Goal: Task Accomplishment & Management: Use online tool/utility

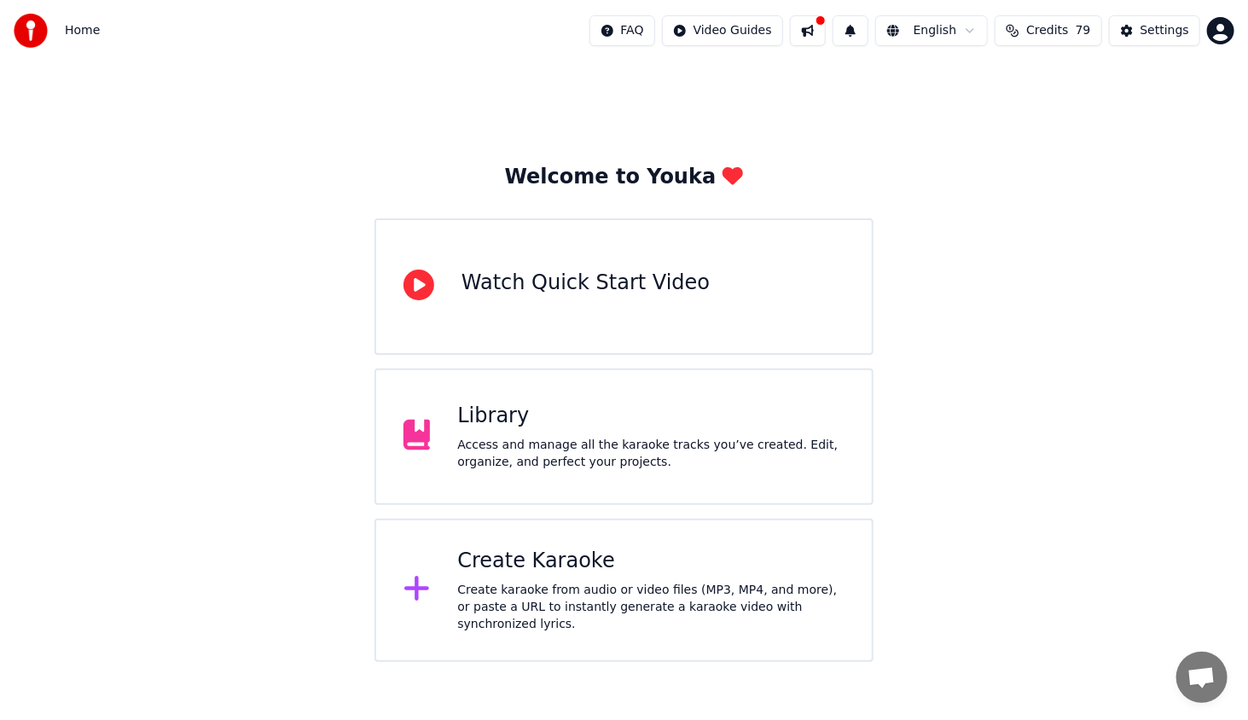
click at [549, 609] on div "Create karaoke from audio or video files (MP3, MP4, and more), or paste a URL t…" at bounding box center [650, 607] width 387 height 51
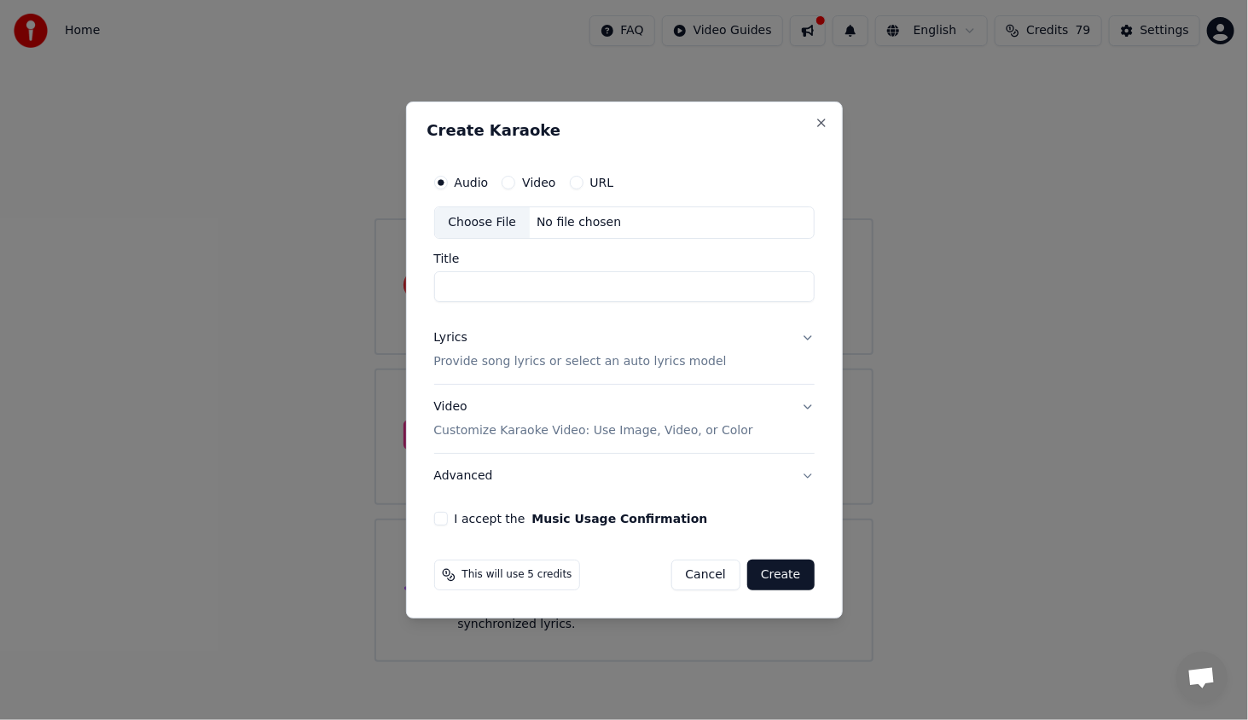
click at [474, 213] on div "Choose File" at bounding box center [483, 222] width 96 height 31
type input "**********"
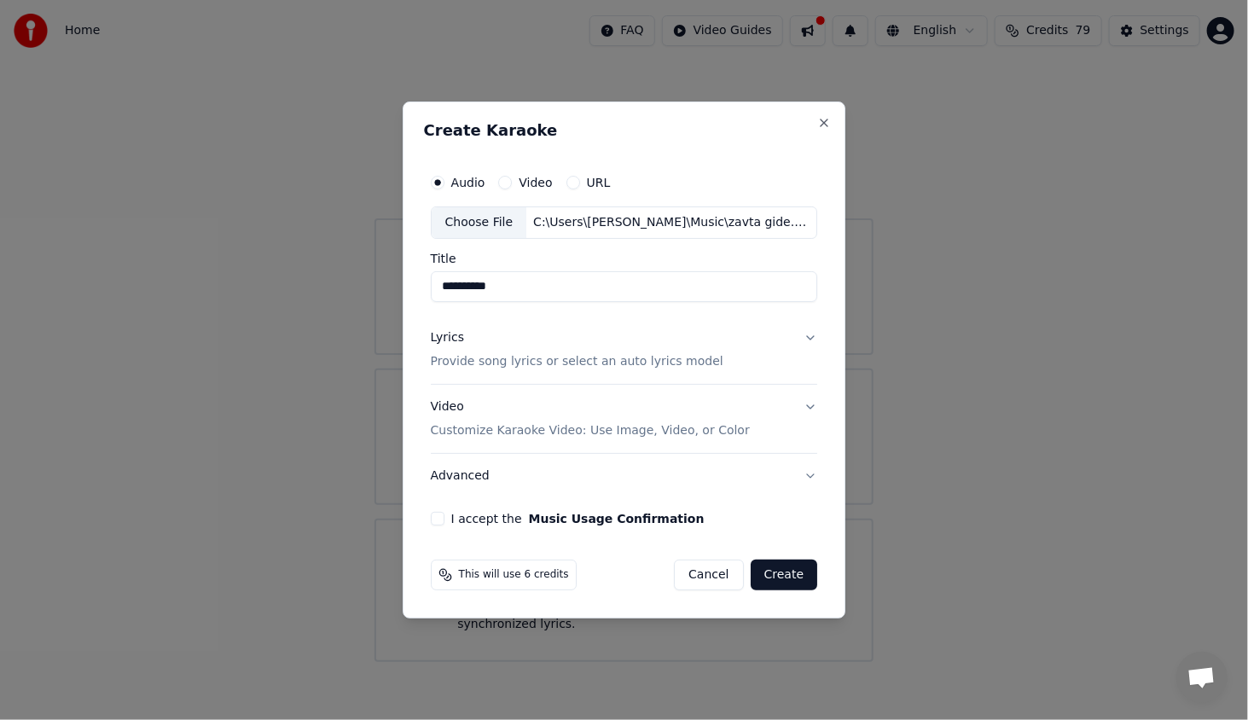
click at [455, 347] on div "Lyrics Provide song lyrics or select an auto lyrics model" at bounding box center [577, 349] width 293 height 41
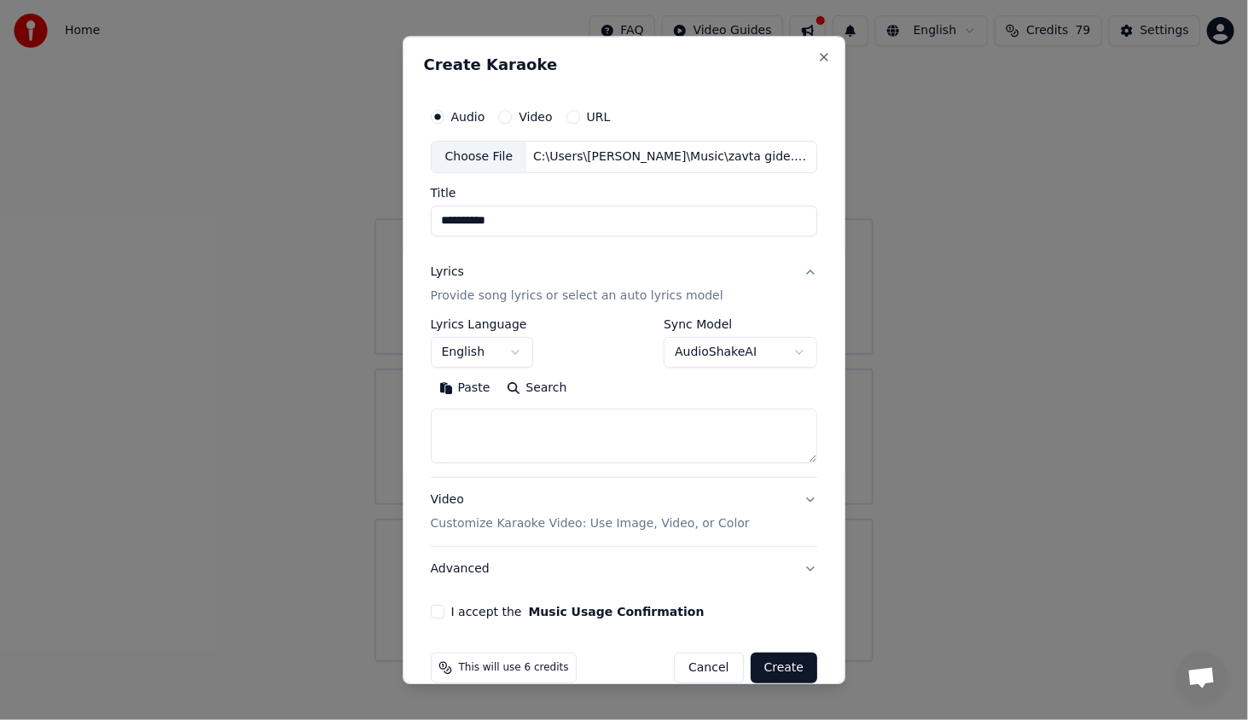
click at [462, 350] on button "English" at bounding box center [482, 352] width 102 height 31
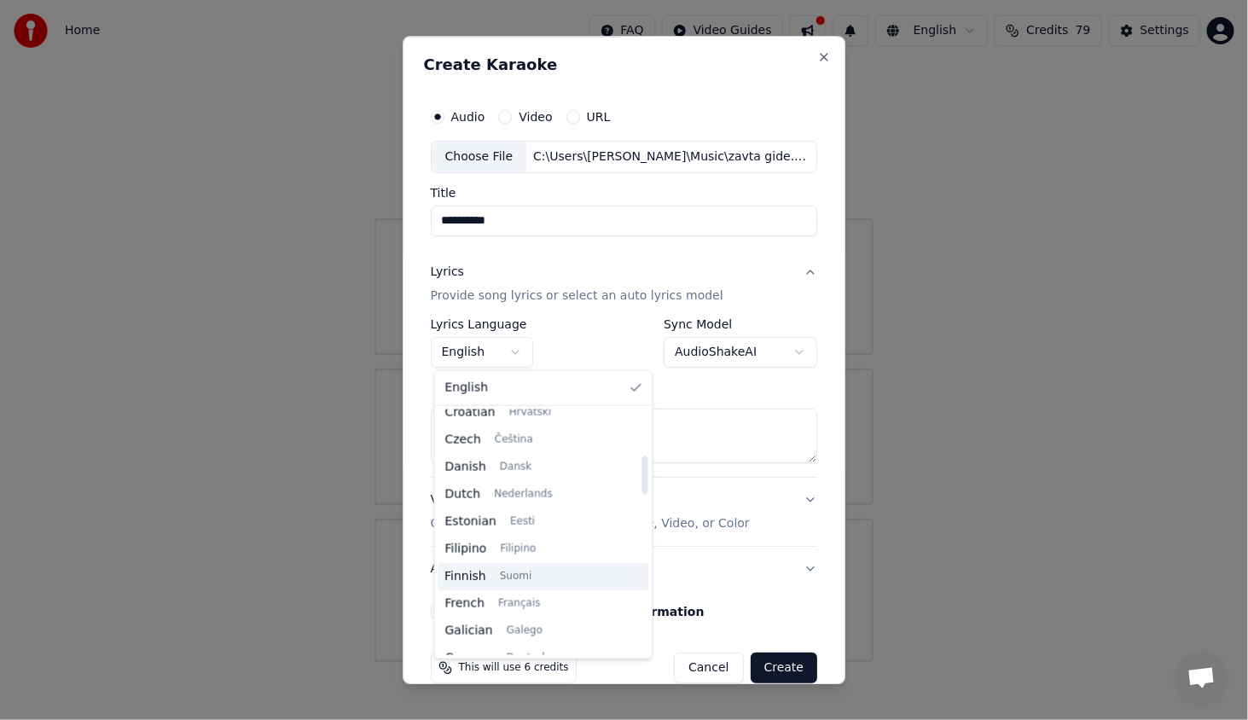
scroll to position [341, 0]
select select "**"
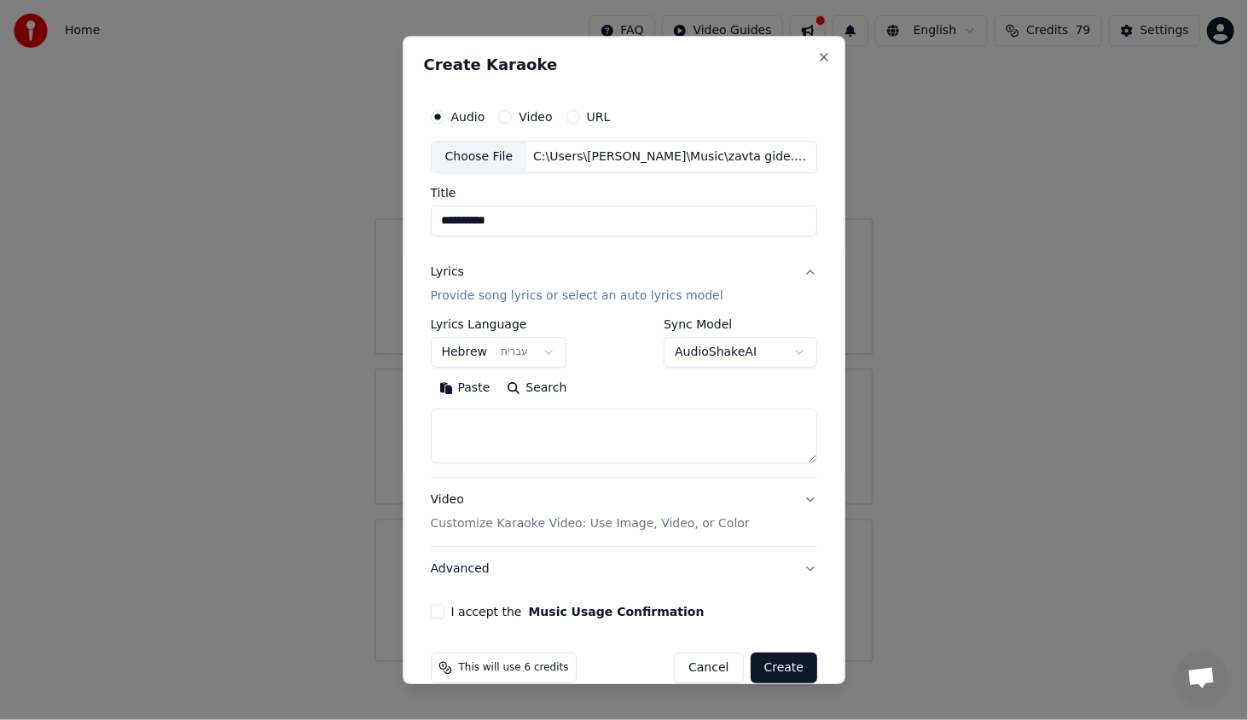
click at [591, 427] on textarea at bounding box center [624, 436] width 387 height 55
paste textarea "**********"
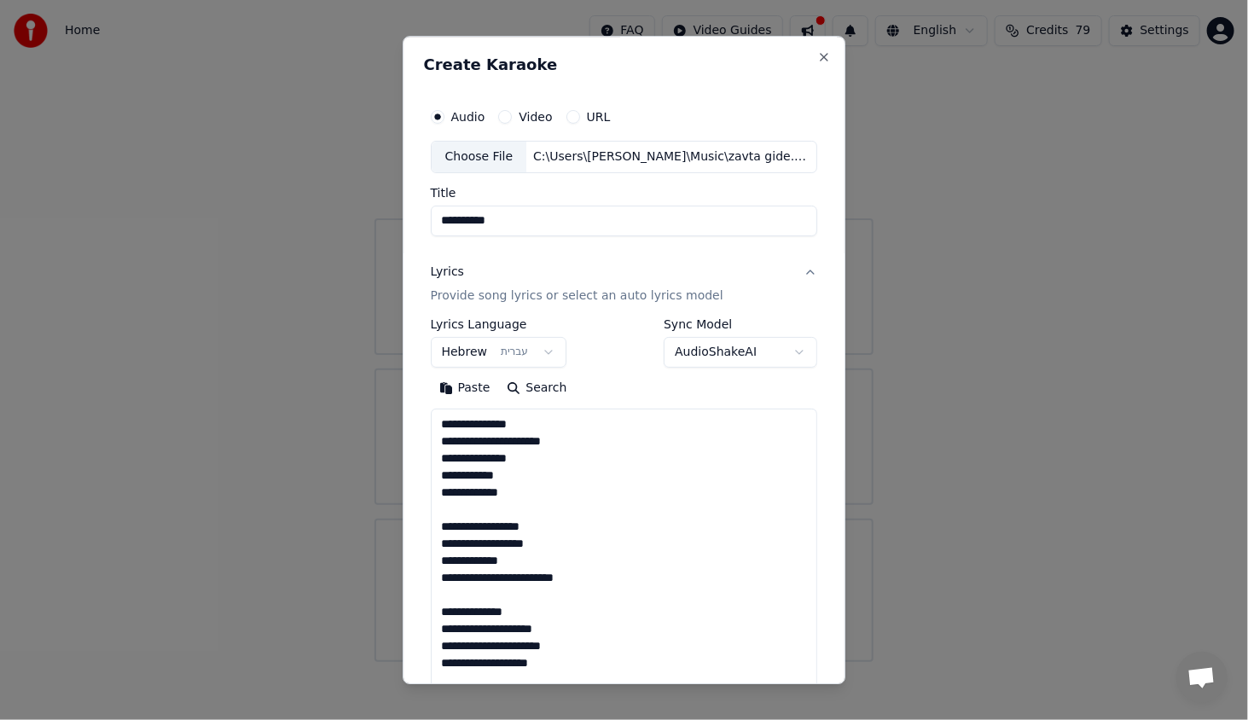
scroll to position [1300, 0]
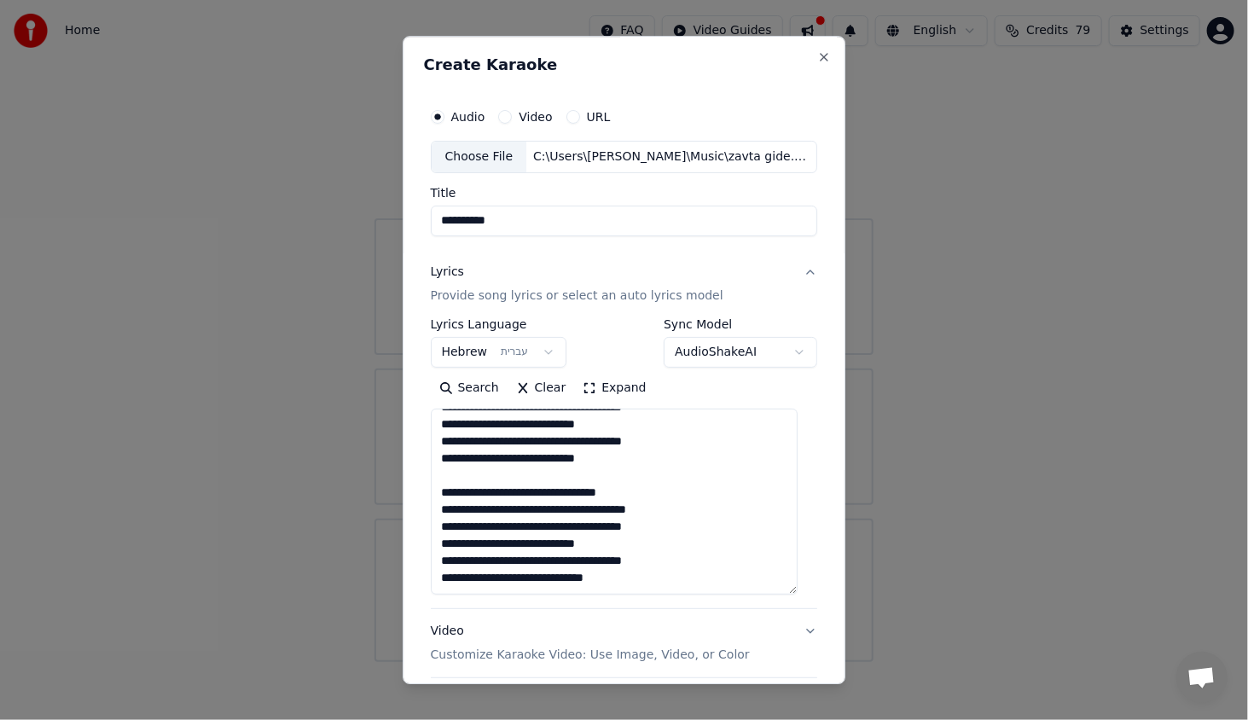
drag, startPoint x: 794, startPoint y: 458, endPoint x: 790, endPoint y: 574, distance: 116.1
click at [786, 581] on textarea at bounding box center [614, 502] width 367 height 186
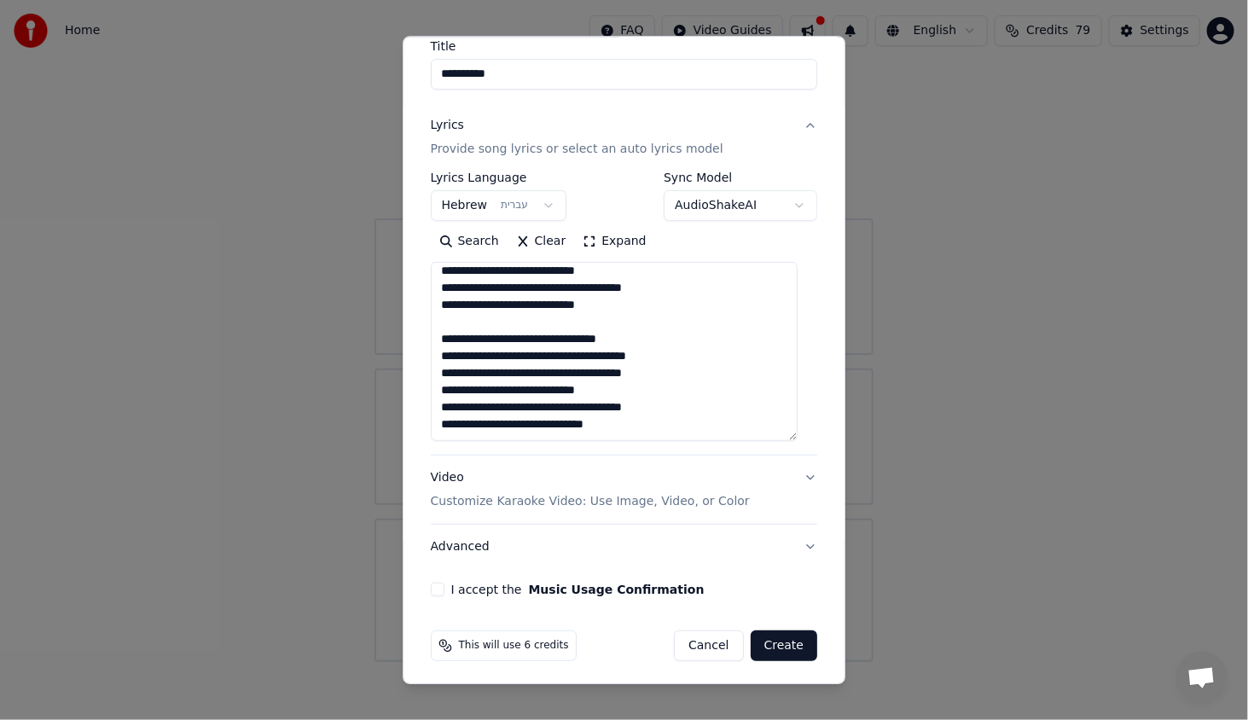
scroll to position [149, 0]
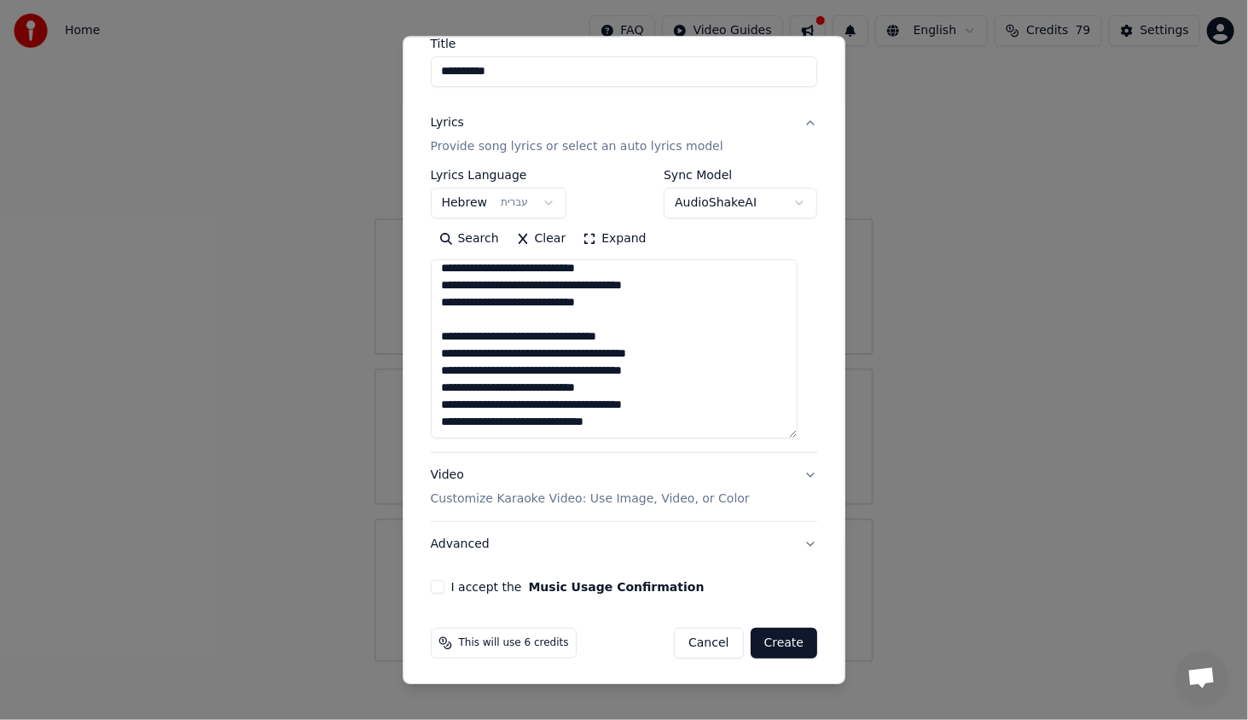
type textarea "**********"
click at [450, 584] on div "I accept the Music Usage Confirmation" at bounding box center [624, 587] width 387 height 14
click at [432, 589] on div "**********" at bounding box center [624, 272] width 401 height 657
click at [443, 584] on button "I accept the Music Usage Confirmation" at bounding box center [438, 587] width 14 height 14
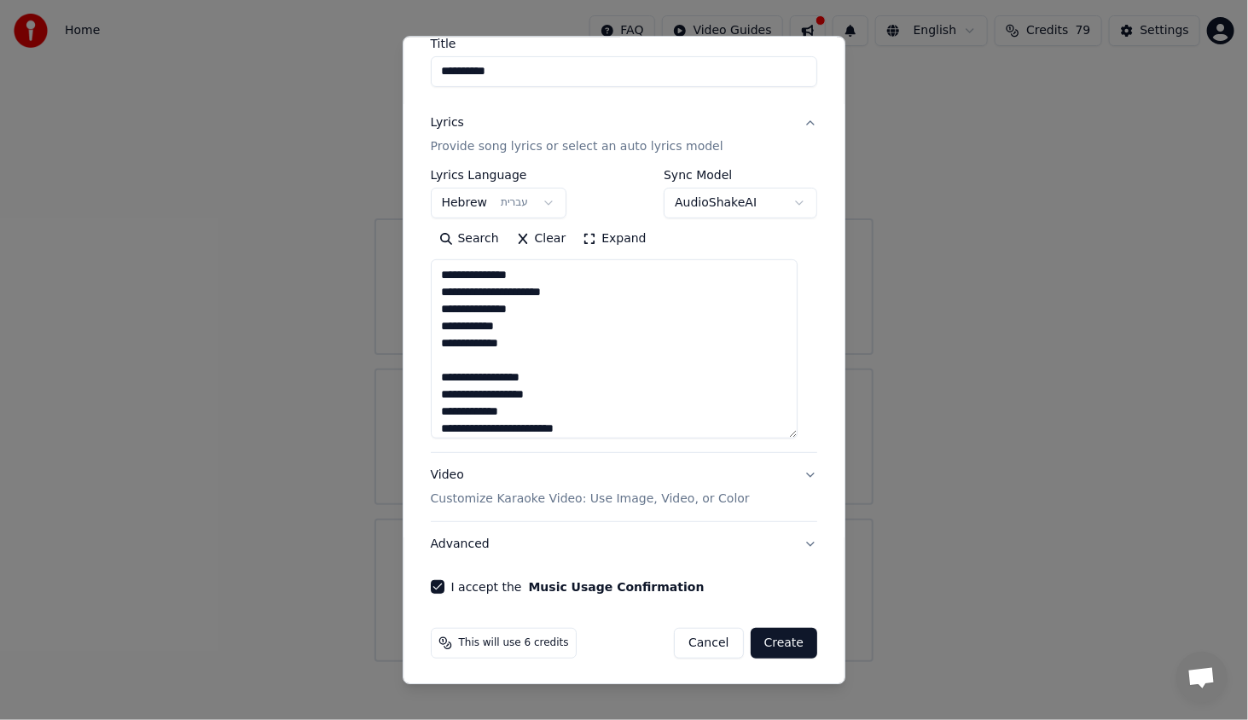
click at [774, 646] on button "Create" at bounding box center [784, 643] width 67 height 31
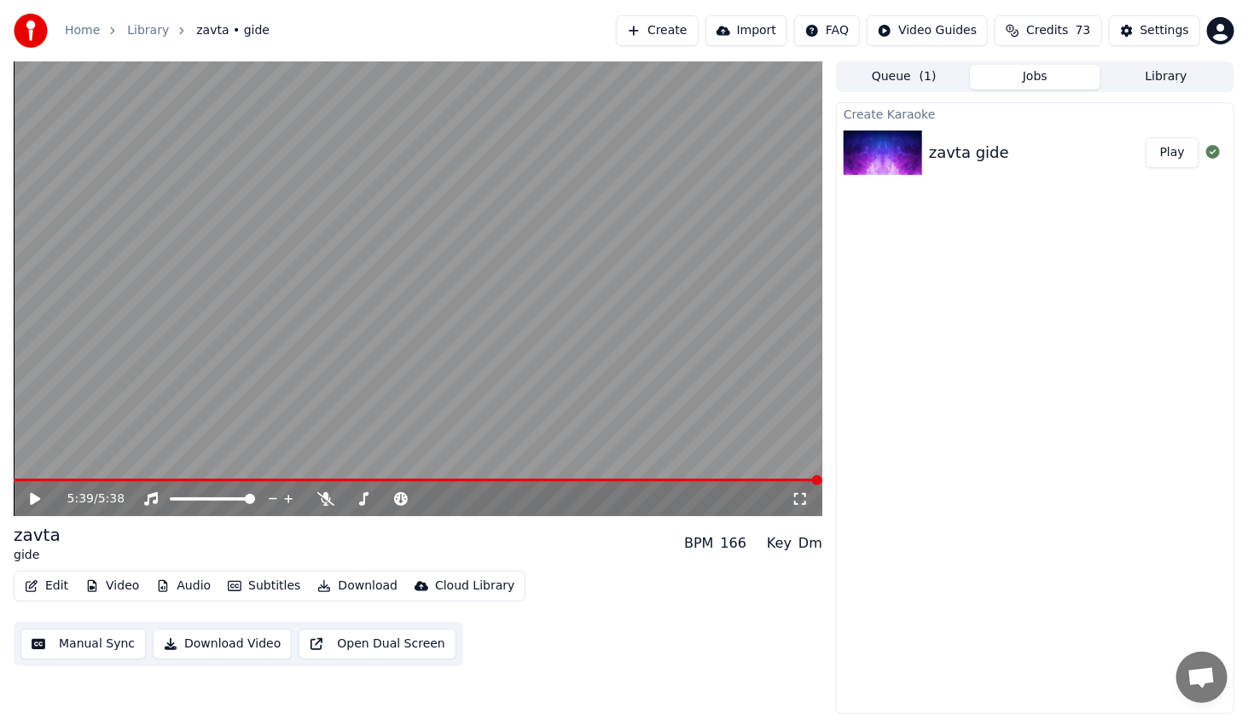
click at [1167, 145] on button "Play" at bounding box center [1173, 152] width 54 height 31
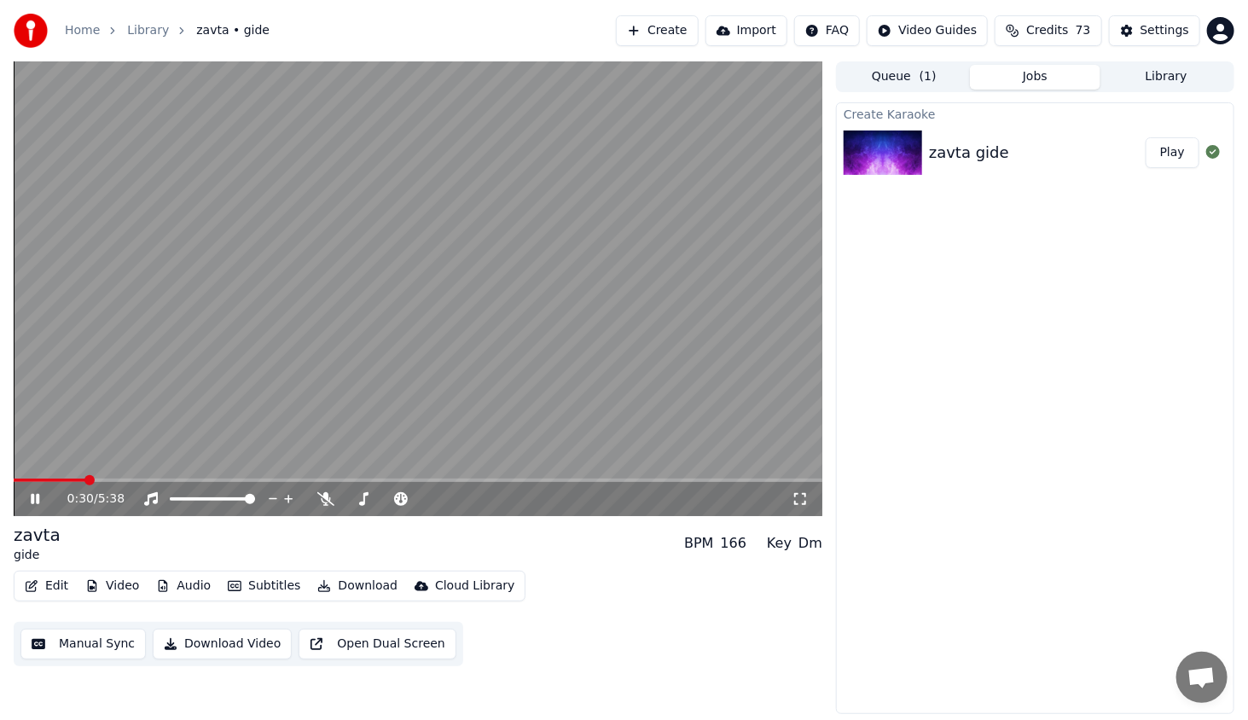
click at [85, 481] on span at bounding box center [50, 480] width 72 height 3
click at [76, 479] on span at bounding box center [47, 480] width 67 height 3
click at [42, 492] on icon at bounding box center [47, 499] width 40 height 14
click at [22, 503] on div "0:31 / 5:38" at bounding box center [417, 499] width 795 height 17
click at [29, 502] on icon at bounding box center [47, 499] width 40 height 14
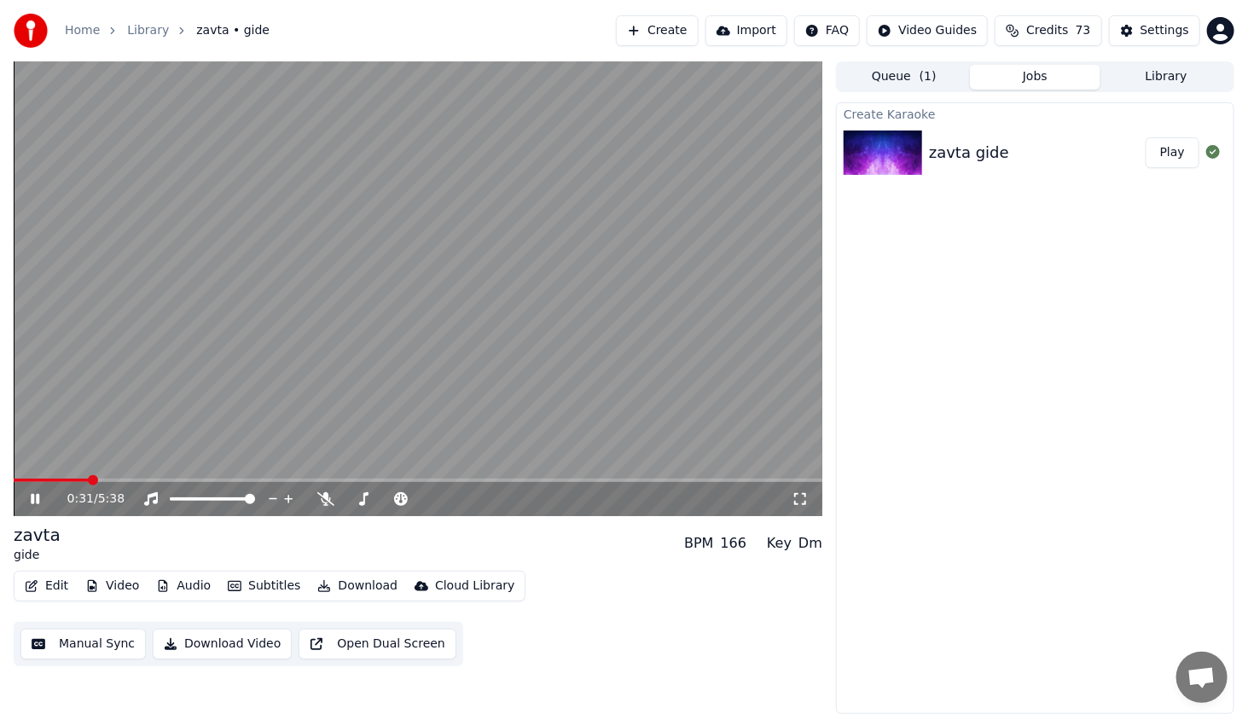
drag, startPoint x: 92, startPoint y: 474, endPoint x: 84, endPoint y: 477, distance: 8.9
click at [91, 474] on video at bounding box center [418, 288] width 809 height 455
click at [83, 478] on video at bounding box center [418, 288] width 809 height 455
click at [79, 483] on div "0:33 / 5:38" at bounding box center [418, 499] width 809 height 34
click at [80, 480] on span at bounding box center [47, 480] width 67 height 3
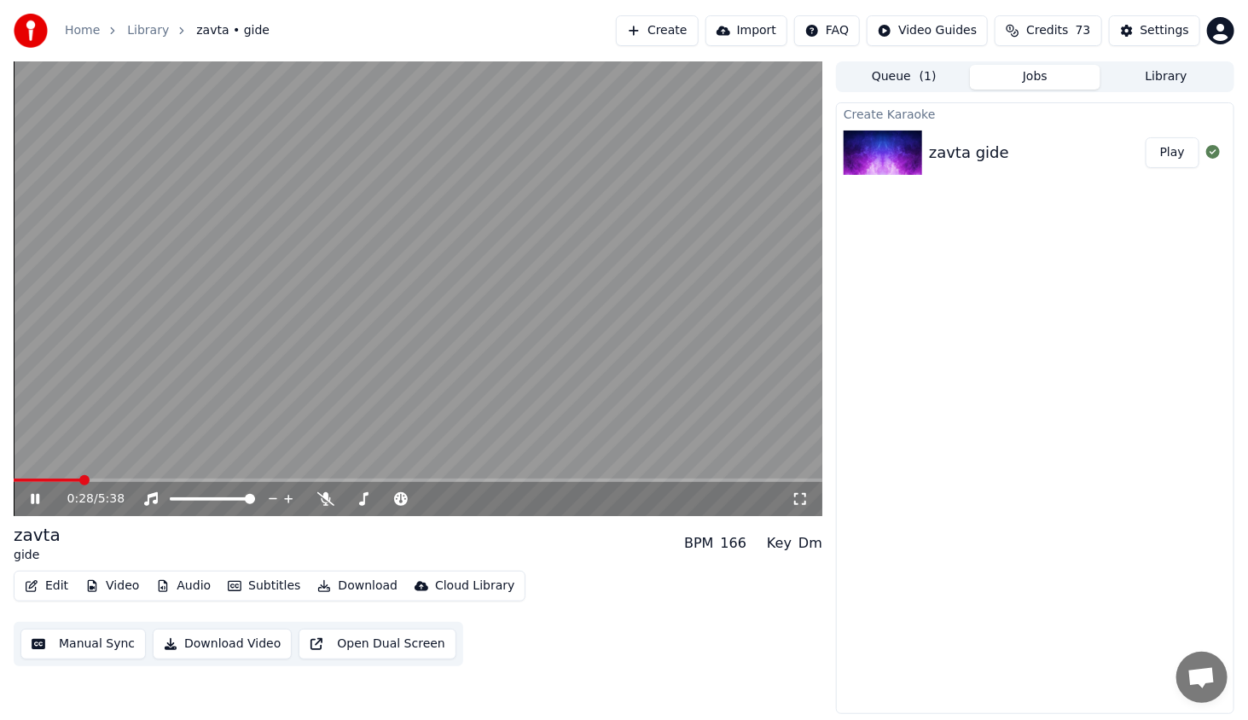
click at [38, 497] on icon at bounding box center [35, 499] width 9 height 10
click at [38, 497] on icon at bounding box center [47, 499] width 40 height 14
click at [150, 477] on video at bounding box center [418, 288] width 809 height 455
click at [148, 480] on span at bounding box center [82, 480] width 136 height 3
click at [37, 498] on icon at bounding box center [35, 499] width 10 height 12
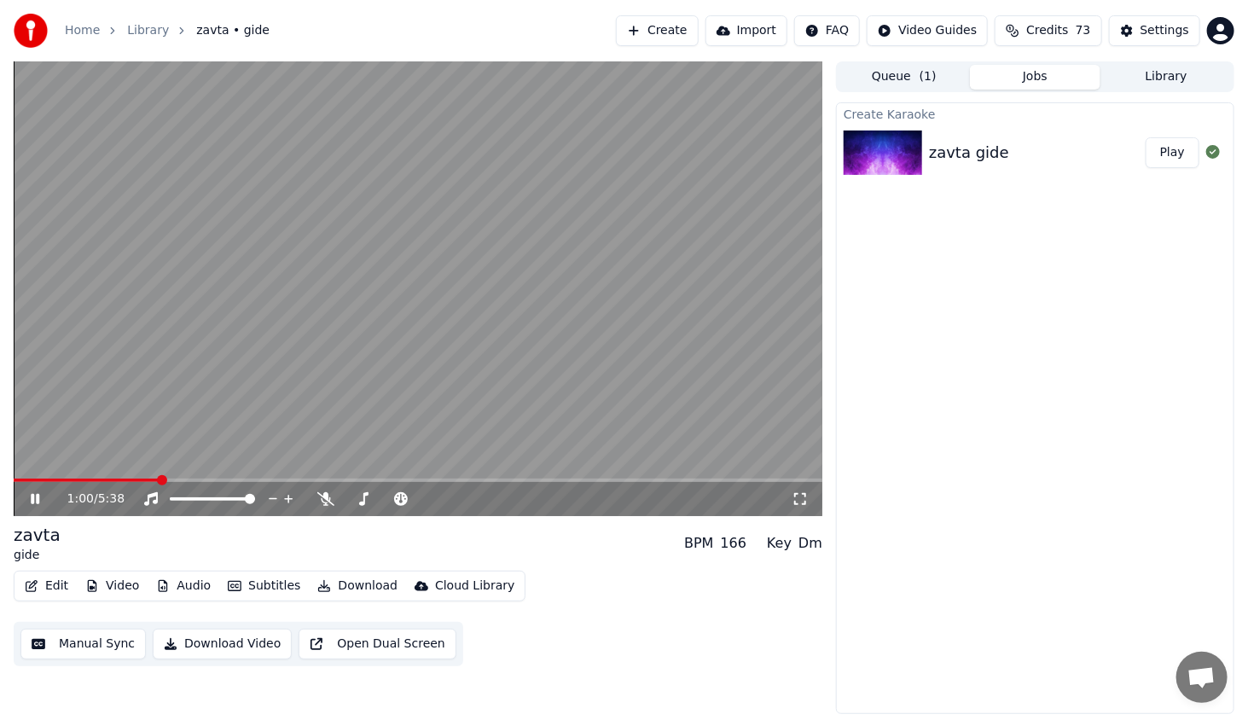
click at [37, 498] on icon at bounding box center [35, 499] width 9 height 10
click at [49, 585] on button "Edit" at bounding box center [46, 586] width 57 height 24
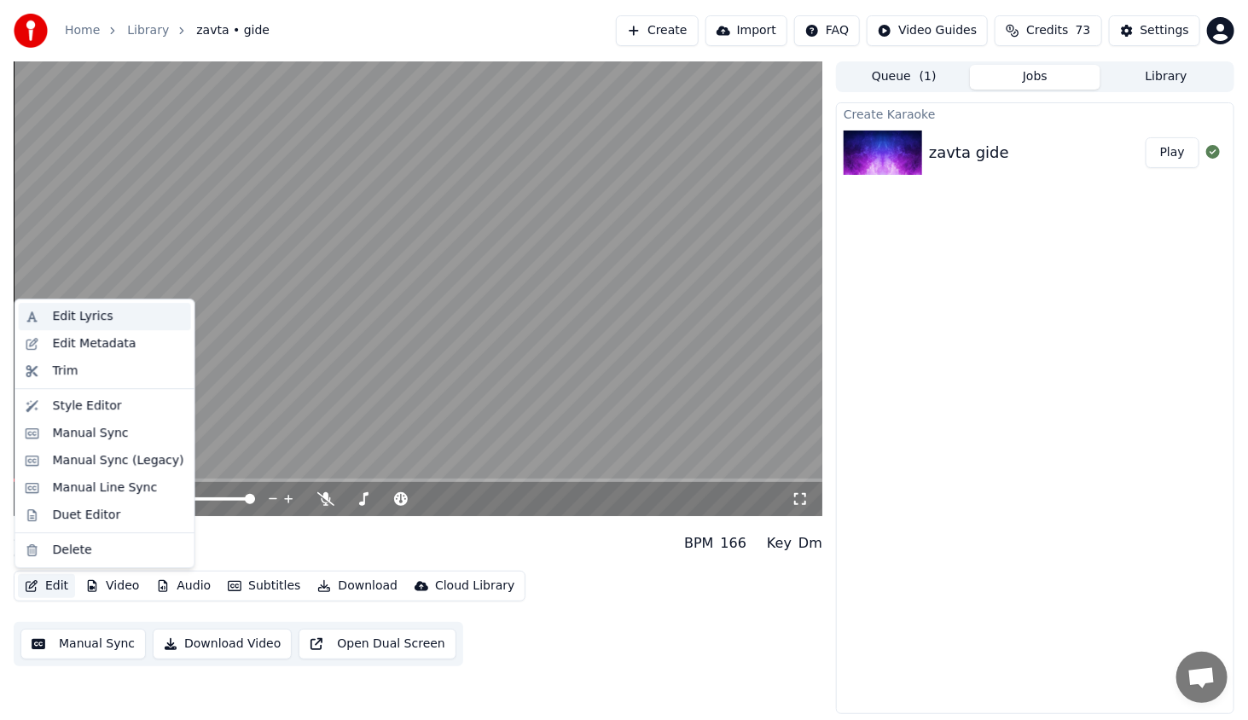
click at [110, 317] on div "Edit Lyrics" at bounding box center [118, 316] width 131 height 17
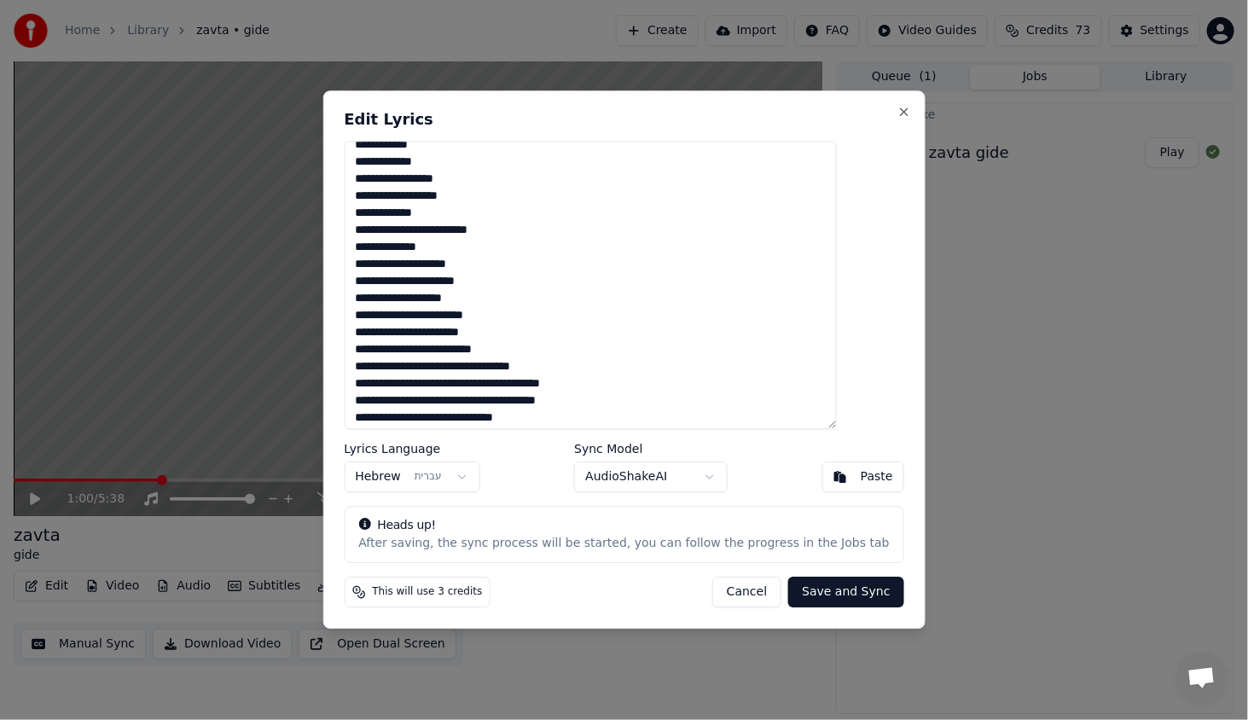
scroll to position [85, 0]
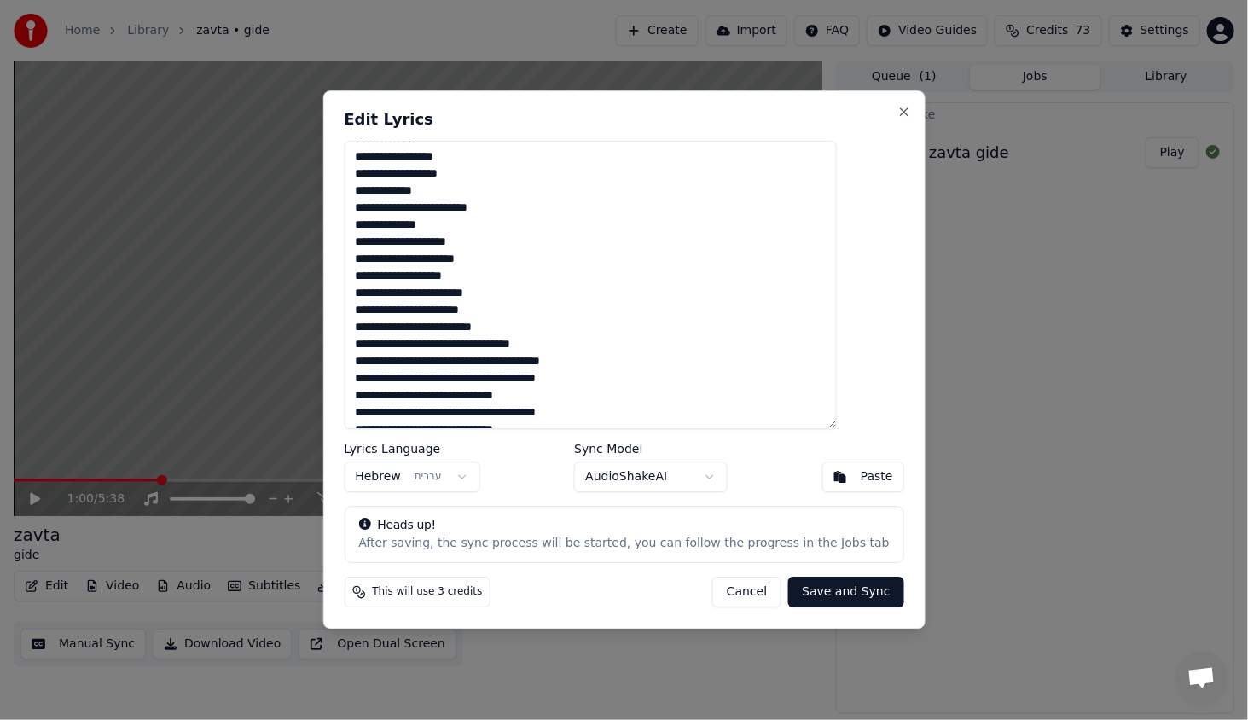
click at [730, 592] on button "Cancel" at bounding box center [746, 593] width 69 height 31
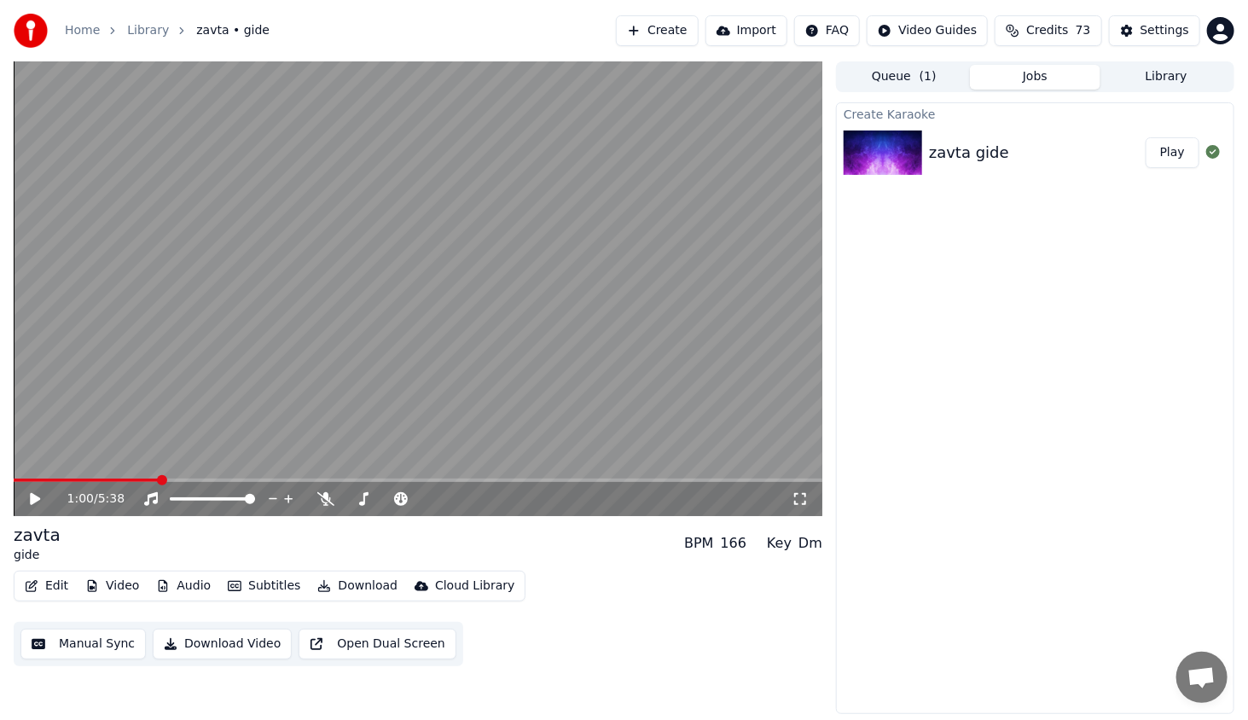
click at [41, 588] on button "Edit" at bounding box center [46, 586] width 57 height 24
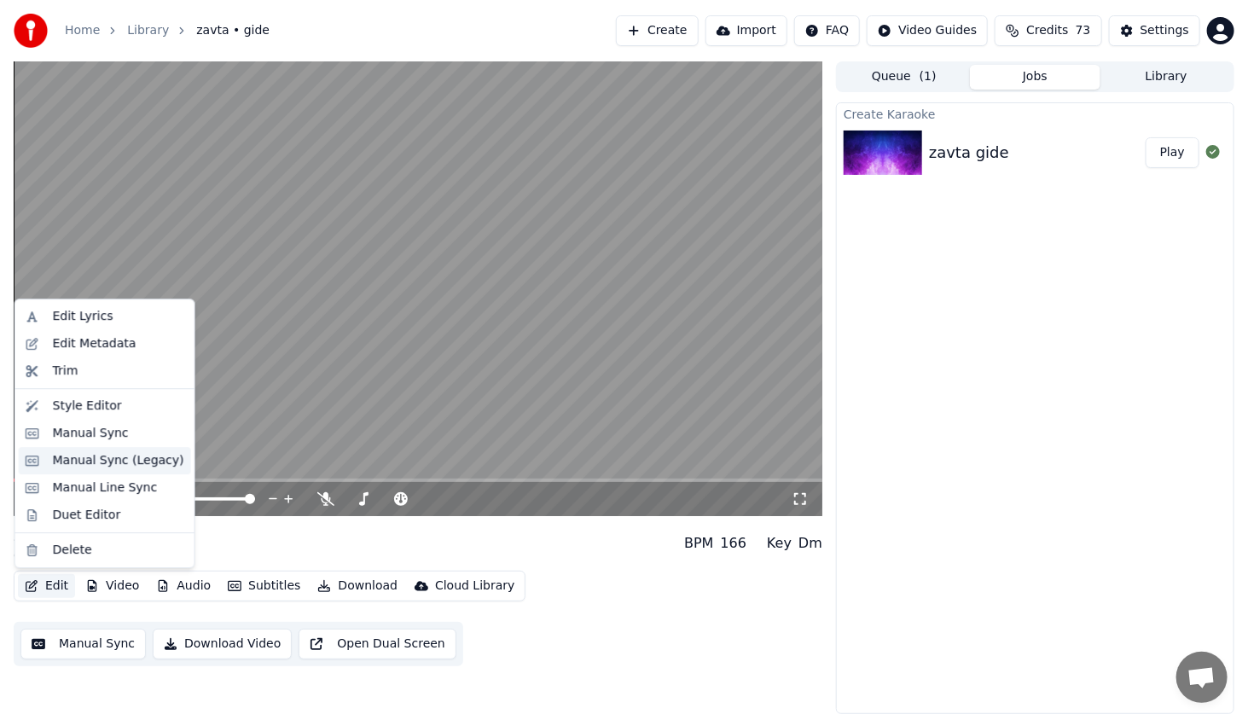
click at [131, 453] on div "Manual Sync (Legacy)" at bounding box center [118, 460] width 131 height 17
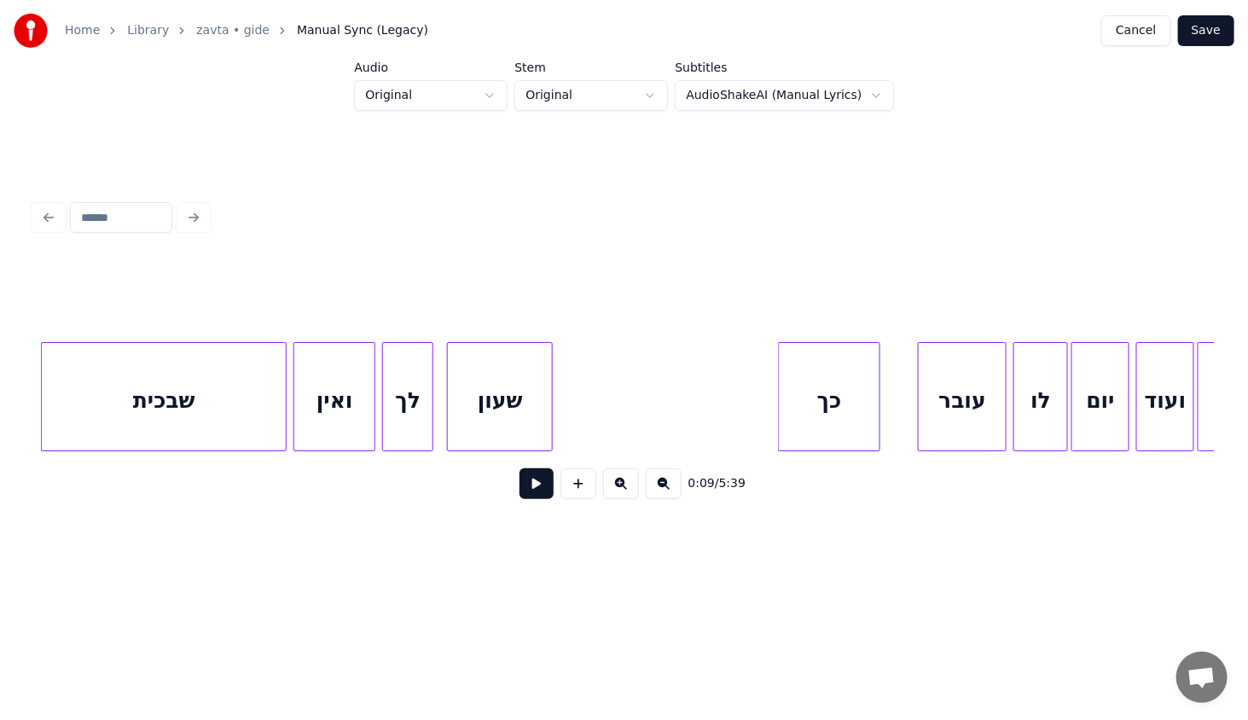
scroll to position [0, 9558]
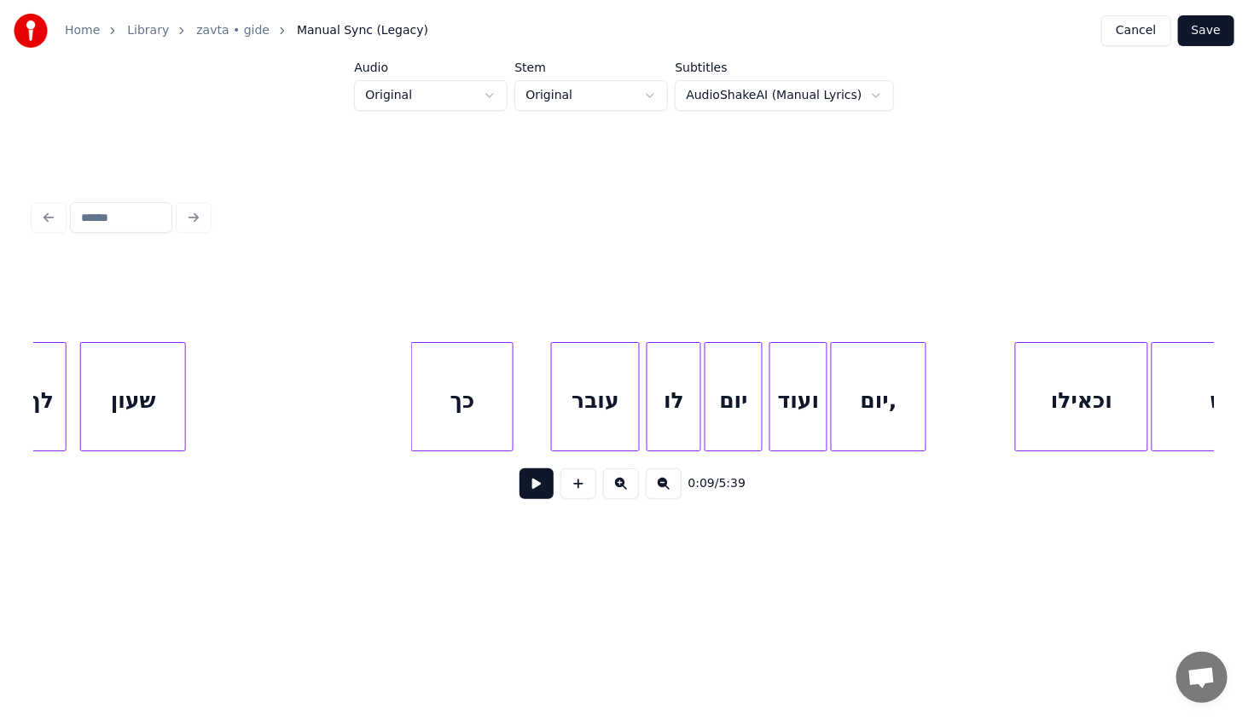
click at [901, 346] on div "יום," at bounding box center [879, 401] width 94 height 116
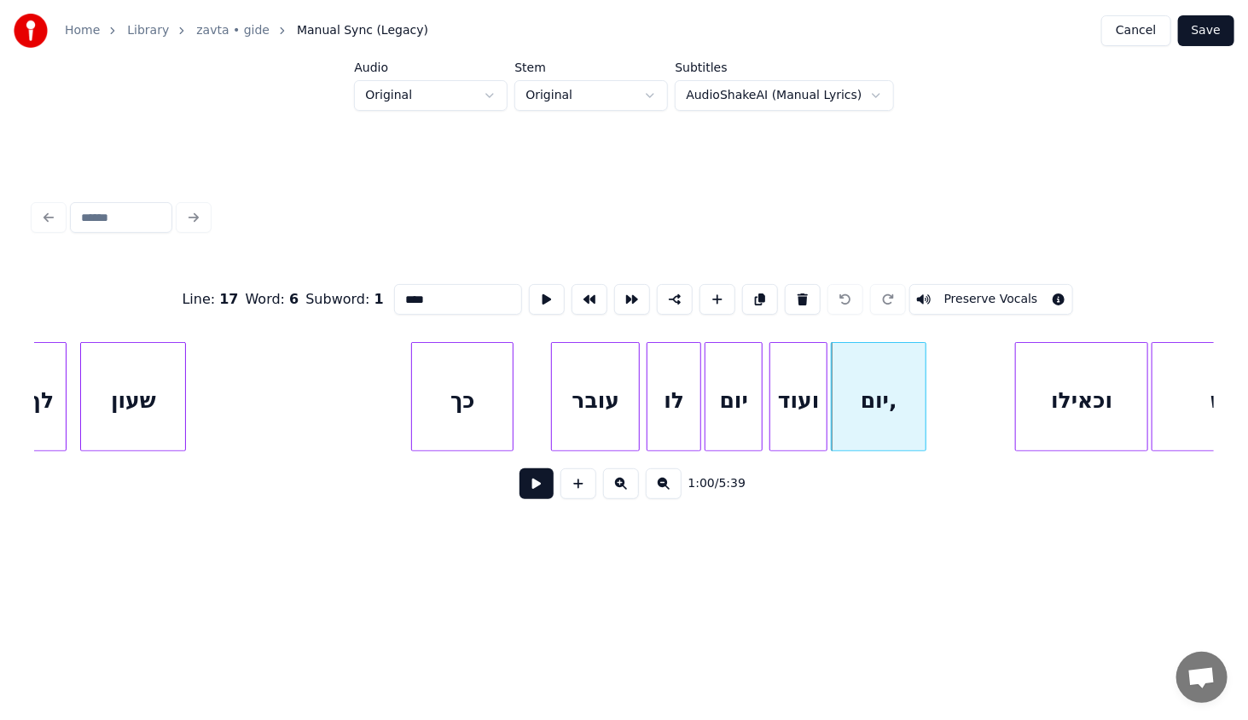
drag, startPoint x: 441, startPoint y: 291, endPoint x: 425, endPoint y: 295, distance: 16.8
click at [425, 295] on input "****" at bounding box center [458, 299] width 128 height 31
type input "***"
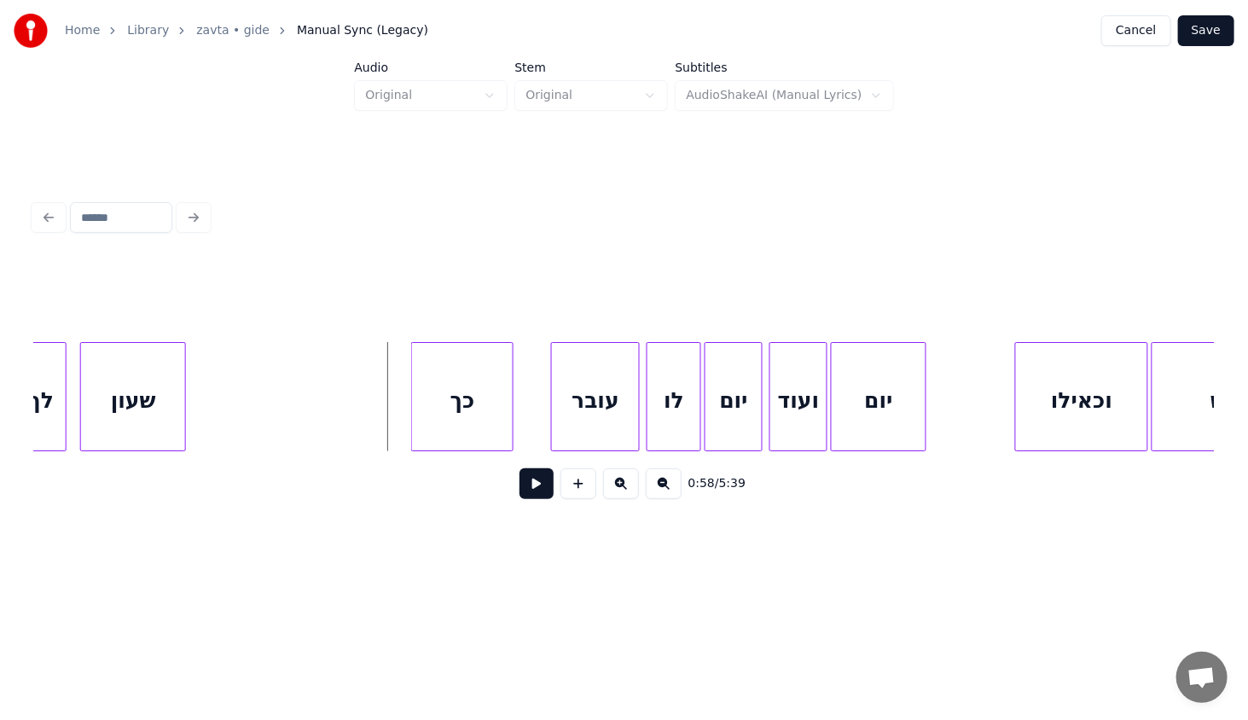
click at [468, 401] on div "כך" at bounding box center [462, 401] width 101 height 116
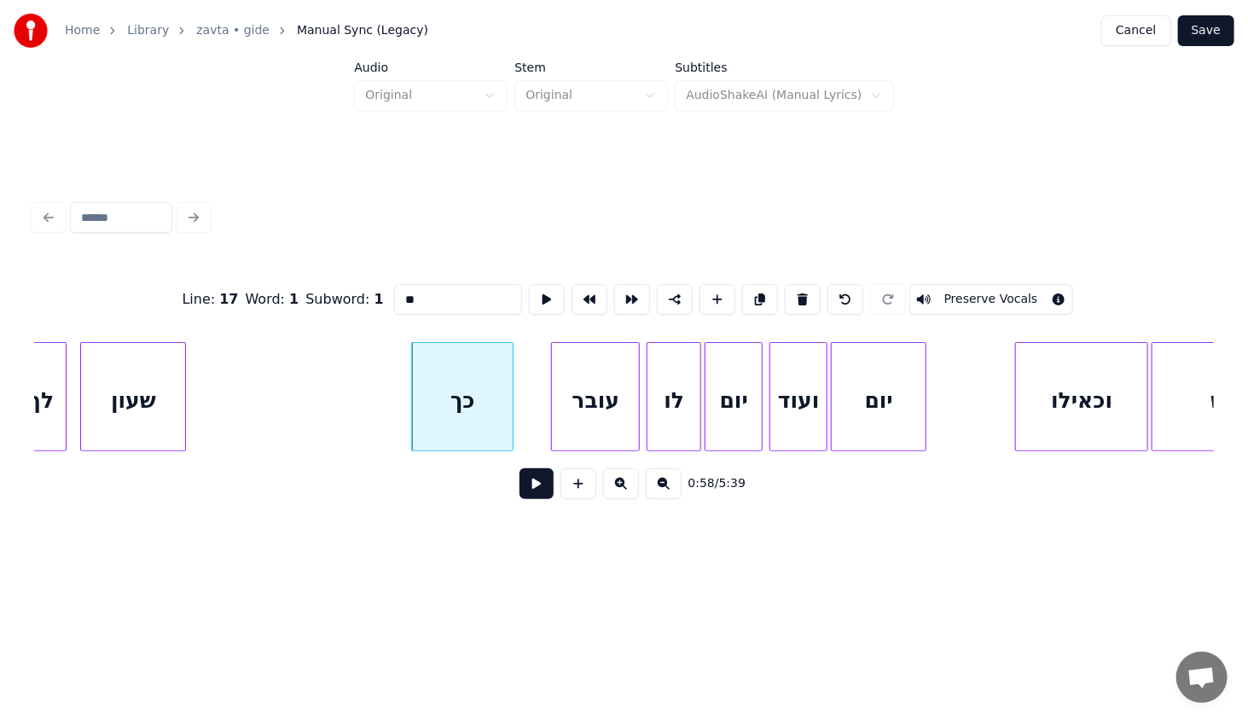
click at [536, 485] on button at bounding box center [537, 483] width 34 height 31
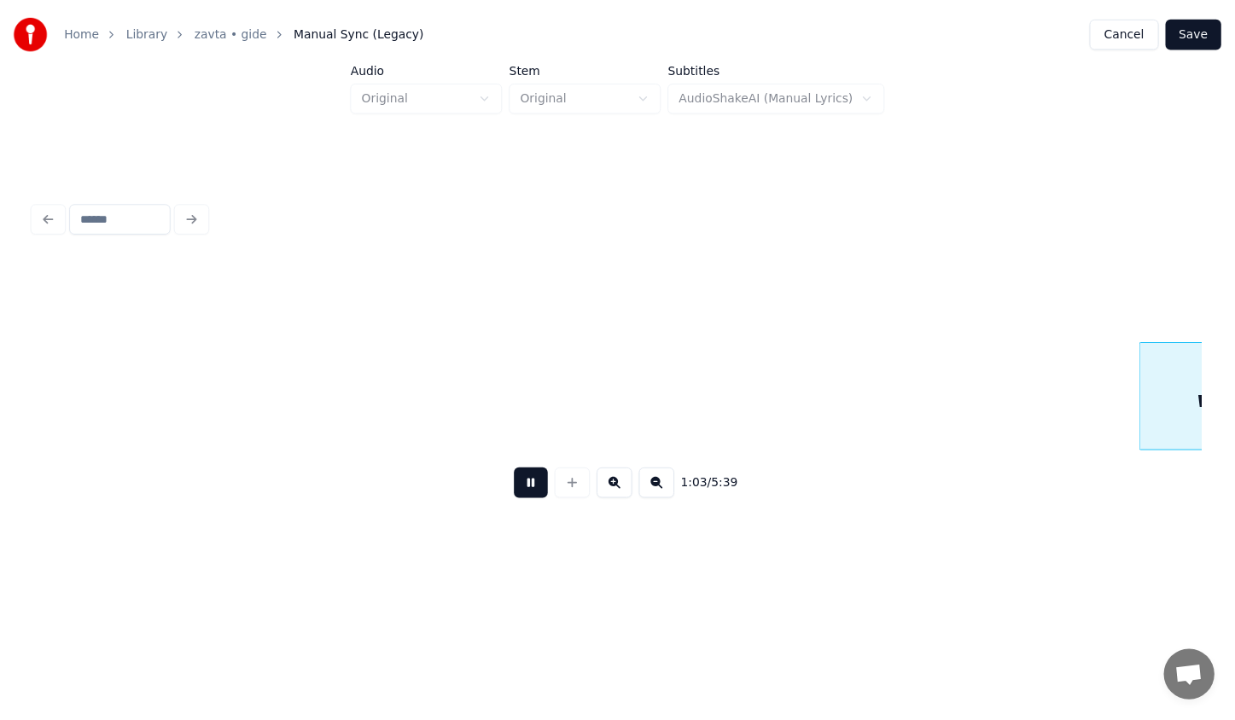
scroll to position [0, 10739]
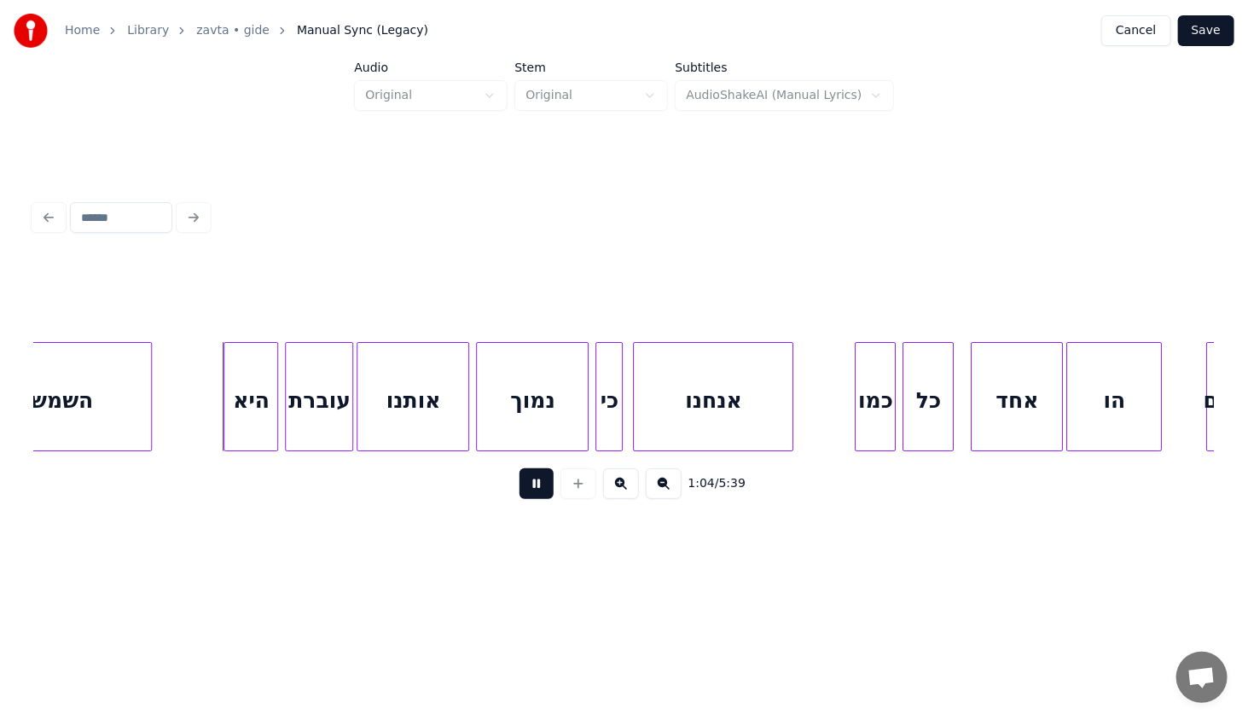
click at [536, 485] on button at bounding box center [537, 483] width 34 height 31
click at [1212, 26] on button "Save" at bounding box center [1206, 30] width 56 height 31
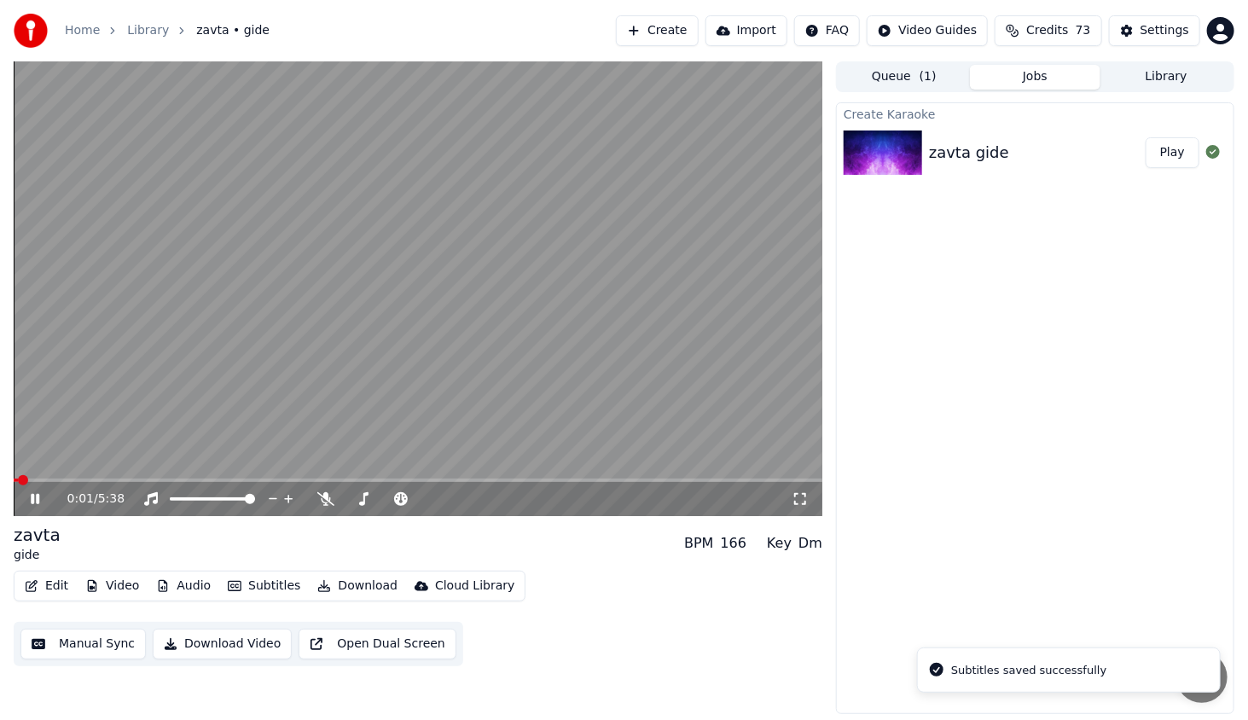
click at [82, 479] on span at bounding box center [418, 480] width 809 height 3
click at [118, 481] on span at bounding box center [418, 480] width 809 height 3
click at [166, 481] on span at bounding box center [418, 480] width 809 height 3
click at [158, 475] on video at bounding box center [418, 288] width 809 height 455
click at [157, 476] on video at bounding box center [418, 288] width 809 height 455
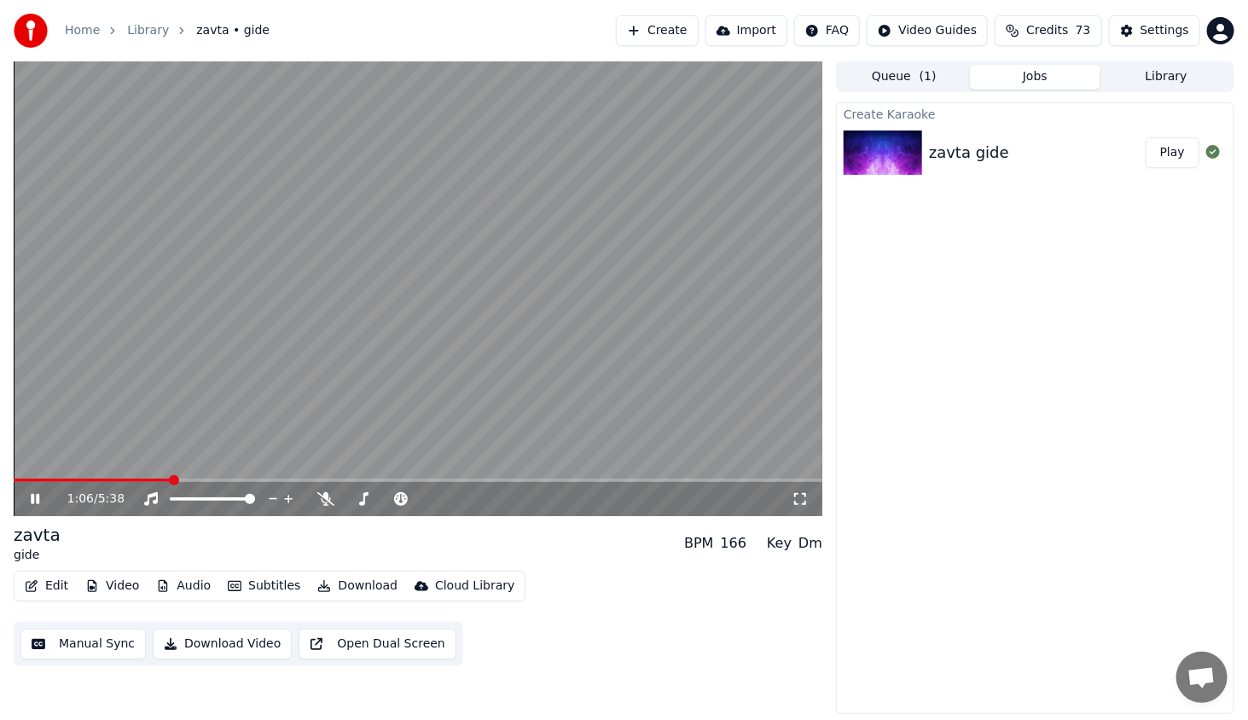
click at [153, 479] on span at bounding box center [93, 480] width 158 height 3
click at [32, 496] on icon at bounding box center [35, 499] width 9 height 10
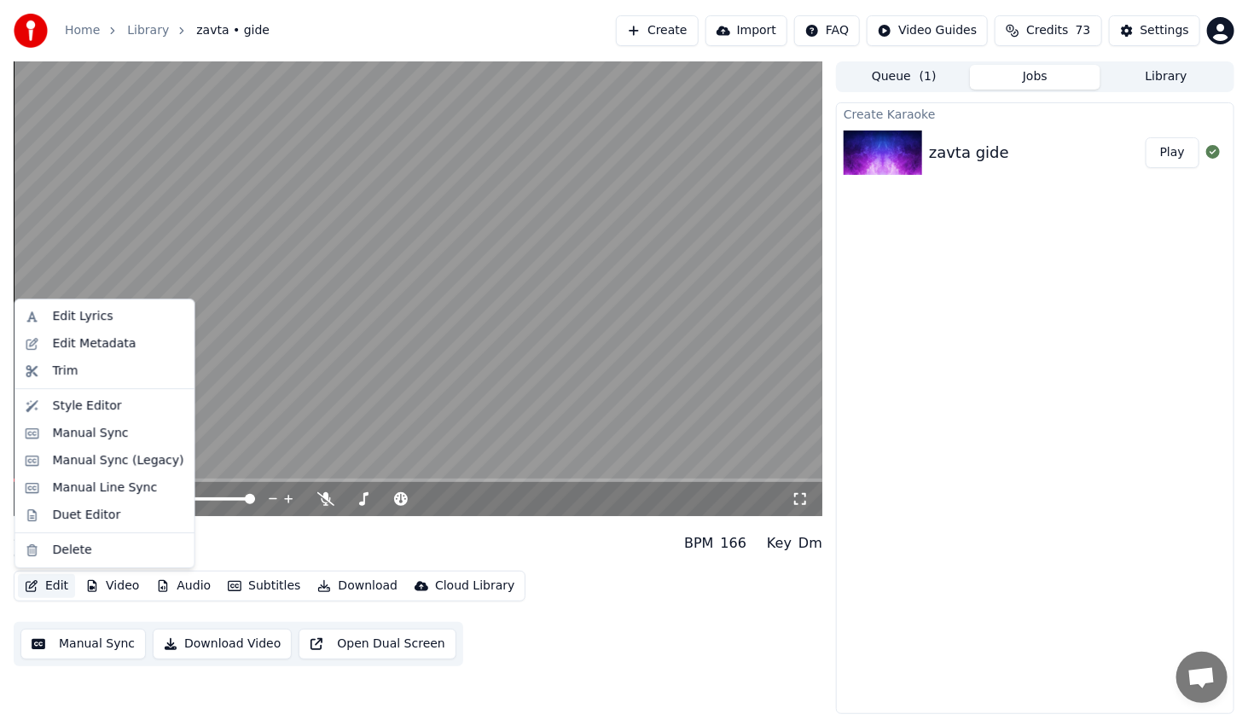
click at [33, 591] on icon "button" at bounding box center [32, 586] width 12 height 12
click at [132, 434] on div "Manual Sync" at bounding box center [118, 433] width 131 height 17
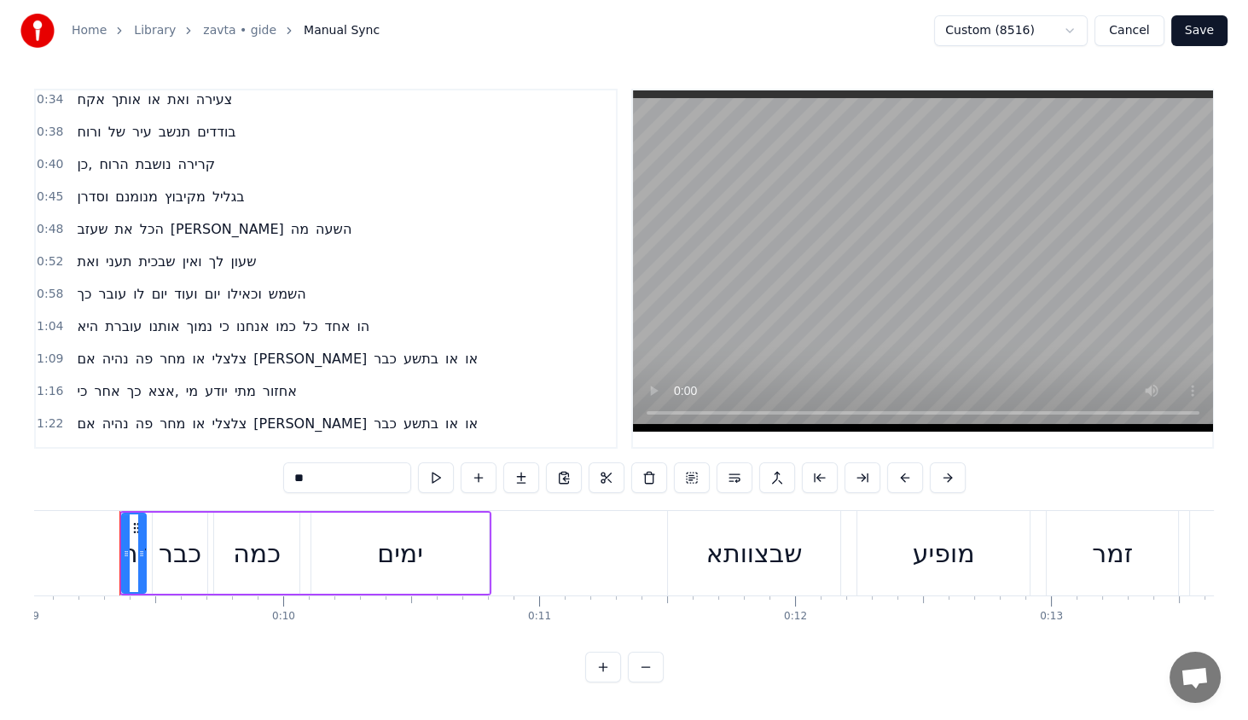
scroll to position [256, 0]
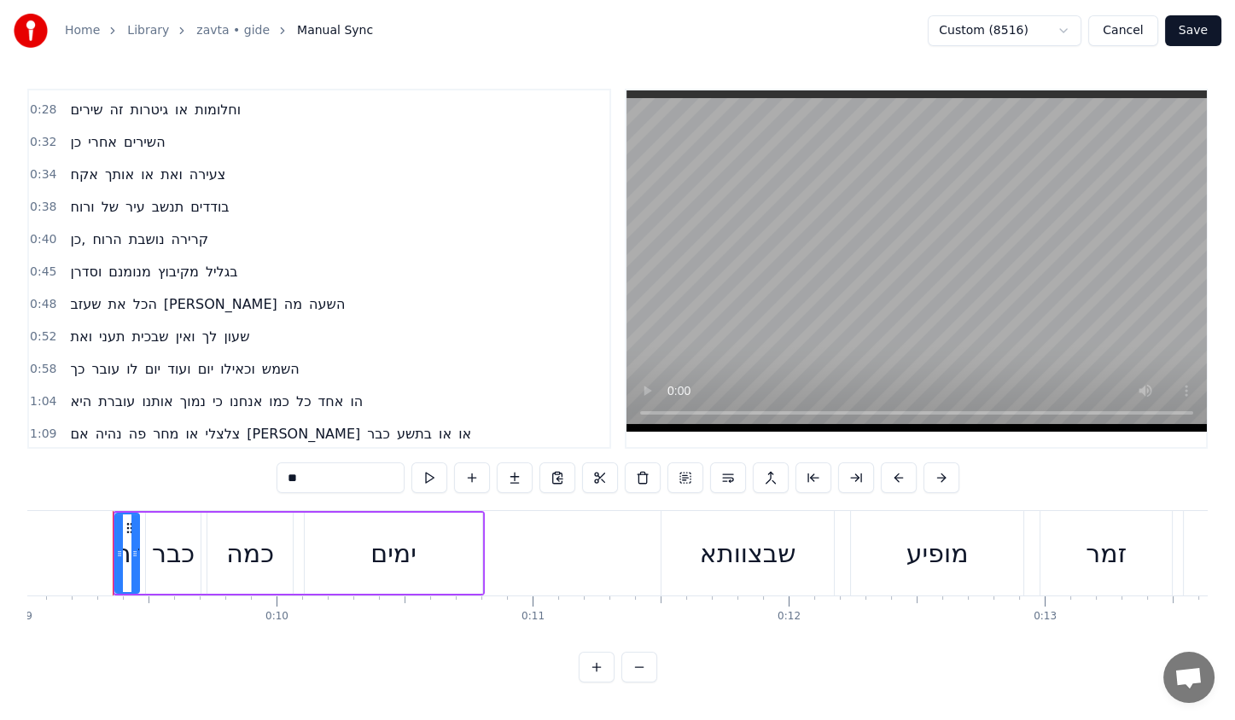
click at [1141, 33] on button "Cancel" at bounding box center [1122, 30] width 69 height 31
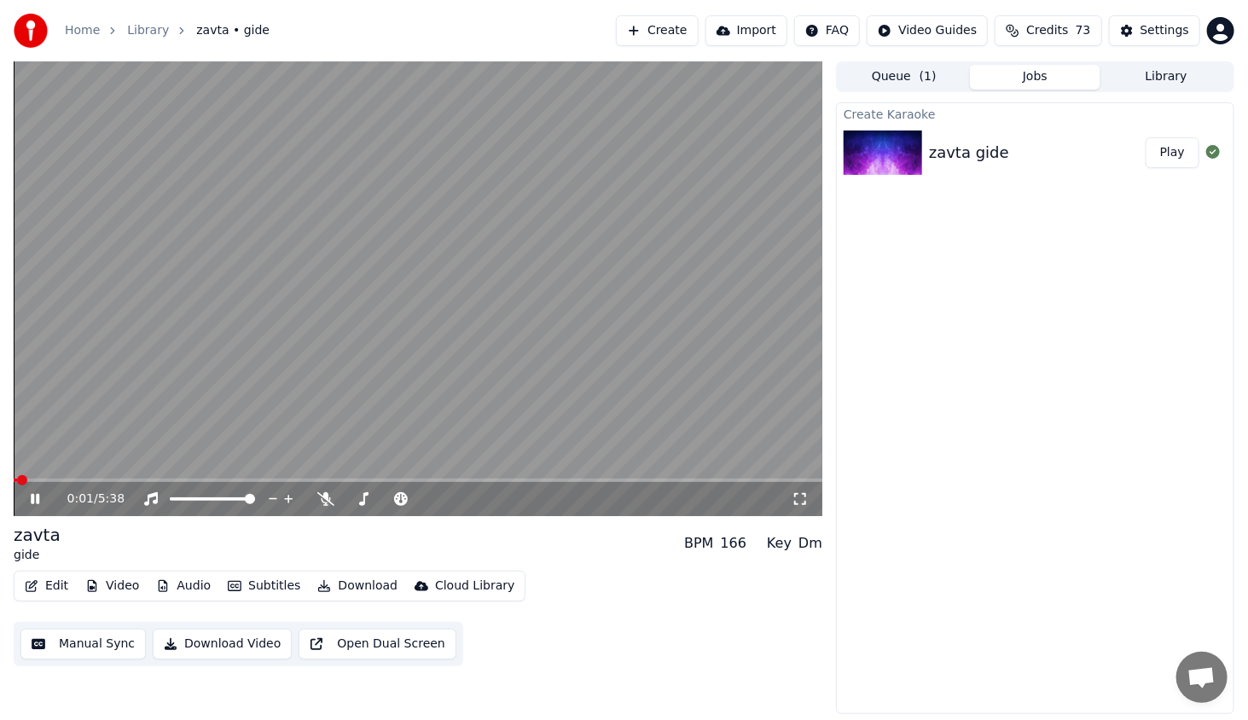
click at [32, 506] on icon at bounding box center [47, 499] width 40 height 14
click at [45, 580] on button "Edit" at bounding box center [46, 586] width 57 height 24
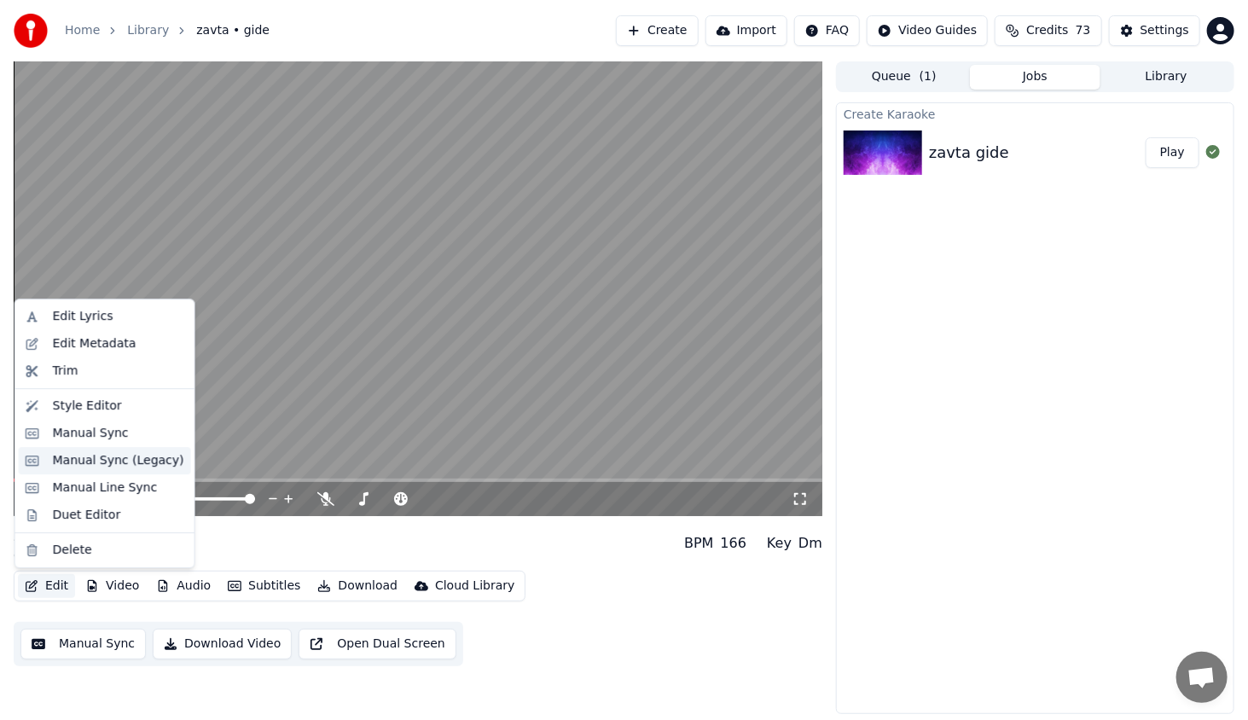
click at [103, 454] on div "Manual Sync (Legacy)" at bounding box center [118, 460] width 131 height 17
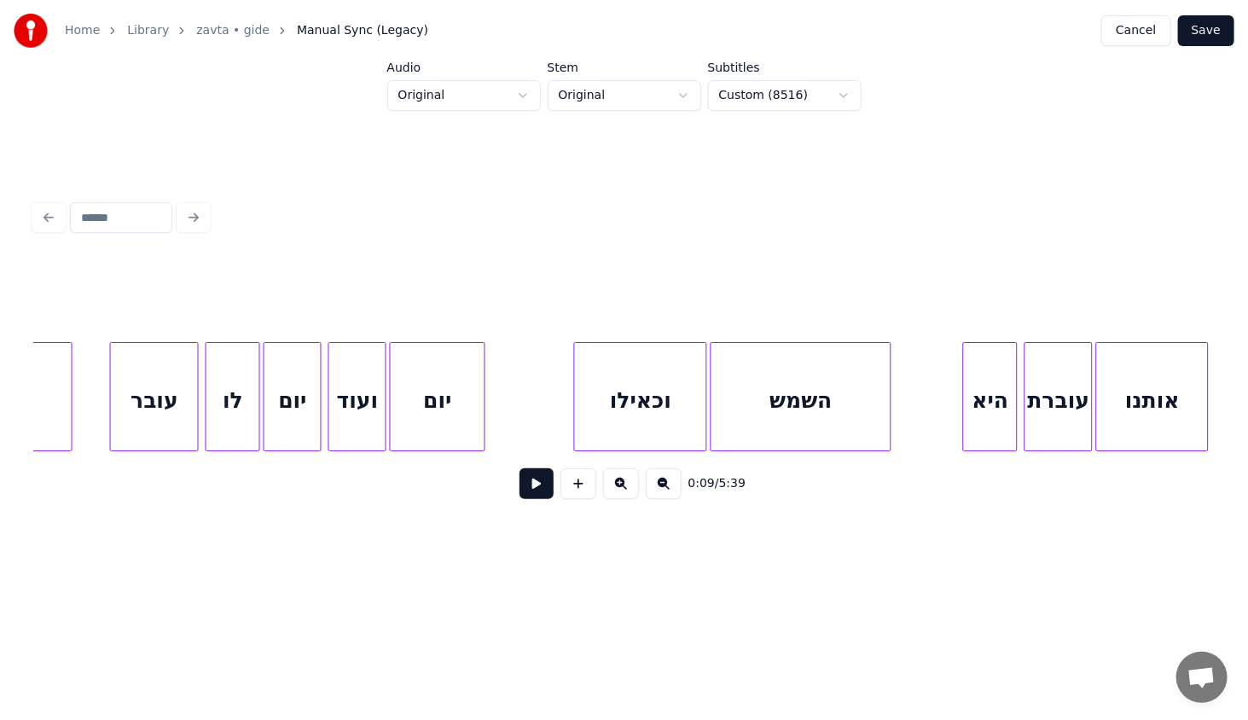
scroll to position [0, 9950]
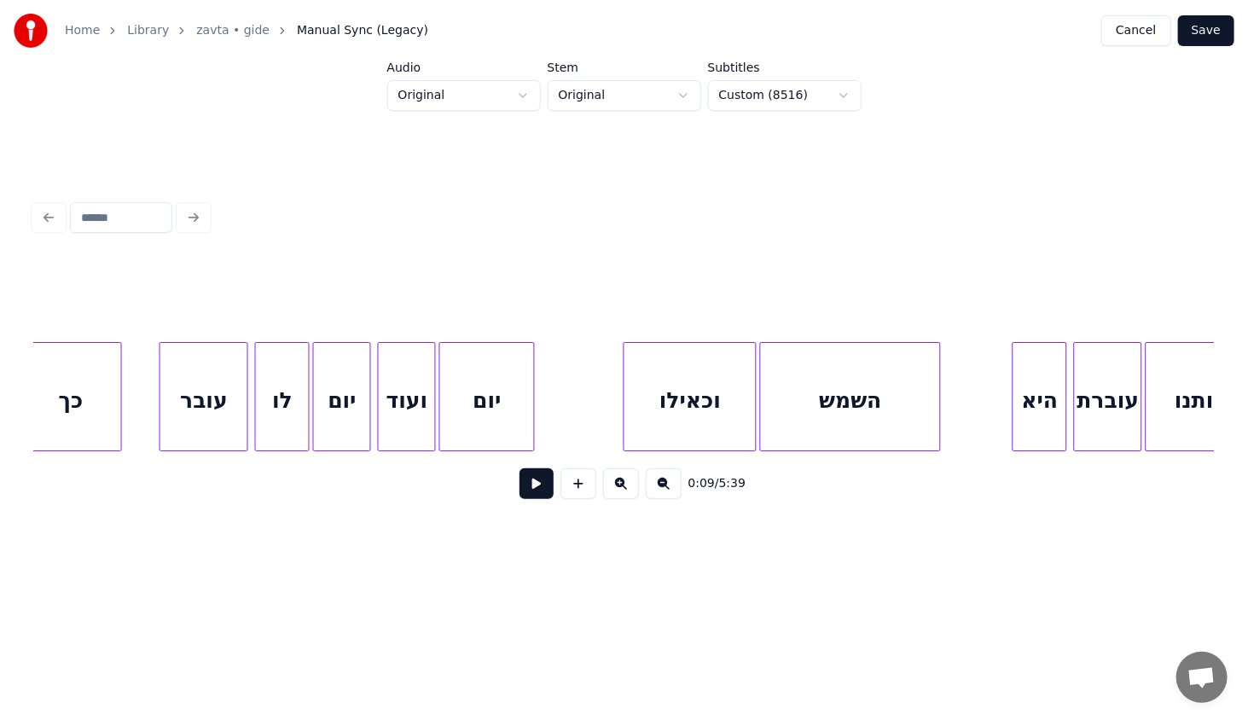
click at [468, 401] on div "יום" at bounding box center [487, 401] width 94 height 116
click at [503, 382] on div "יום" at bounding box center [487, 401] width 94 height 116
click at [499, 384] on div "יום" at bounding box center [487, 401] width 94 height 116
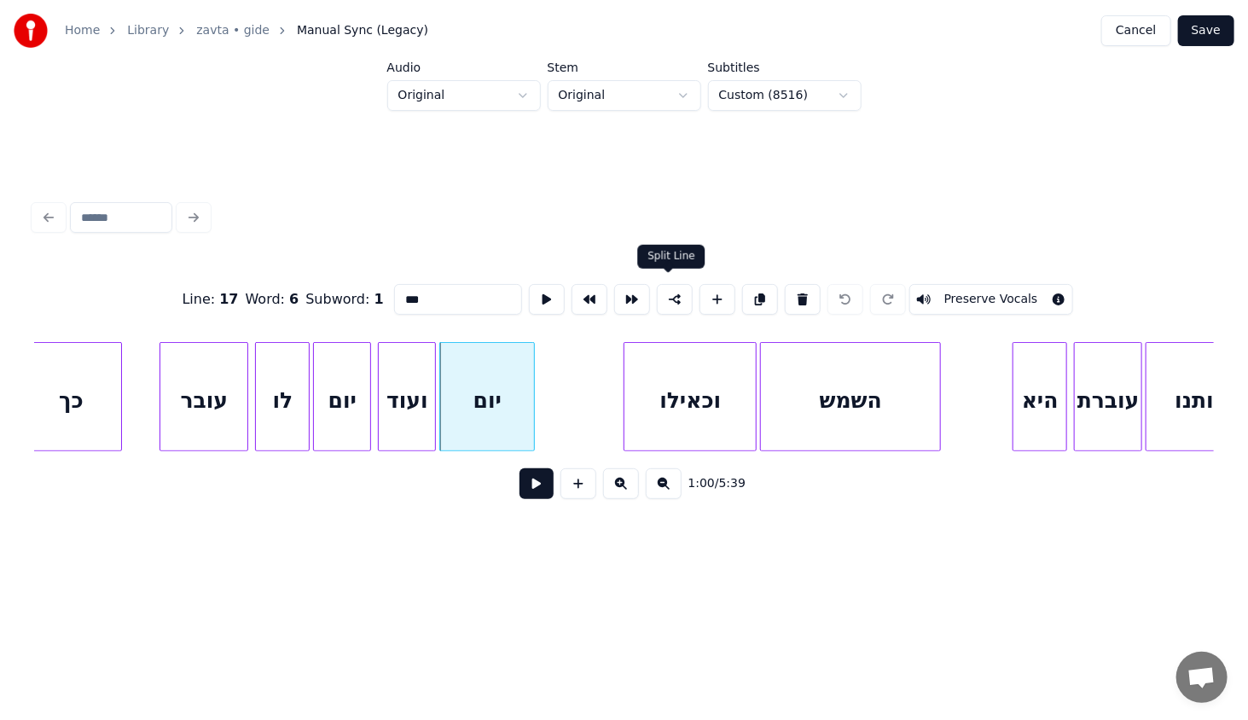
click at [666, 292] on button at bounding box center [675, 299] width 36 height 31
click at [497, 379] on div "יום" at bounding box center [487, 401] width 94 height 116
drag, startPoint x: 1214, startPoint y: 31, endPoint x: 1176, endPoint y: 60, distance: 48.1
click at [1212, 31] on button "Save" at bounding box center [1206, 30] width 56 height 31
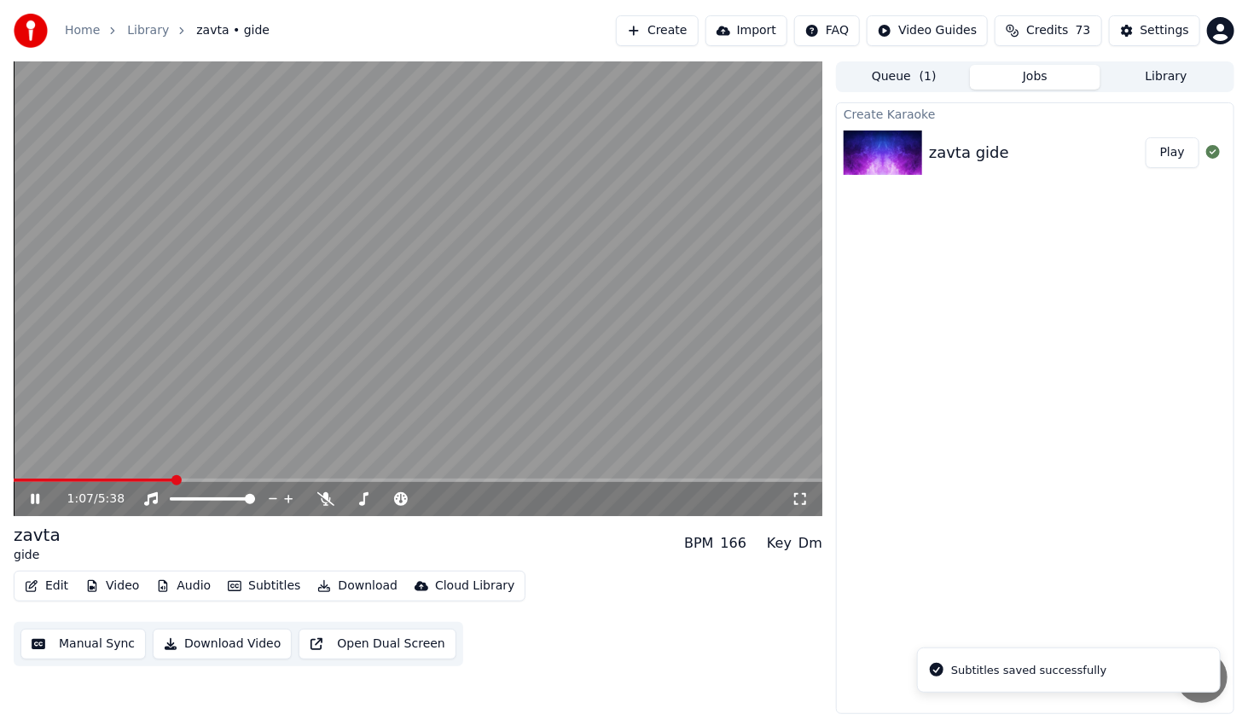
click at [174, 480] on span at bounding box center [418, 480] width 809 height 3
click at [152, 476] on video at bounding box center [418, 288] width 809 height 455
click at [150, 478] on video at bounding box center [418, 288] width 809 height 455
click at [142, 475] on video at bounding box center [418, 288] width 809 height 455
click at [143, 478] on video at bounding box center [418, 288] width 809 height 455
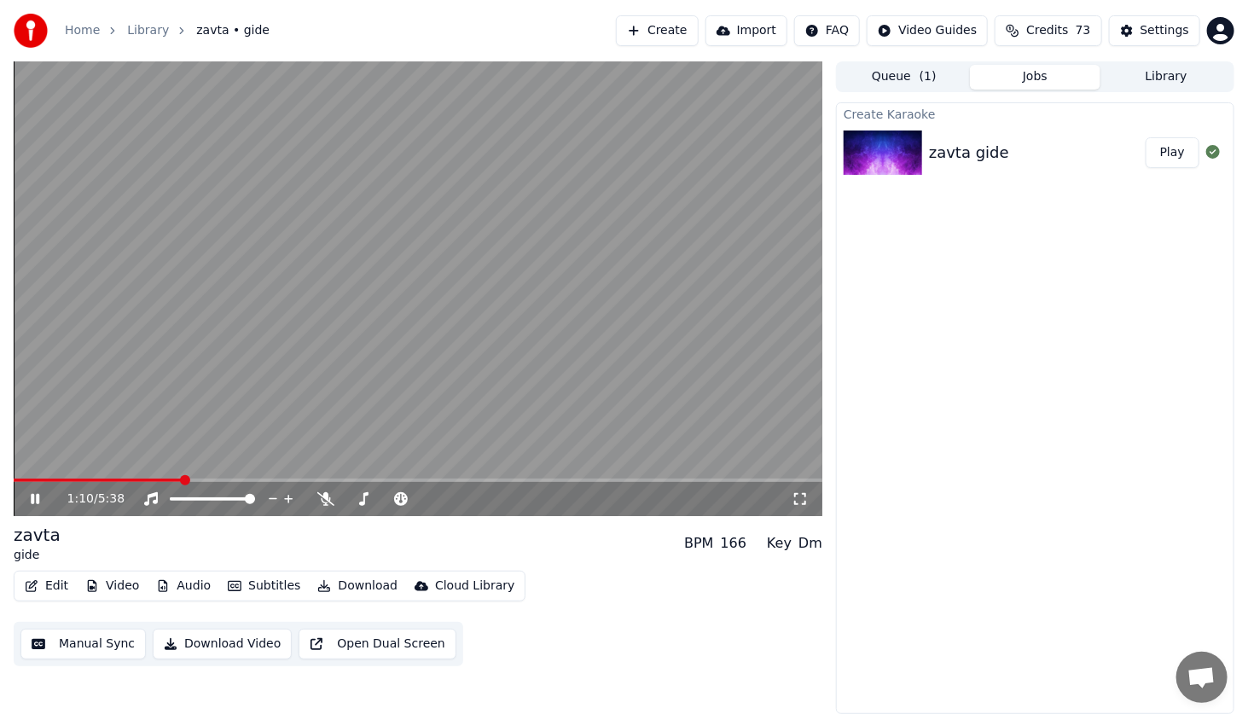
click at [148, 482] on span at bounding box center [98, 480] width 168 height 3
click at [42, 492] on icon at bounding box center [47, 499] width 40 height 14
click at [49, 582] on button "Edit" at bounding box center [46, 586] width 57 height 24
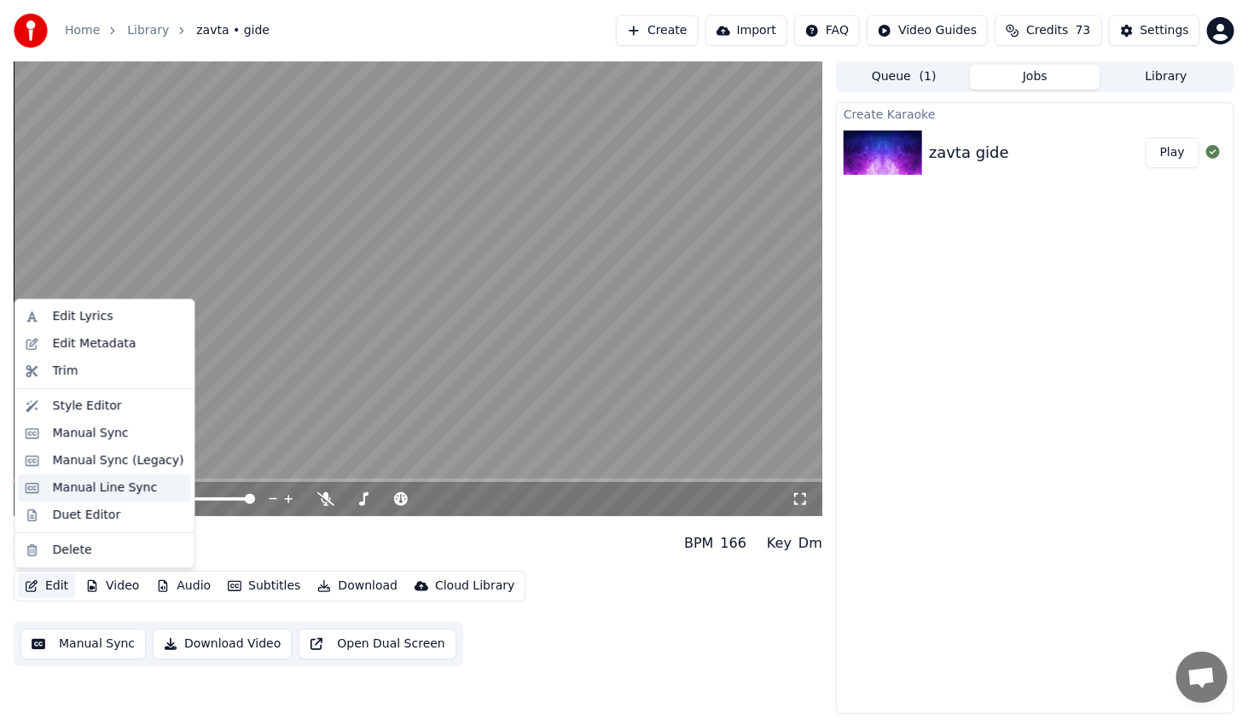
click at [132, 483] on div "Manual Line Sync" at bounding box center [105, 488] width 105 height 17
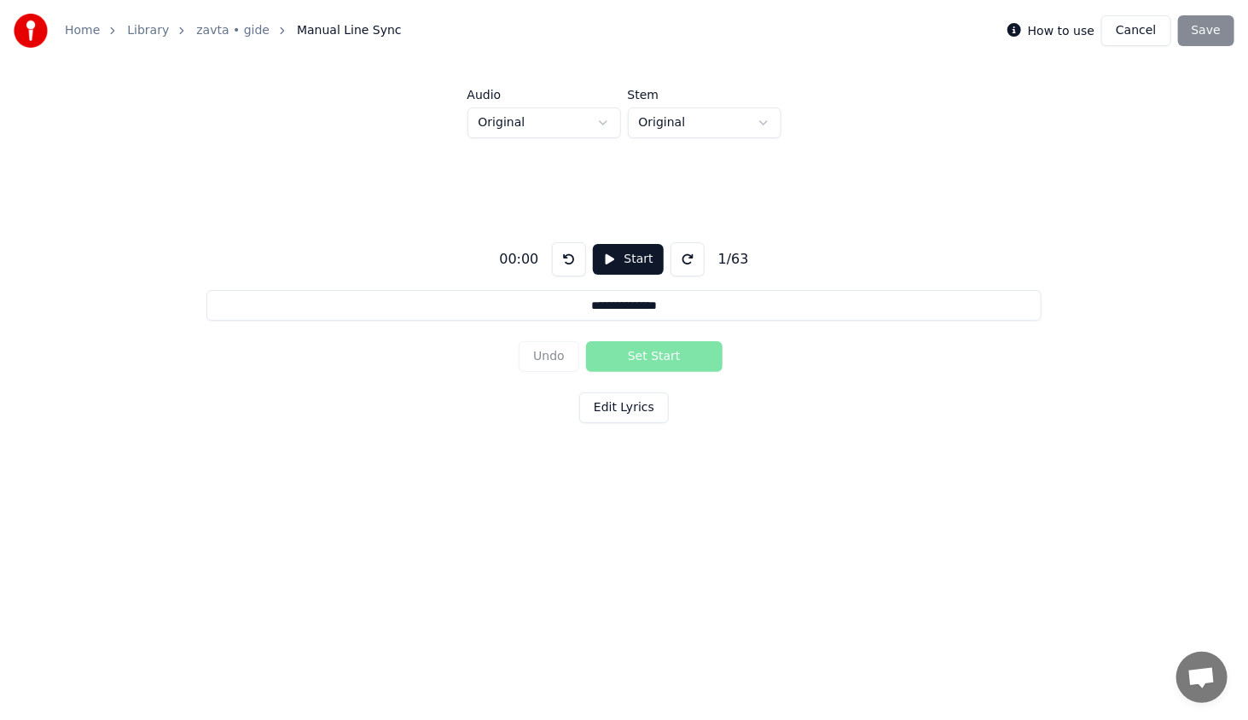
click at [598, 259] on button "Start" at bounding box center [628, 259] width 70 height 31
click at [598, 260] on button "Pause" at bounding box center [628, 259] width 76 height 31
click at [1133, 32] on button "Cancel" at bounding box center [1136, 30] width 69 height 31
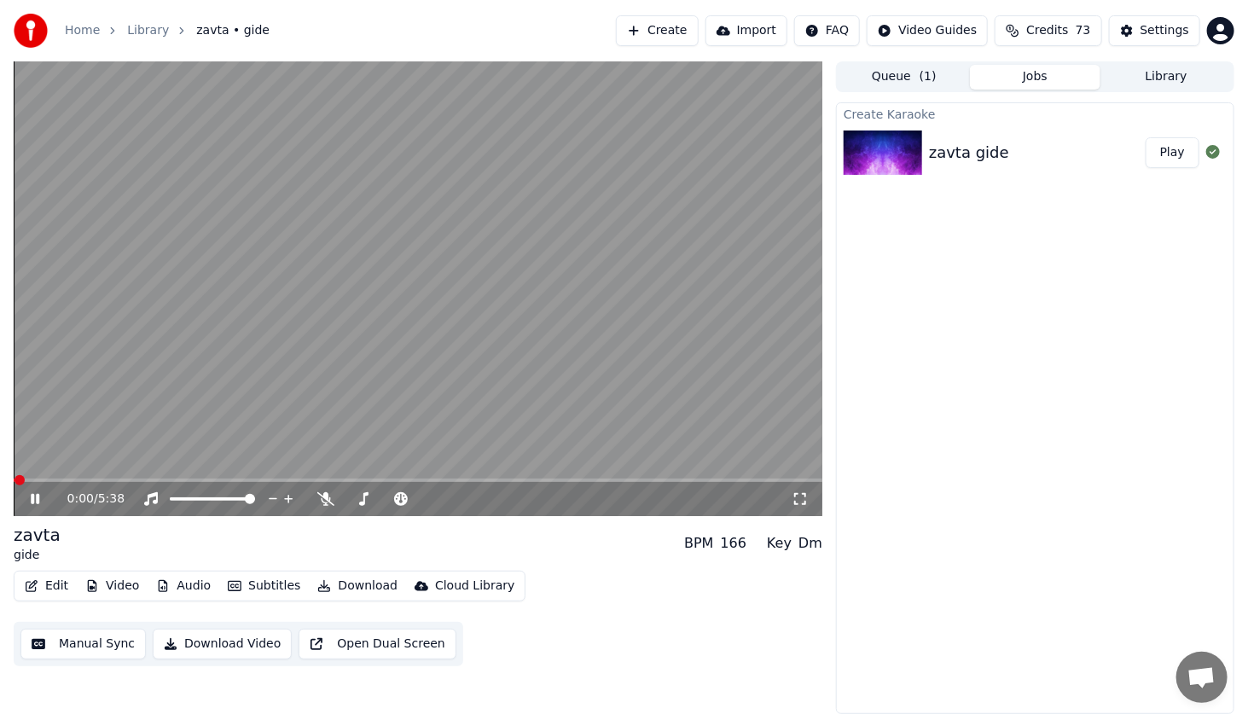
click at [36, 497] on icon at bounding box center [35, 499] width 9 height 10
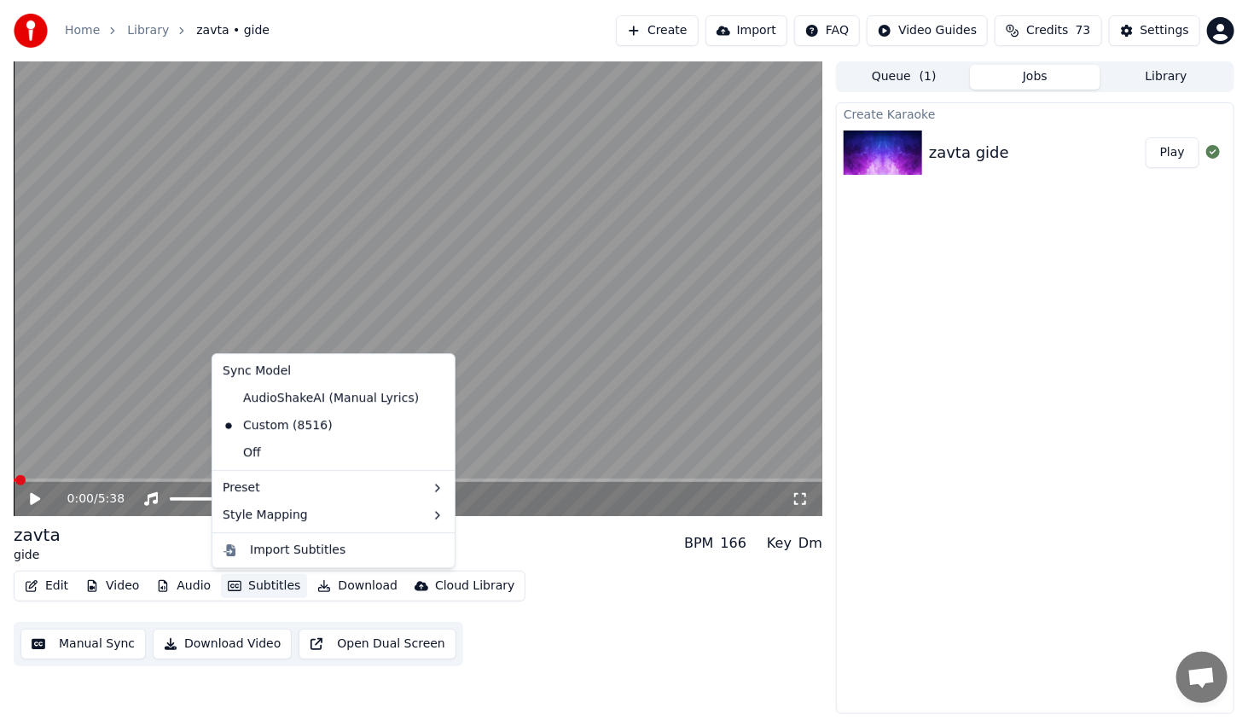
click at [257, 590] on button "Subtitles" at bounding box center [264, 586] width 86 height 24
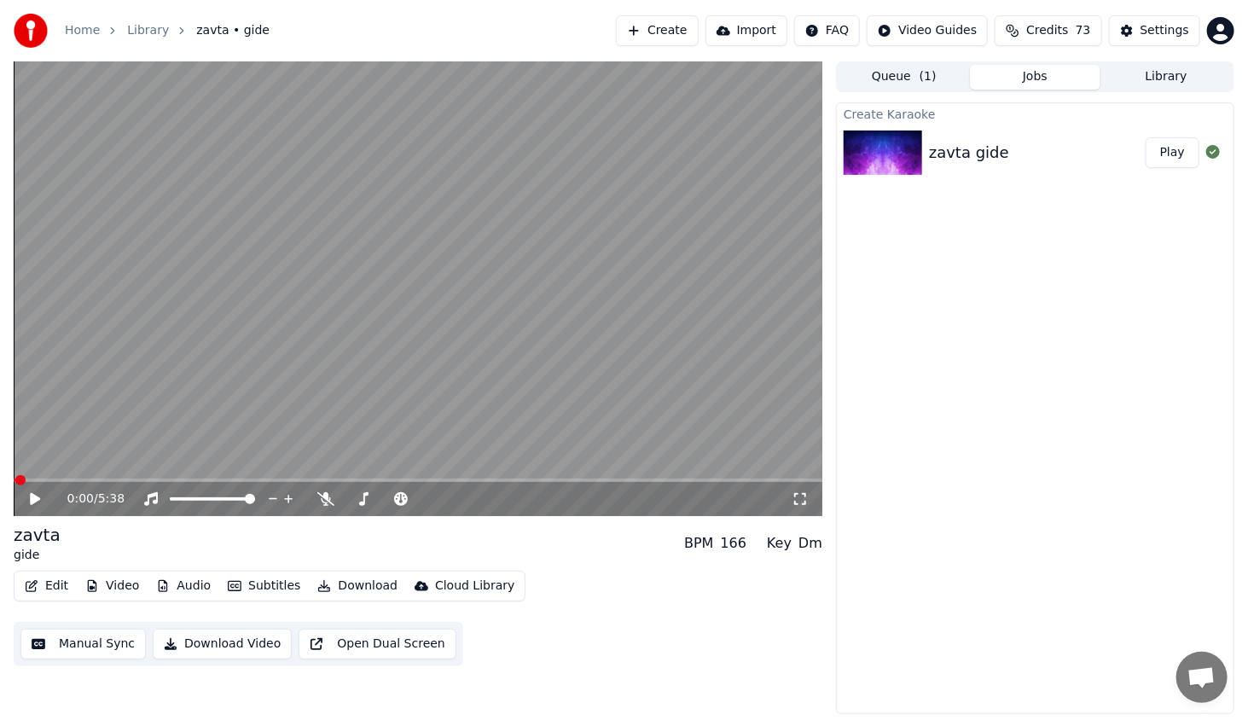
click at [539, 532] on div "zavta gide BPM 166 Key Dm" at bounding box center [418, 543] width 809 height 41
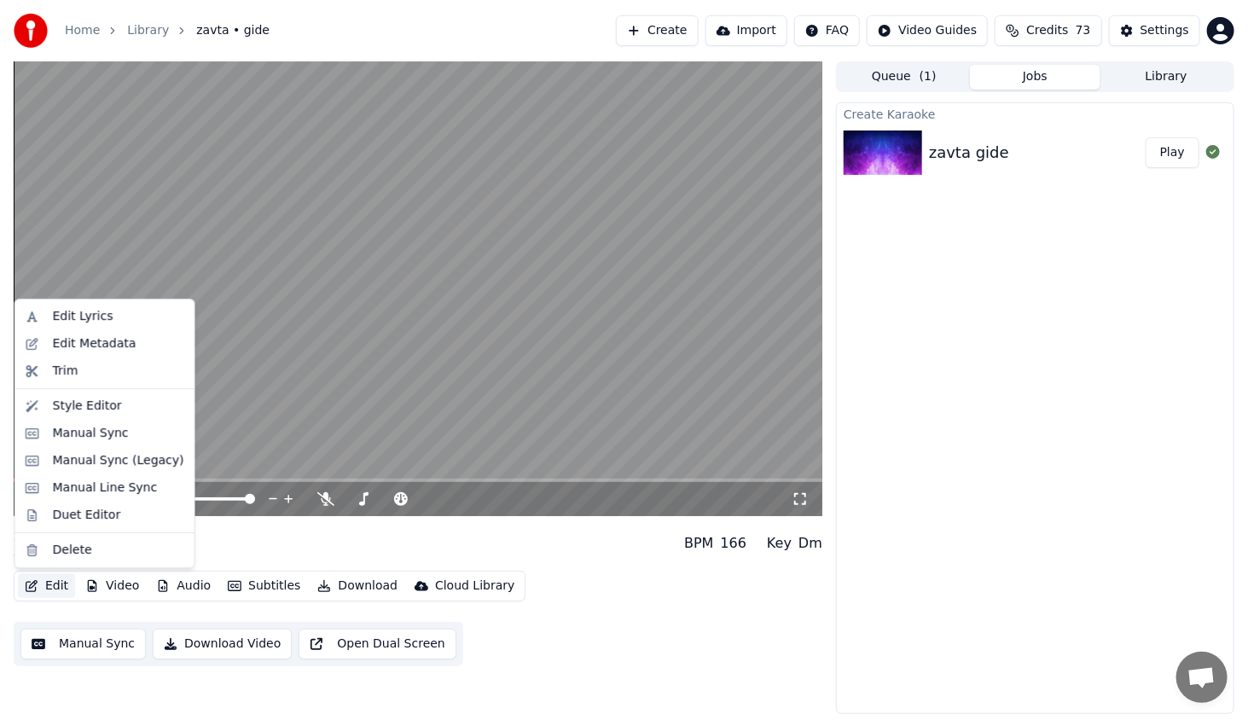
click at [49, 580] on button "Edit" at bounding box center [46, 586] width 57 height 24
click at [111, 463] on div "Manual Sync (Legacy)" at bounding box center [118, 460] width 131 height 17
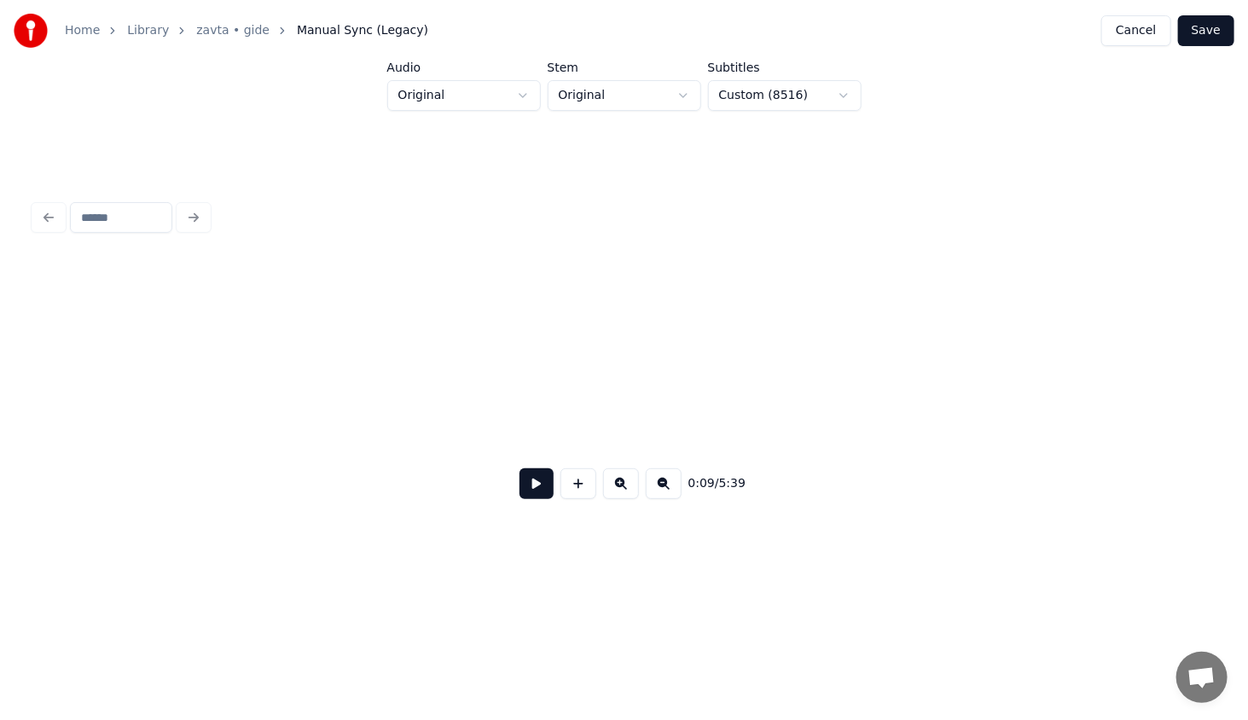
scroll to position [0, 1597]
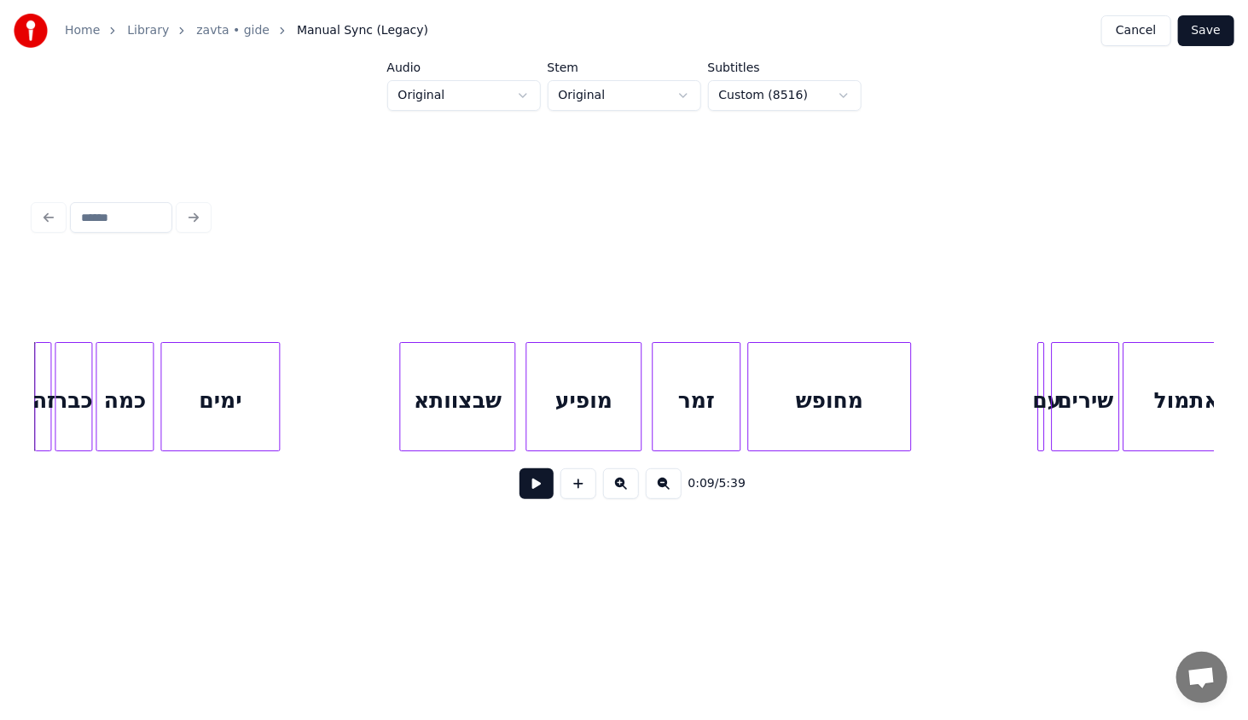
click at [491, 391] on div "שבצוותא" at bounding box center [457, 401] width 114 height 116
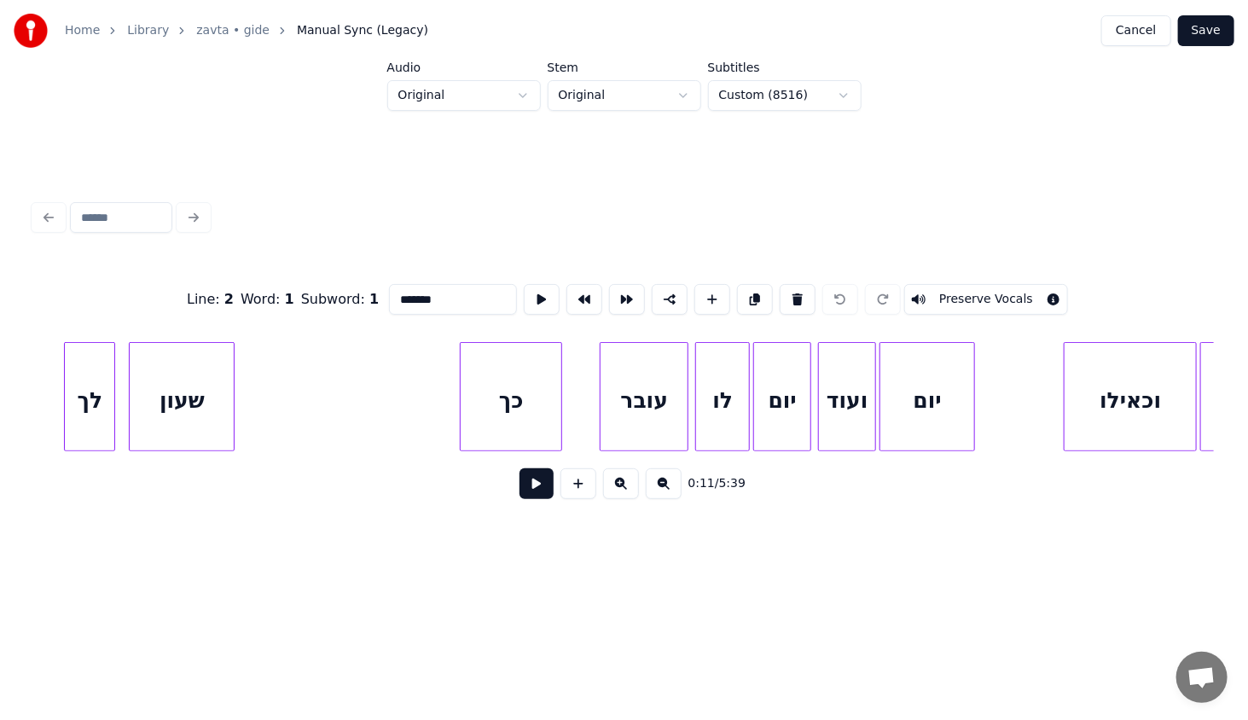
scroll to position [0, 9877]
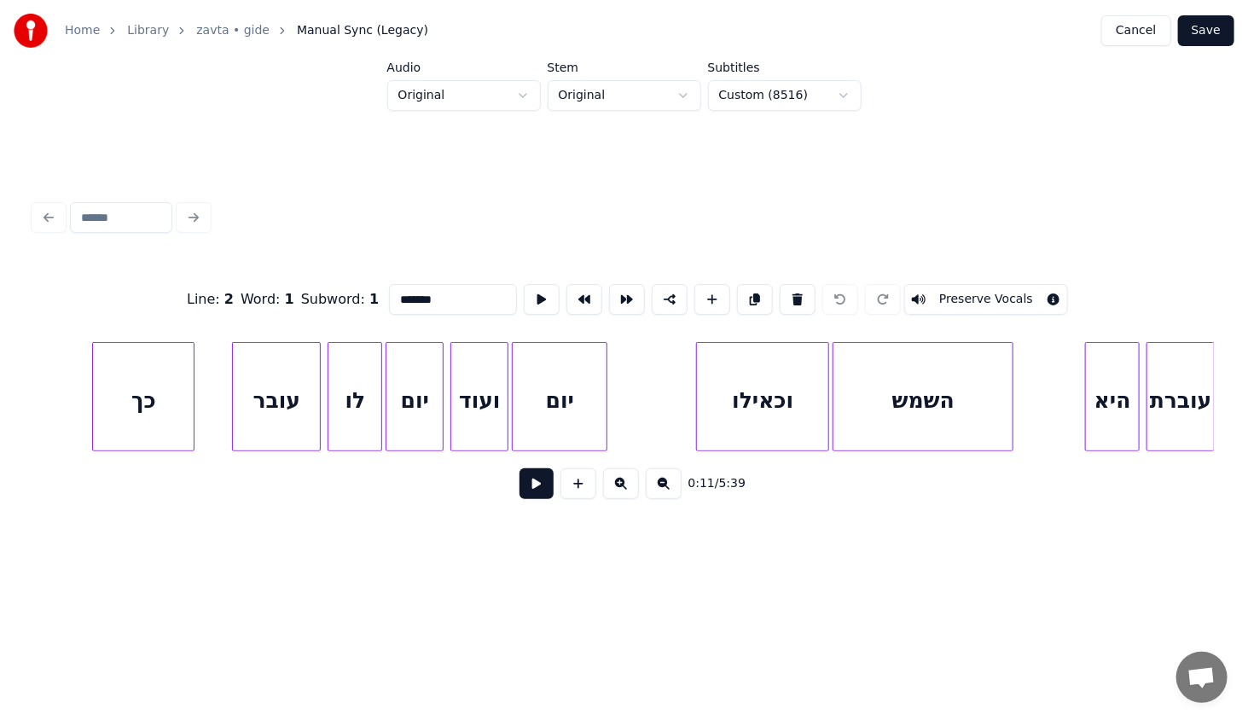
click at [579, 379] on div "יום" at bounding box center [560, 401] width 94 height 116
type input "***"
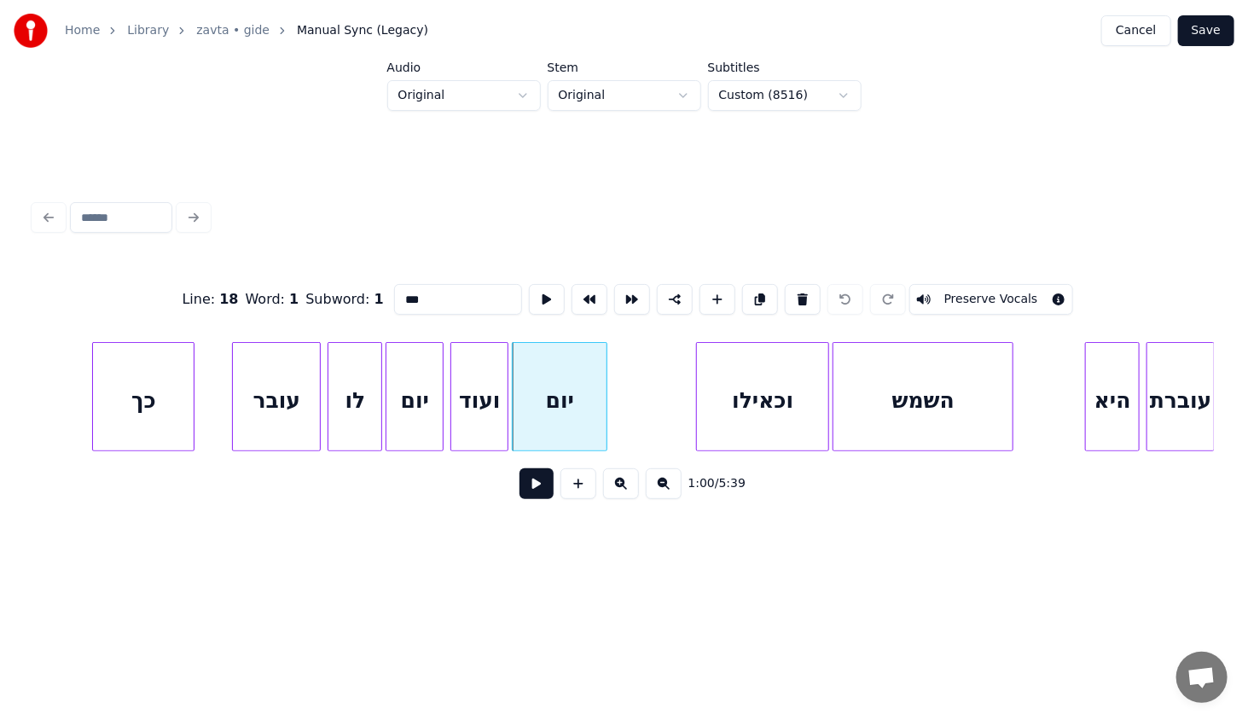
click at [571, 382] on div "יום" at bounding box center [560, 401] width 94 height 116
click at [669, 292] on button at bounding box center [675, 299] width 36 height 31
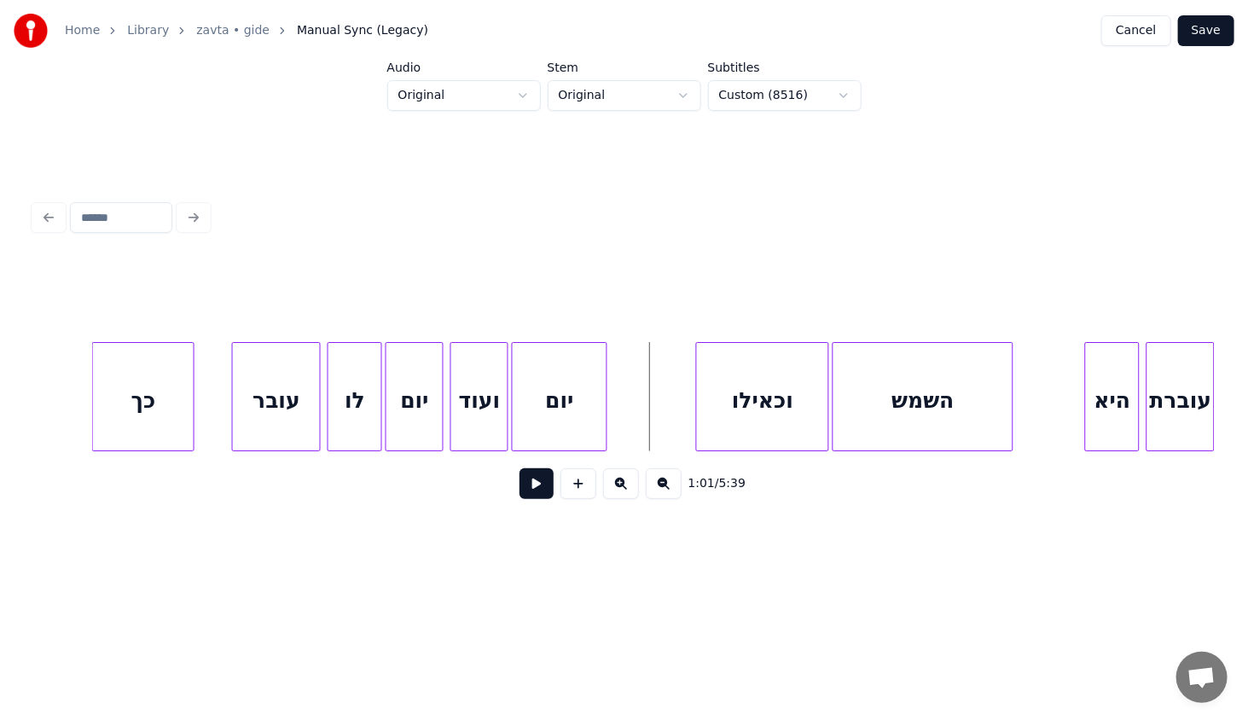
click at [561, 363] on div "יום" at bounding box center [560, 401] width 94 height 116
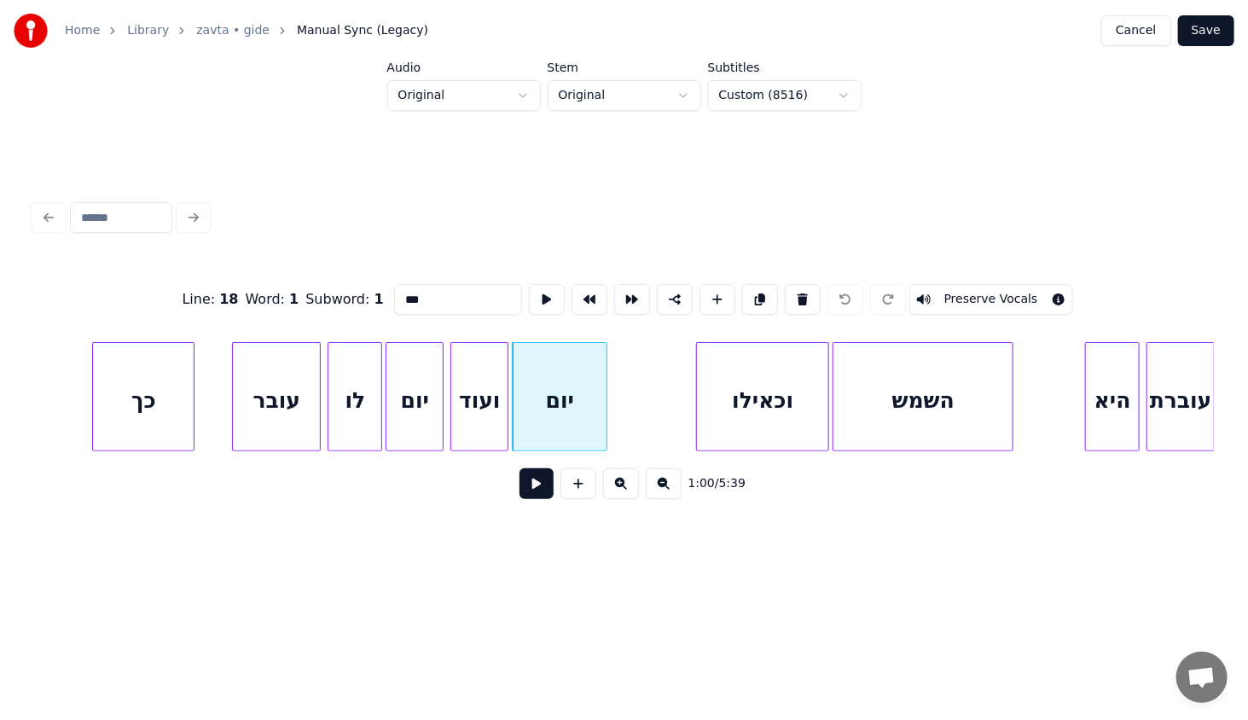
click at [472, 403] on div "ועוד" at bounding box center [479, 401] width 56 height 116
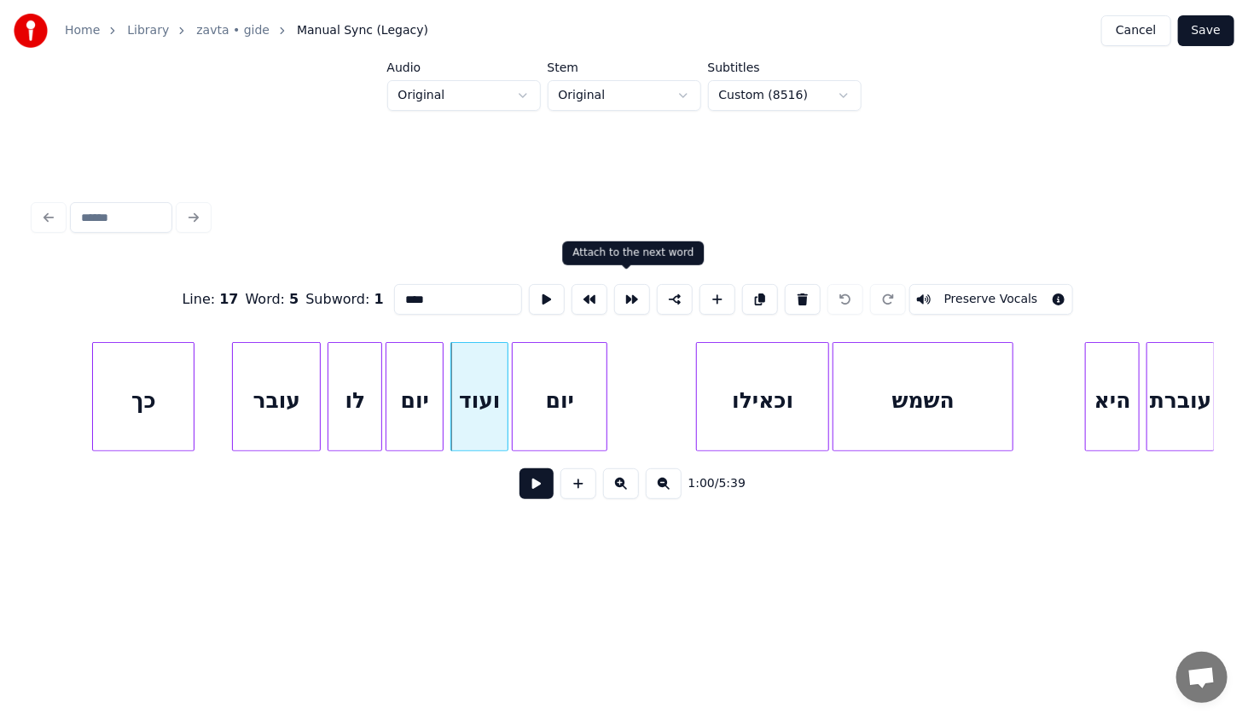
click at [635, 294] on button at bounding box center [632, 299] width 36 height 31
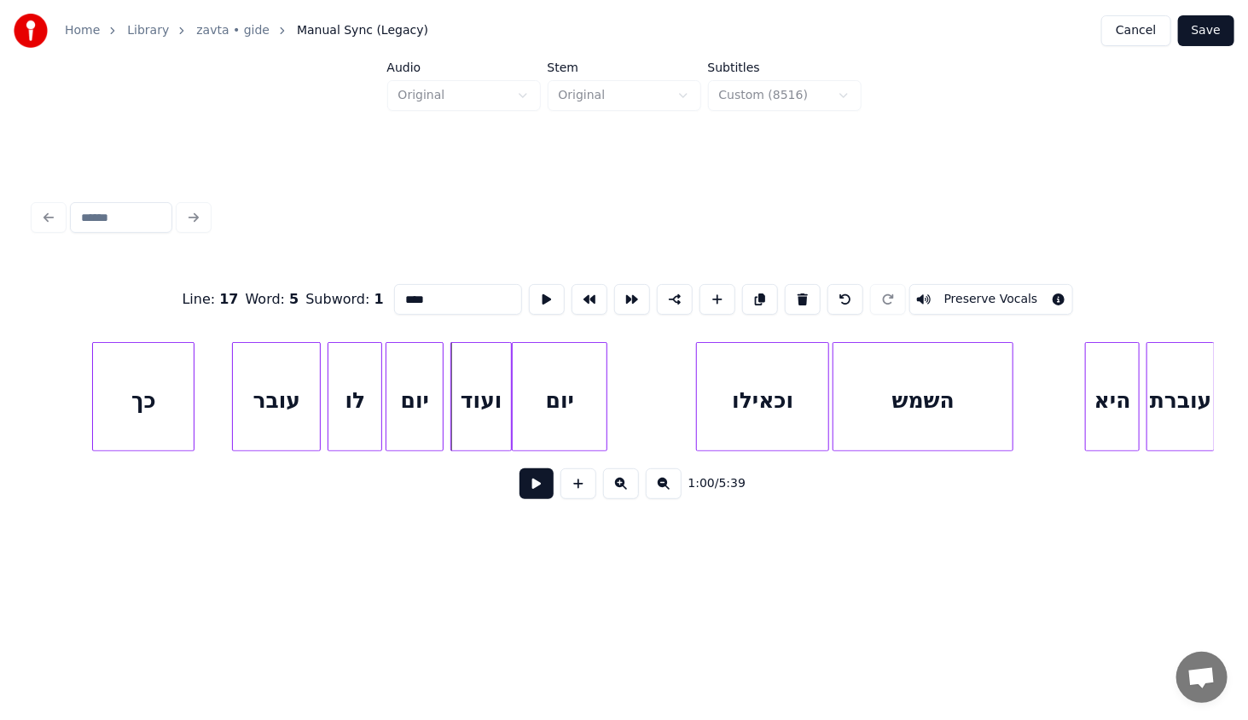
click at [486, 404] on div "ועוד" at bounding box center [481, 401] width 60 height 116
click at [570, 384] on div "יום" at bounding box center [560, 401] width 94 height 116
click at [494, 390] on div "ועוד" at bounding box center [481, 401] width 60 height 116
click at [381, 392] on div at bounding box center [378, 397] width 5 height 108
click at [422, 387] on div "יום" at bounding box center [415, 401] width 56 height 116
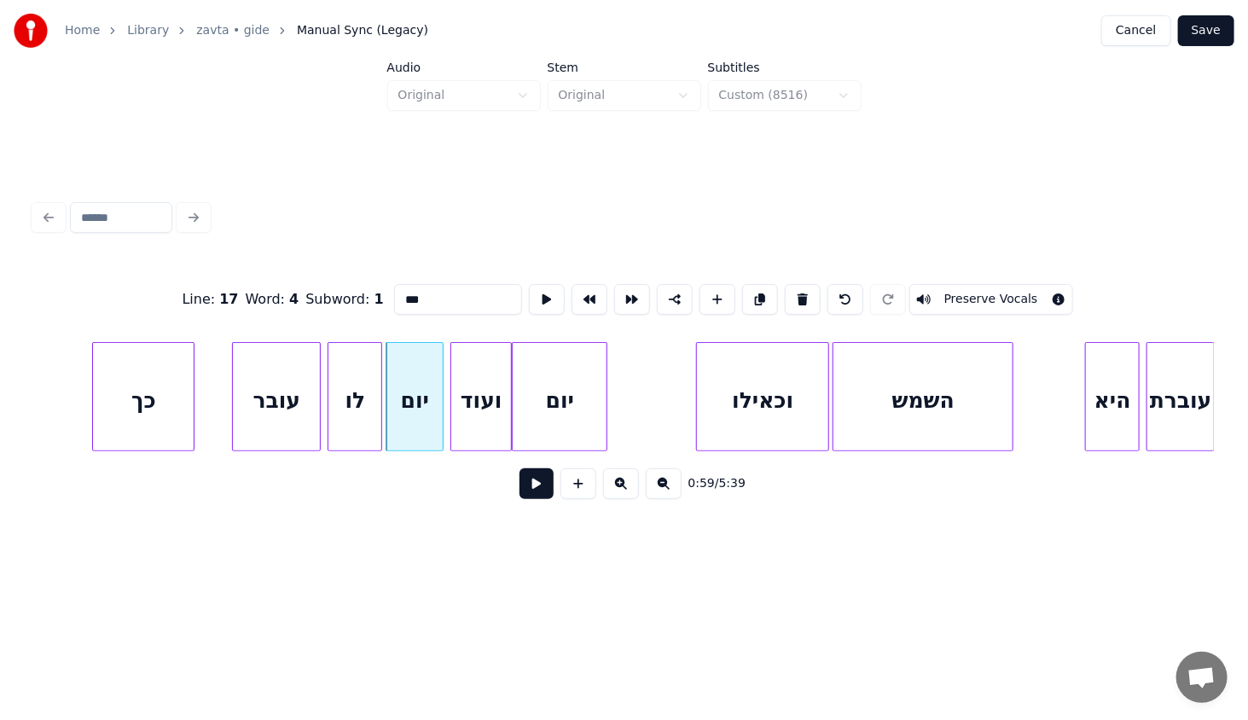
click at [466, 387] on div "ועוד" at bounding box center [481, 401] width 60 height 116
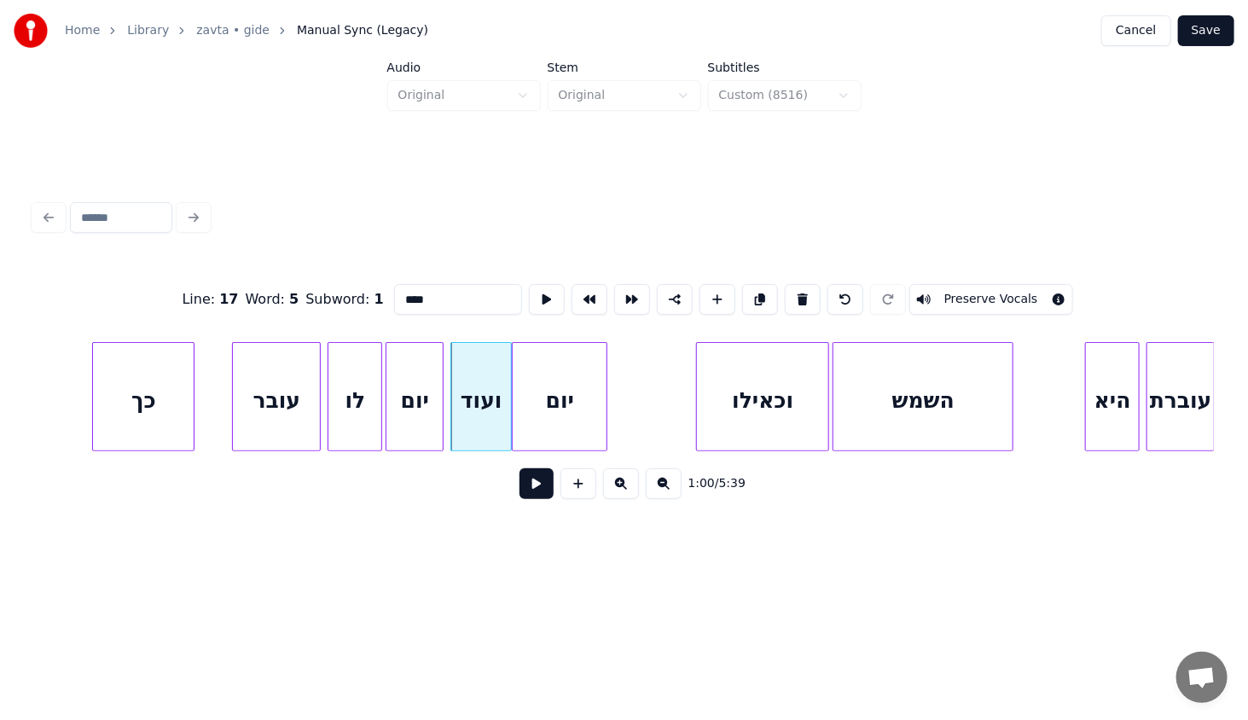
click at [564, 386] on div "יום" at bounding box center [560, 401] width 94 height 116
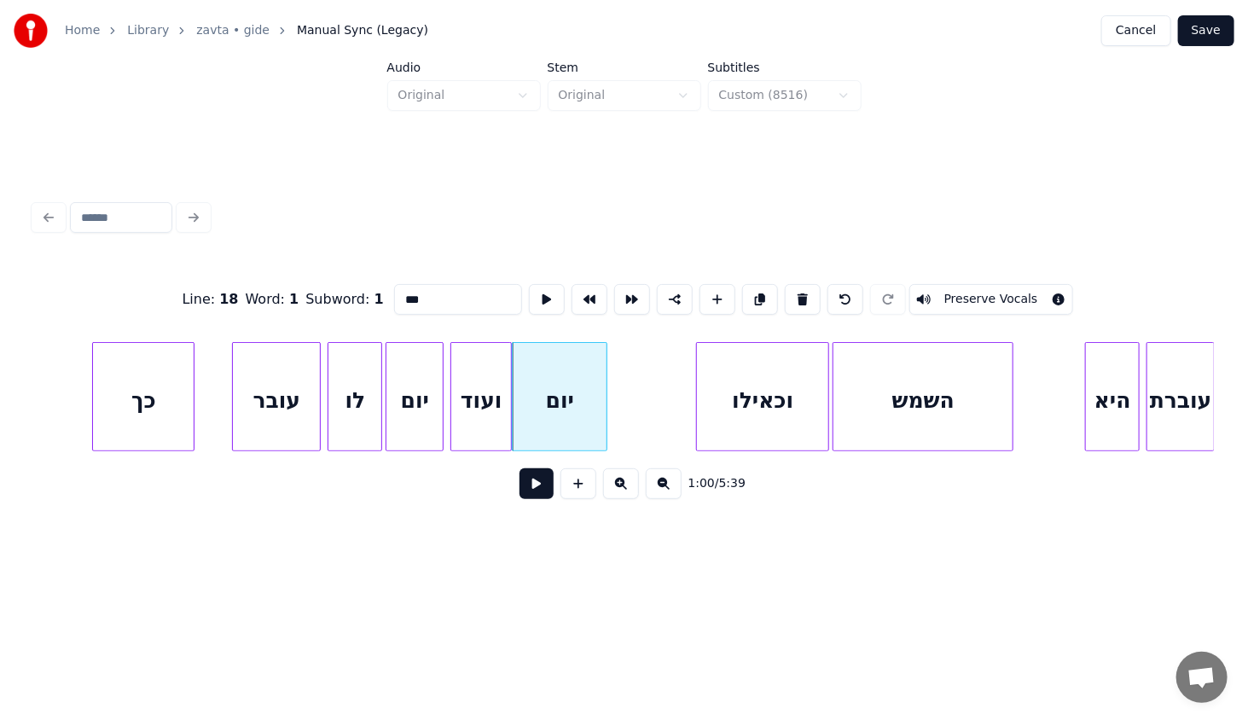
click at [747, 372] on div "וכאילו" at bounding box center [762, 401] width 131 height 116
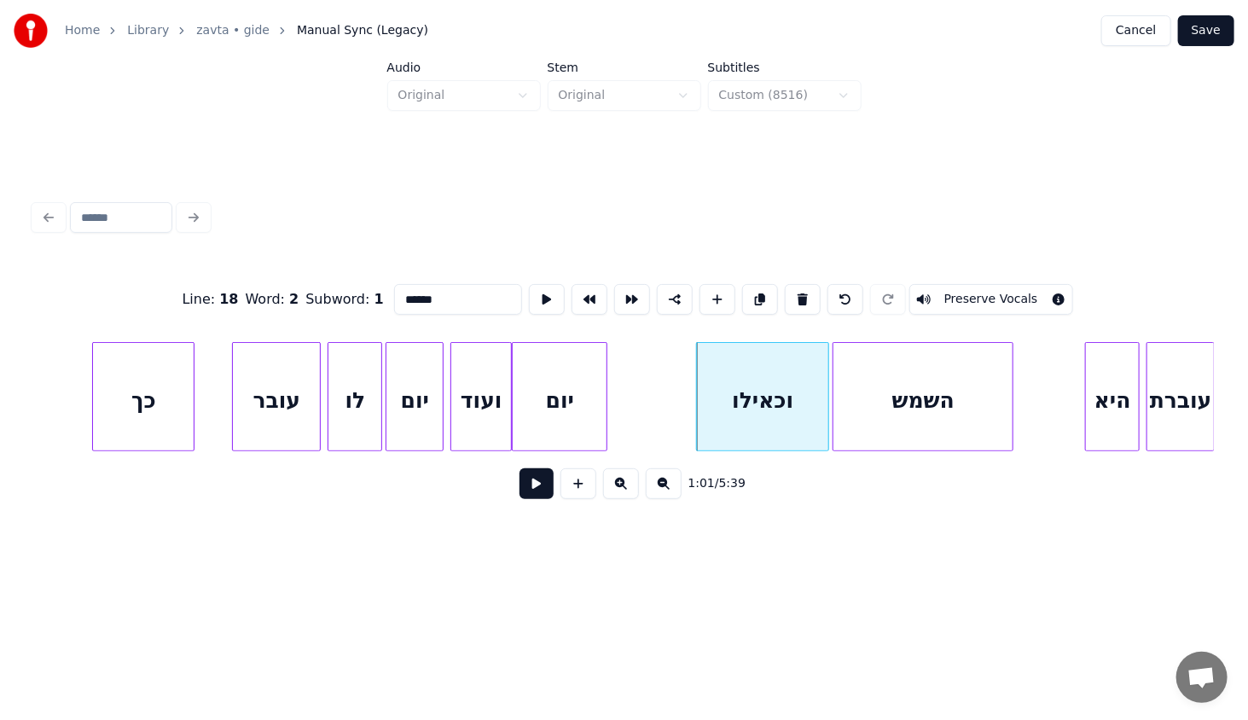
click at [555, 381] on div "יום" at bounding box center [560, 401] width 94 height 116
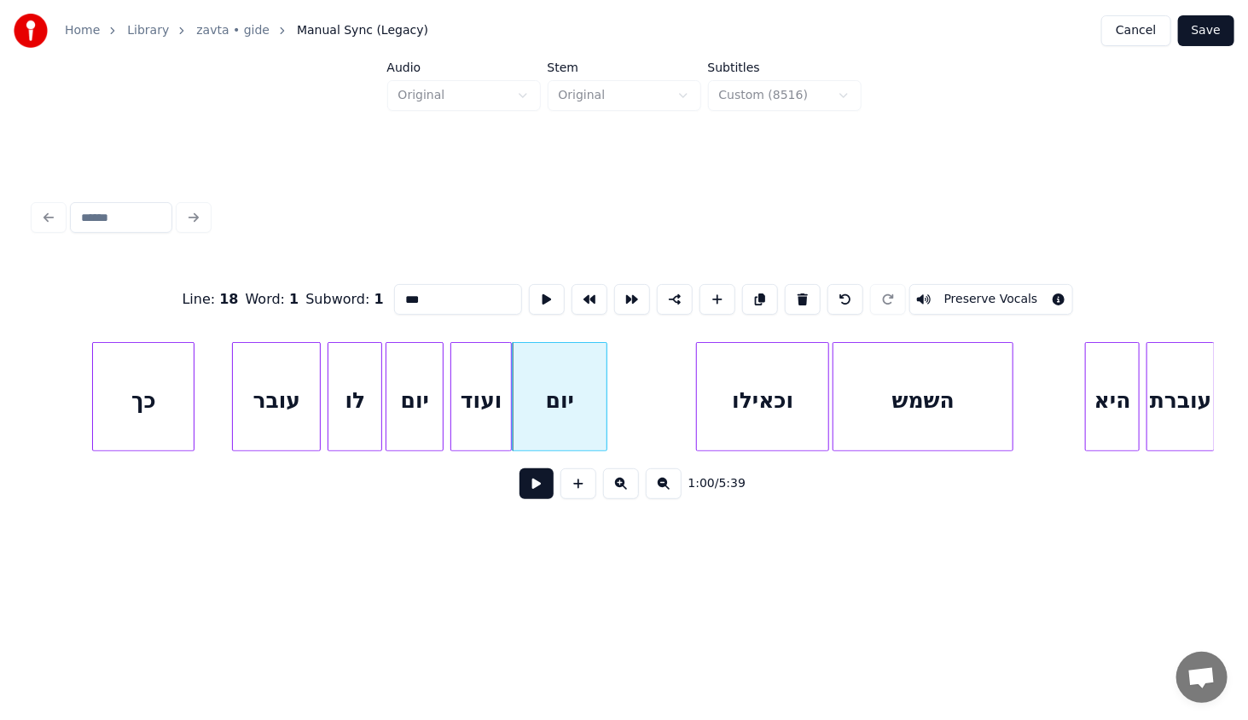
click at [472, 383] on div "ועוד" at bounding box center [481, 401] width 60 height 116
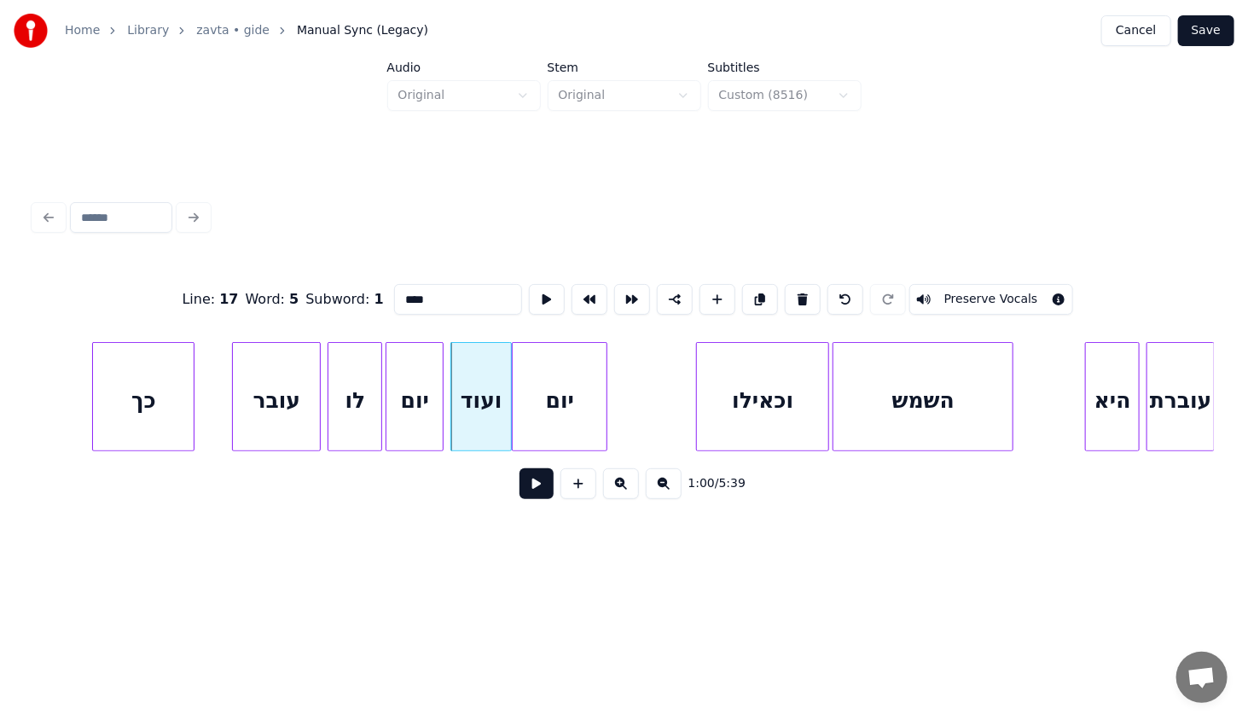
click at [485, 386] on div "ועוד" at bounding box center [481, 401] width 60 height 116
click at [555, 386] on div "יום" at bounding box center [560, 401] width 94 height 116
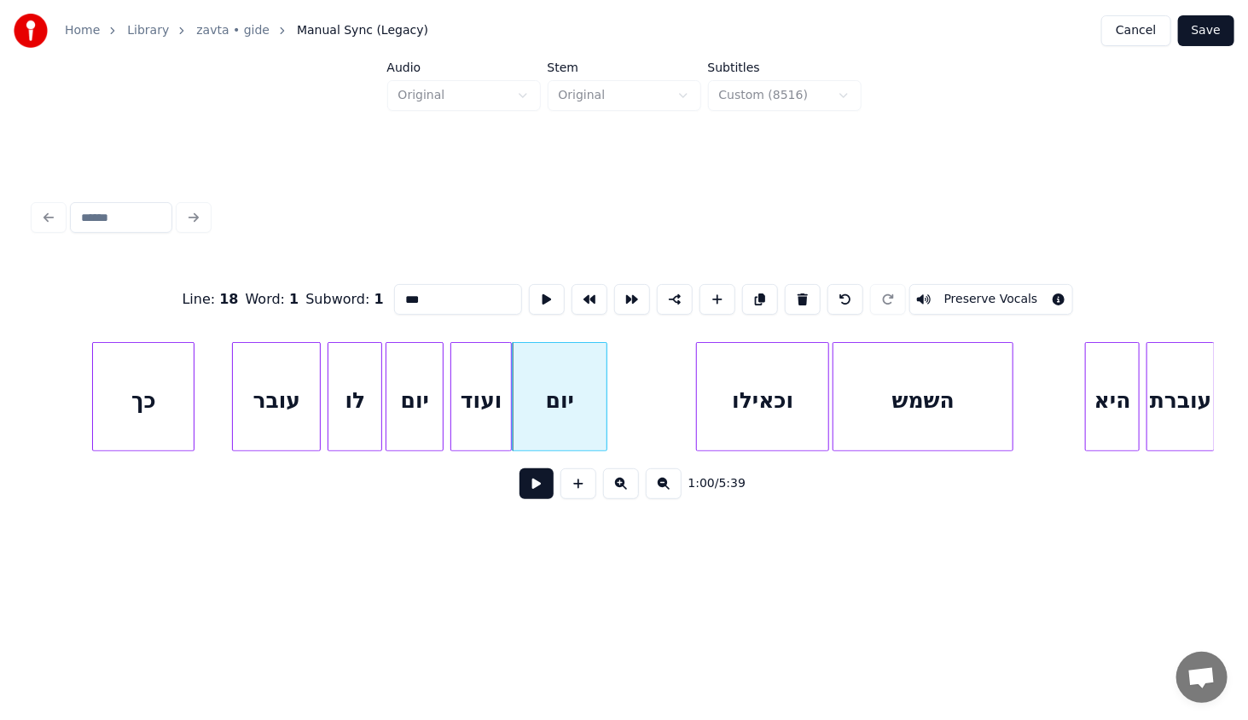
click at [226, 290] on div "Line : 18" at bounding box center [210, 299] width 56 height 20
click at [597, 408] on div "יום" at bounding box center [560, 401] width 94 height 116
click at [586, 422] on div at bounding box center [585, 397] width 5 height 108
click at [569, 414] on div "יום" at bounding box center [550, 401] width 75 height 116
click at [608, 427] on div at bounding box center [606, 397] width 5 height 108
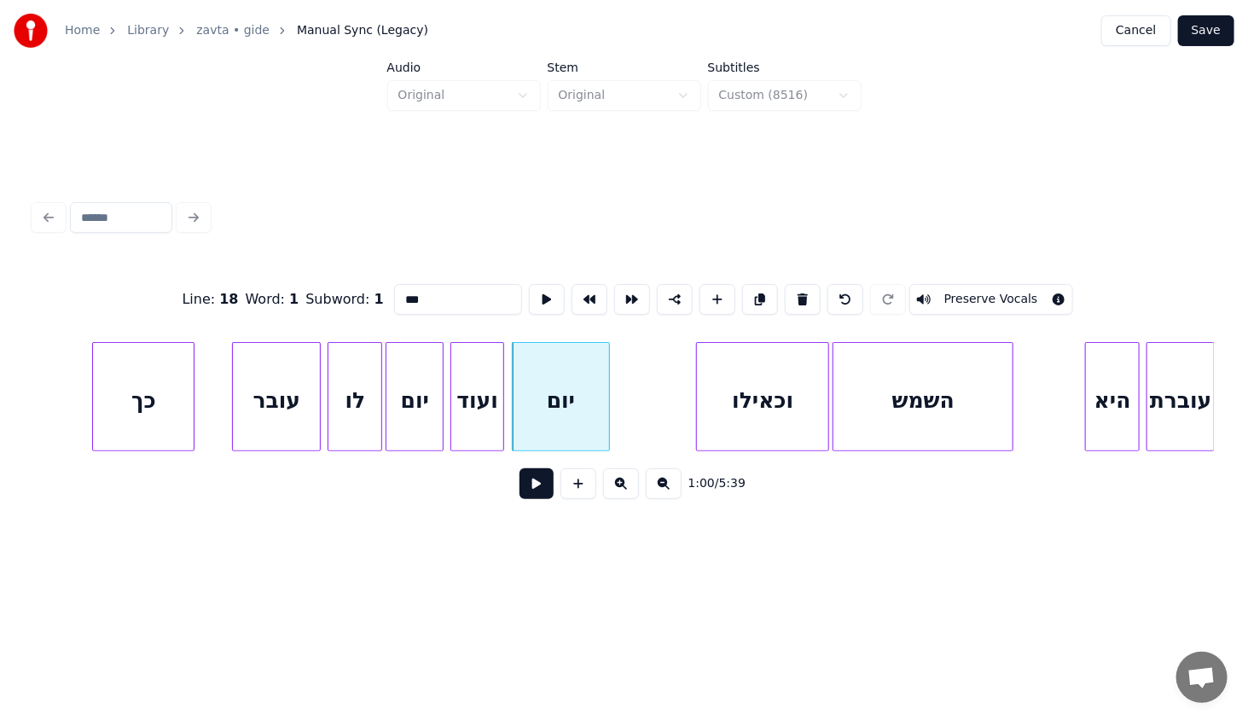
click at [499, 401] on div at bounding box center [500, 397] width 5 height 108
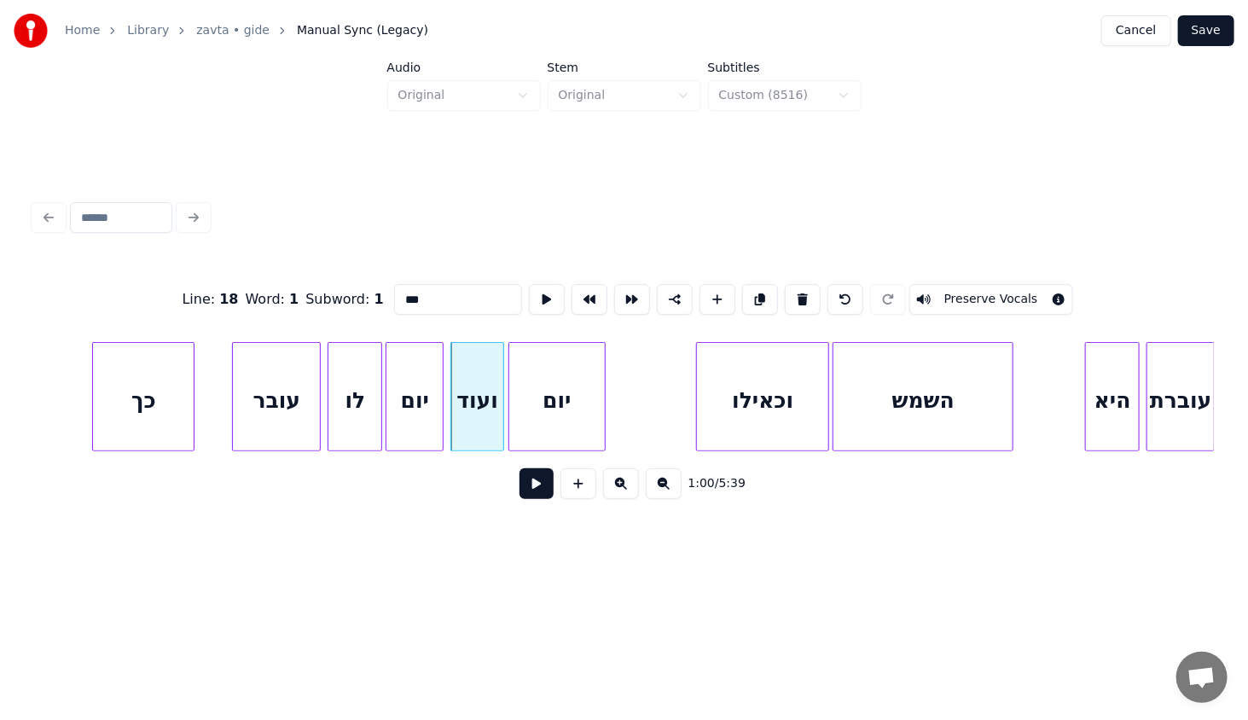
click at [544, 416] on div "יום" at bounding box center [557, 401] width 96 height 116
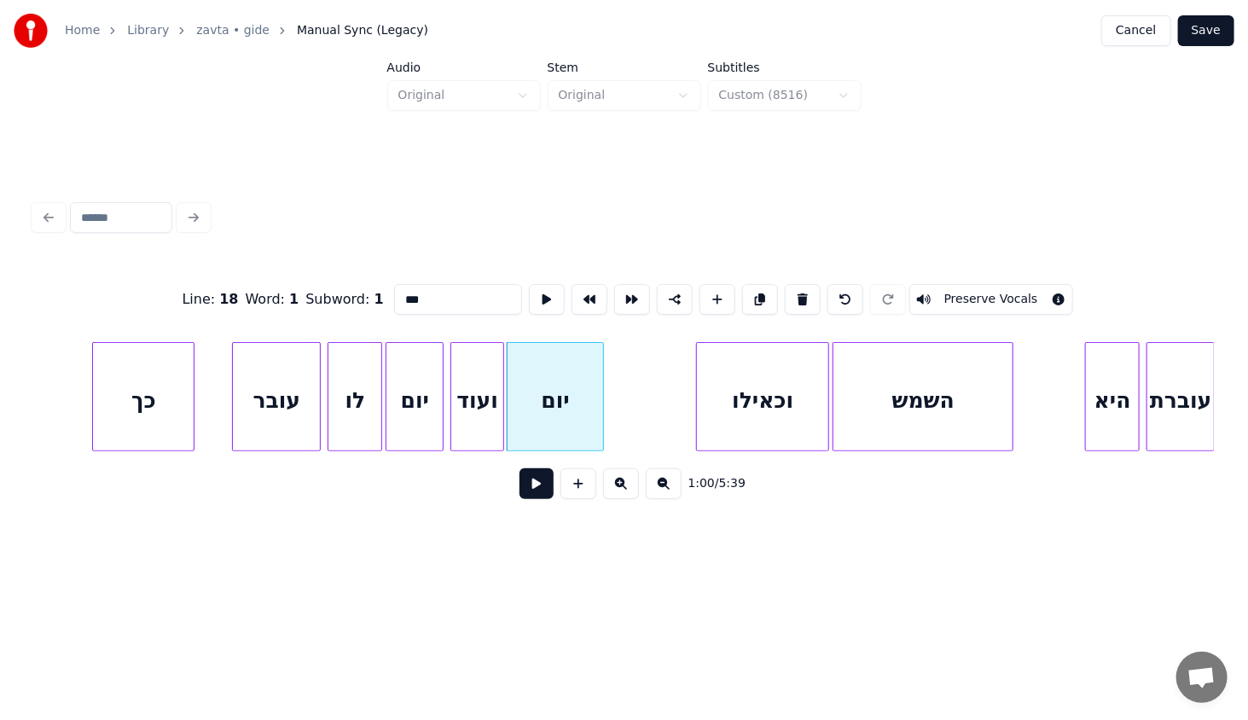
click at [547, 411] on div "יום" at bounding box center [556, 401] width 96 height 116
click at [536, 407] on div "יום" at bounding box center [562, 401] width 96 height 116
click at [469, 387] on div "ועוד" at bounding box center [477, 401] width 52 height 116
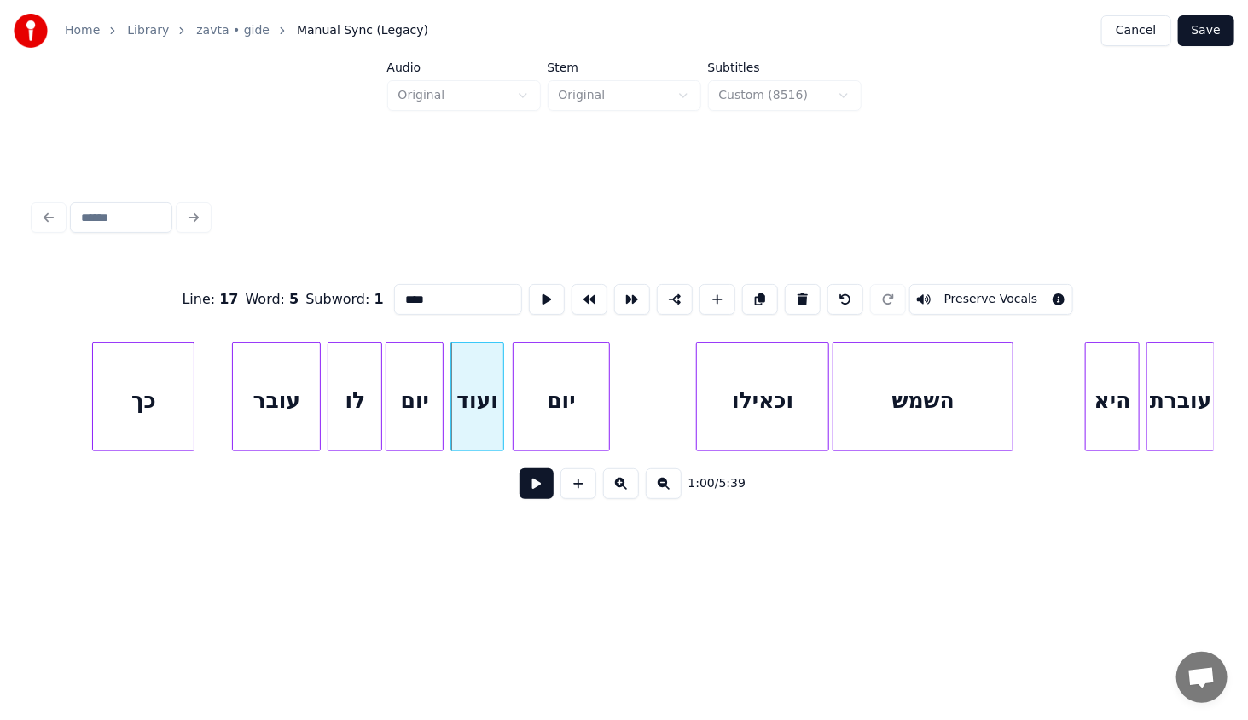
click at [580, 383] on div "יום" at bounding box center [562, 401] width 96 height 116
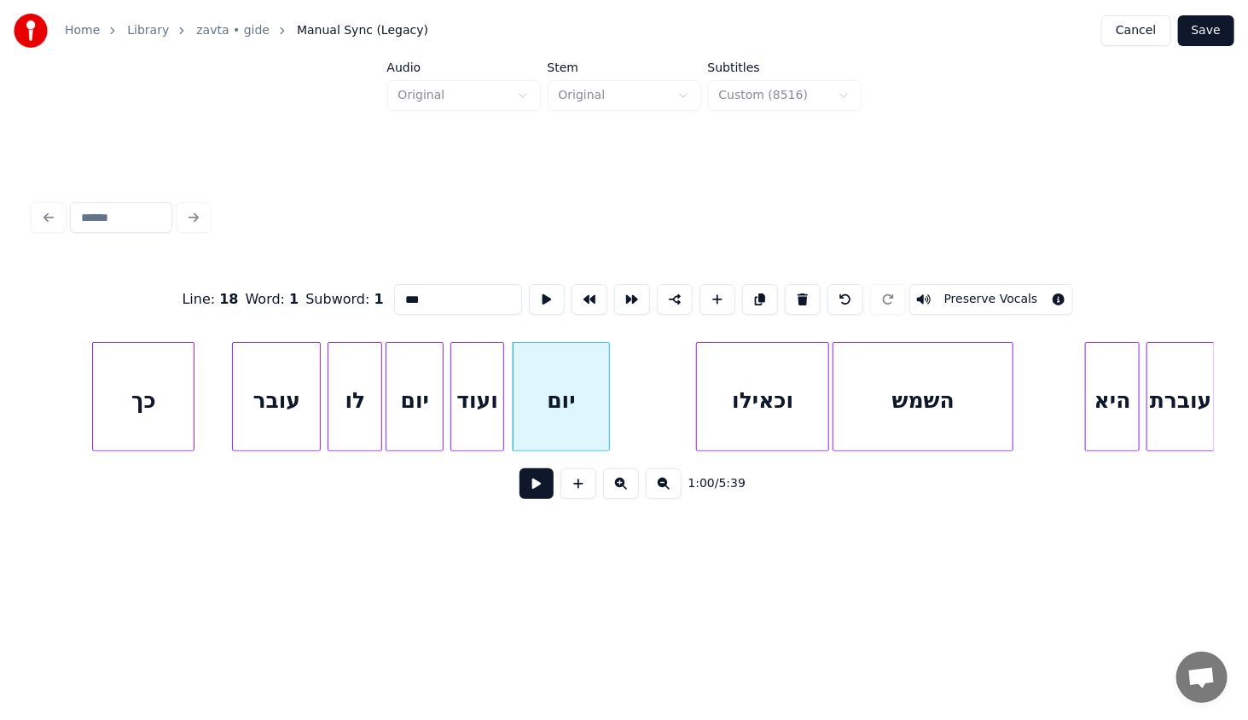
click at [565, 380] on div "יום" at bounding box center [562, 401] width 96 height 116
click at [793, 294] on button at bounding box center [803, 299] width 36 height 31
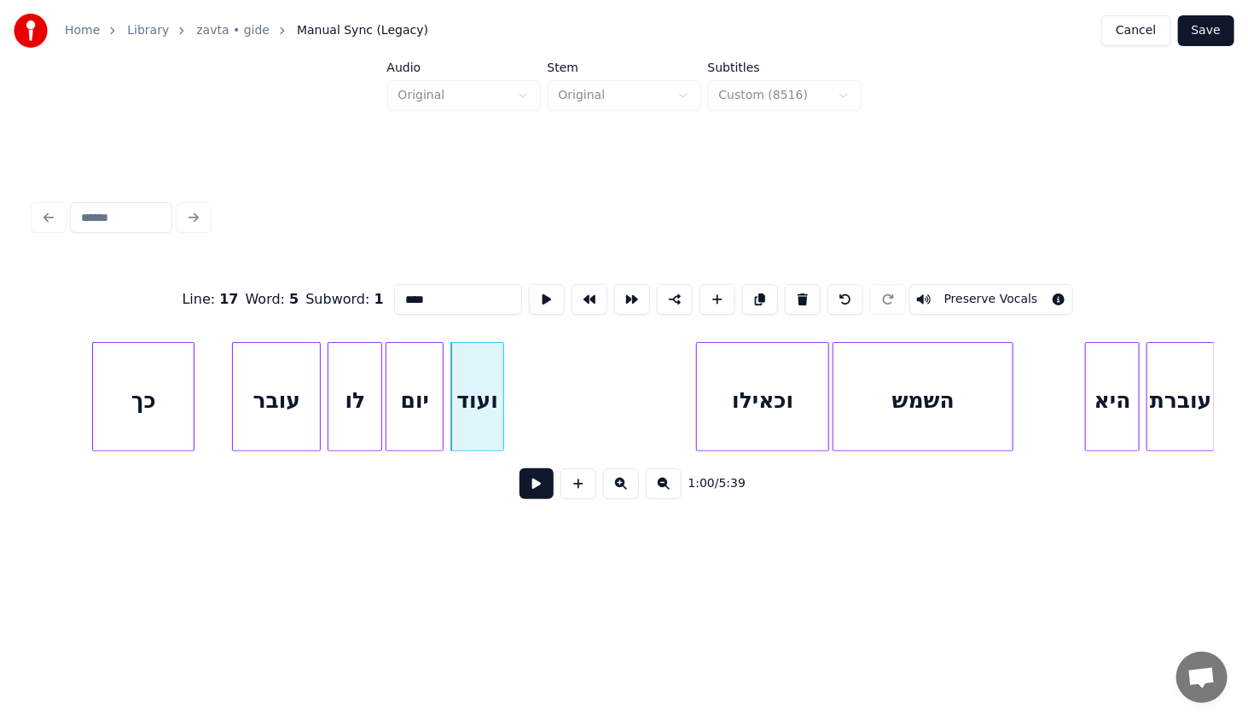
click at [410, 374] on div "יום" at bounding box center [415, 401] width 56 height 116
type input "***"
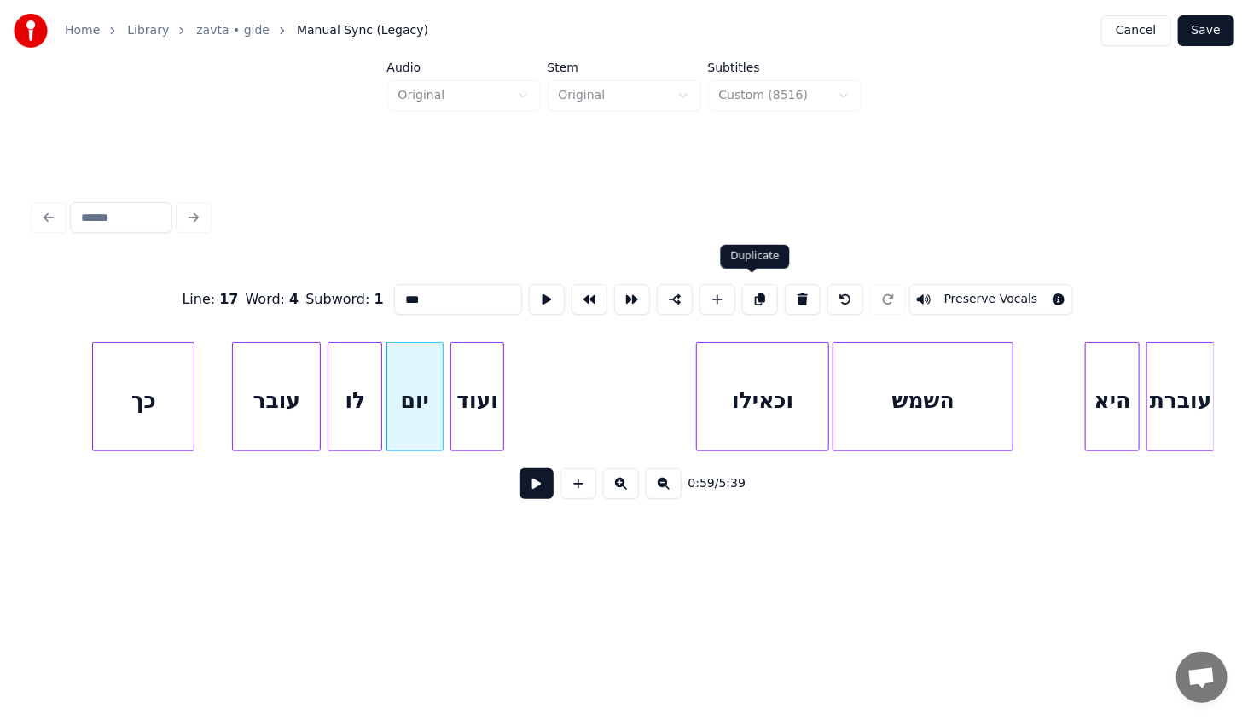
click at [758, 291] on button at bounding box center [760, 299] width 36 height 31
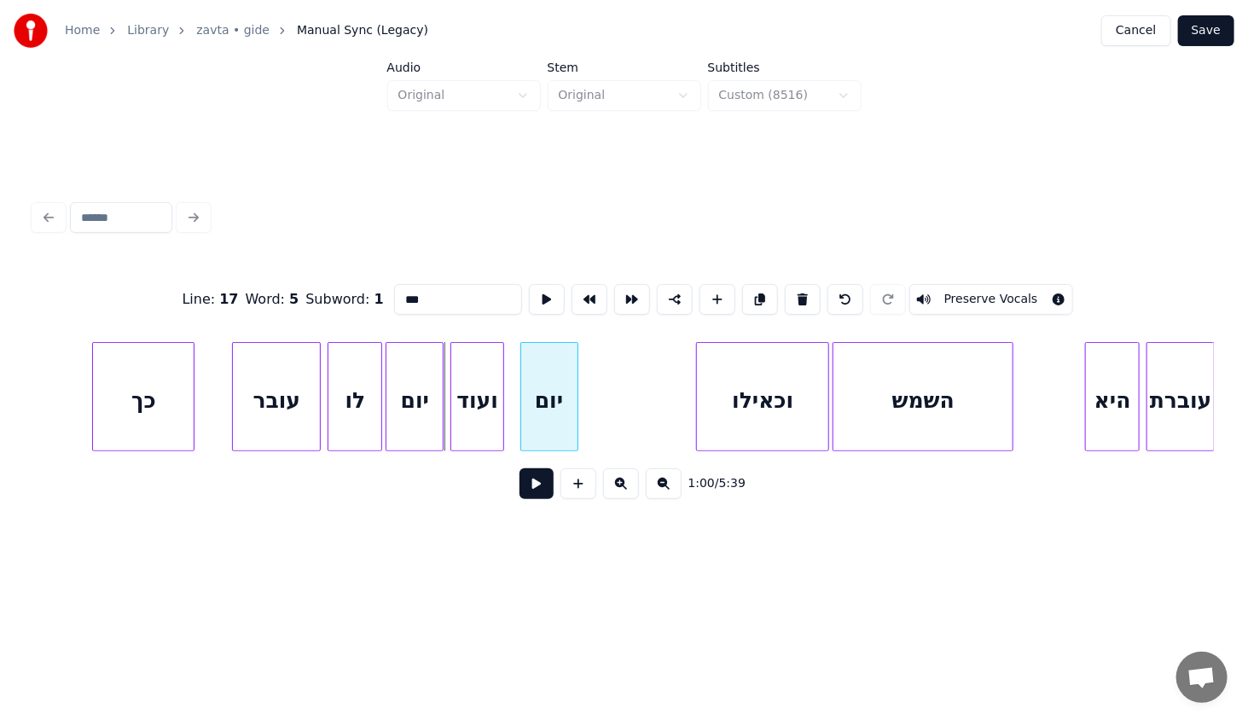
click at [561, 410] on div "יום" at bounding box center [549, 401] width 56 height 116
click at [560, 410] on div "יום" at bounding box center [546, 401] width 56 height 116
click at [549, 420] on div "יום" at bounding box center [539, 401] width 56 height 116
click at [423, 404] on div "יום" at bounding box center [415, 401] width 56 height 116
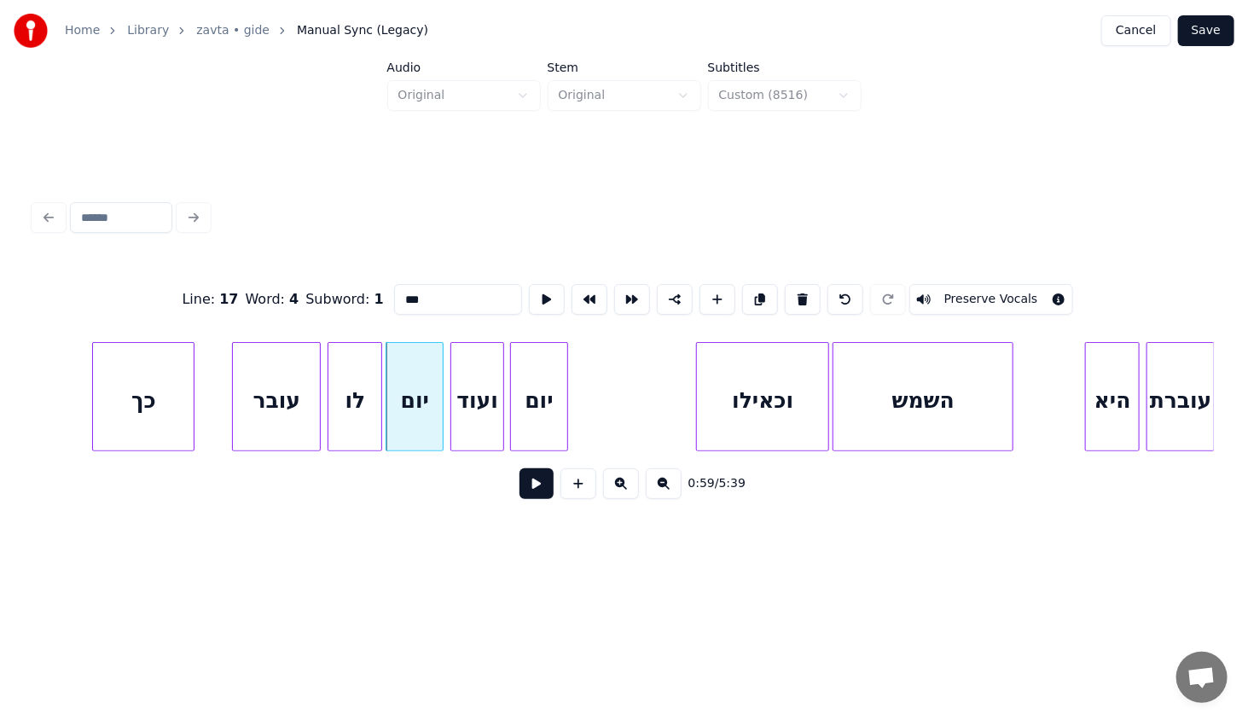
click at [537, 492] on button at bounding box center [537, 483] width 34 height 31
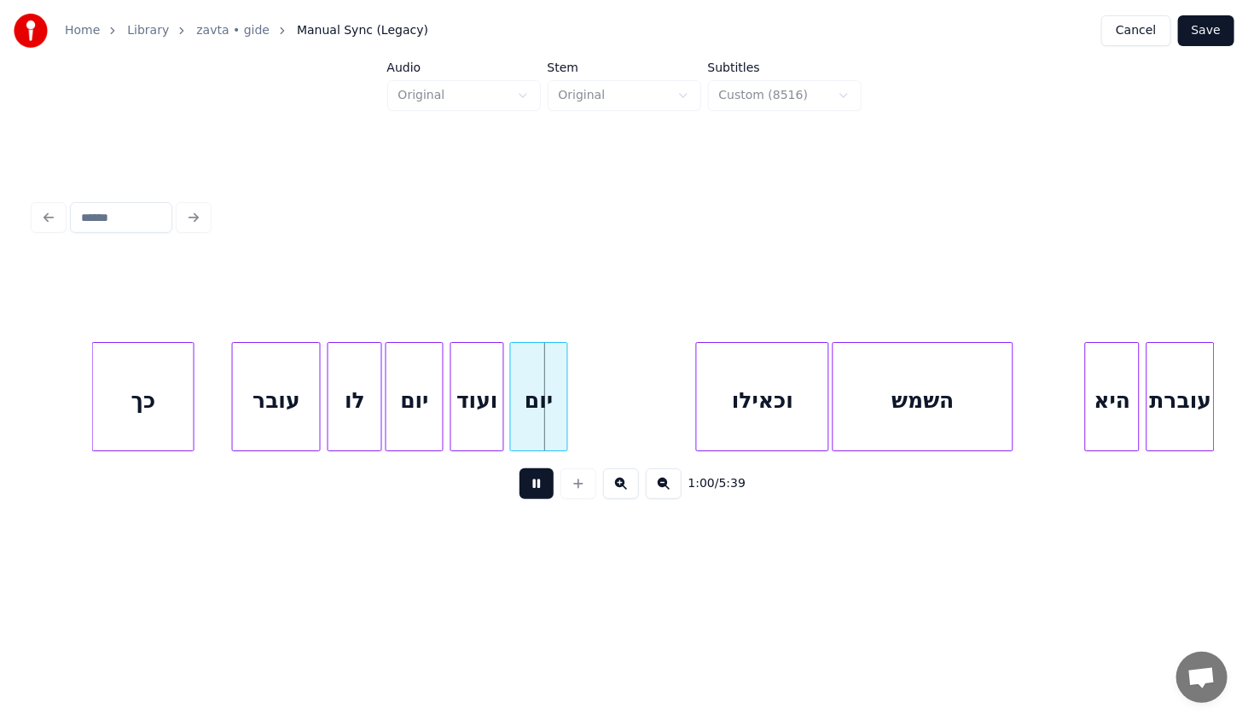
click at [534, 491] on button at bounding box center [537, 483] width 34 height 31
click at [543, 410] on div "יום" at bounding box center [539, 401] width 56 height 116
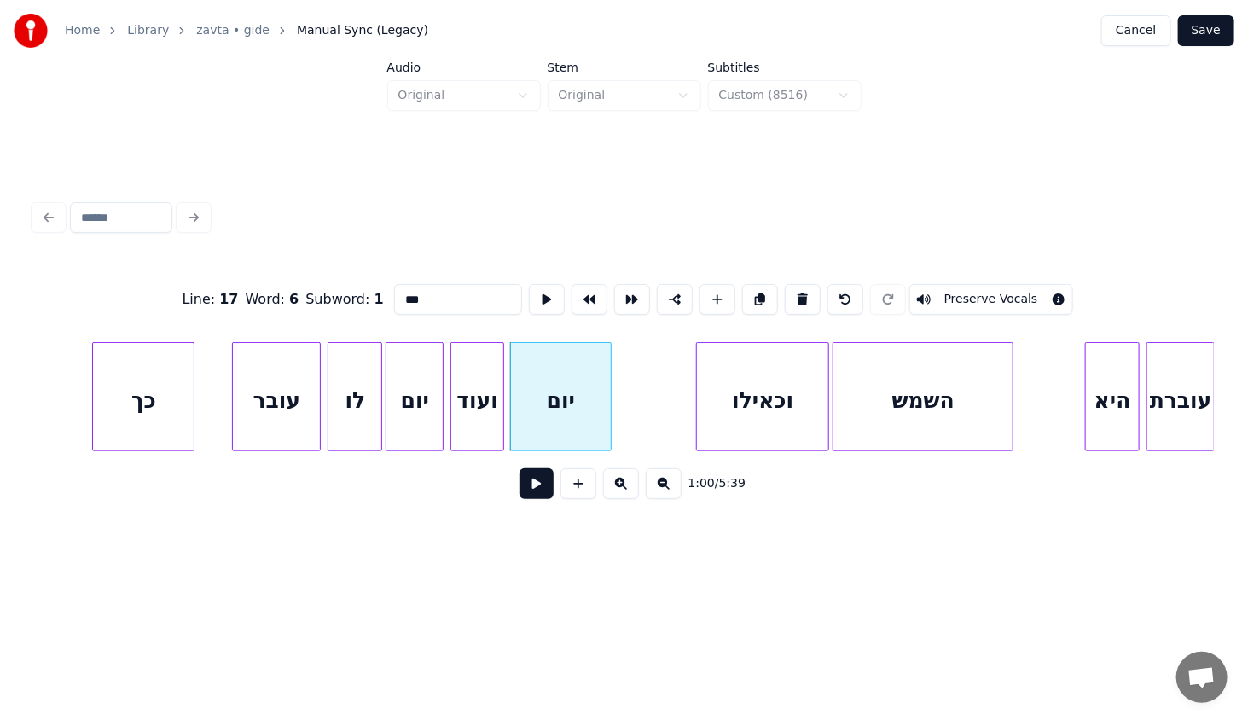
click at [608, 432] on div at bounding box center [608, 397] width 5 height 108
click at [287, 380] on div "עובר" at bounding box center [276, 401] width 87 height 116
type input "****"
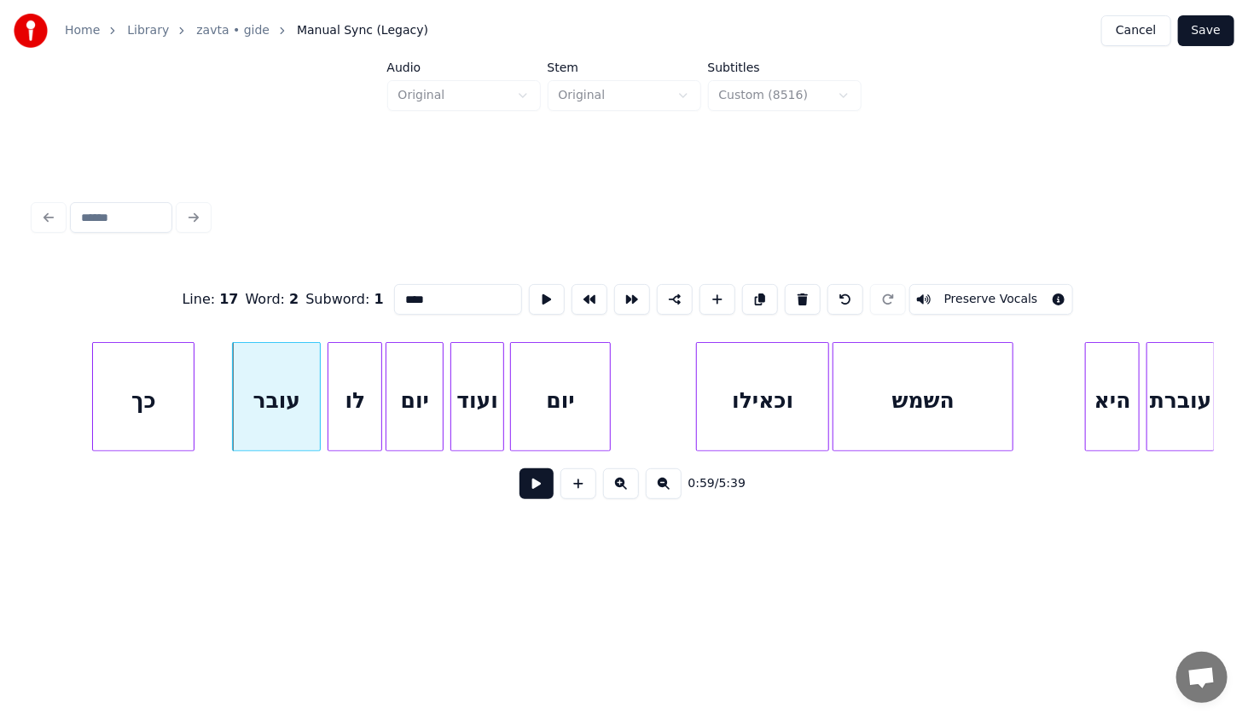
click at [532, 489] on button at bounding box center [537, 483] width 34 height 31
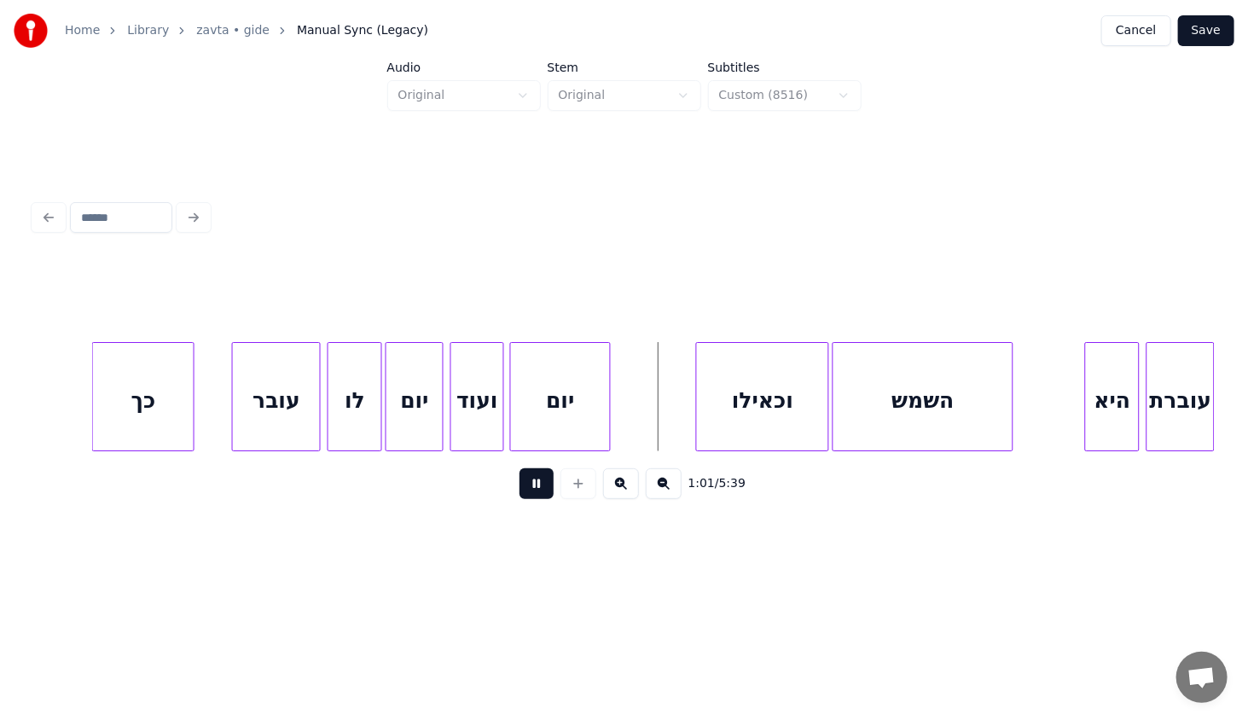
click at [527, 485] on button at bounding box center [537, 483] width 34 height 31
click at [1211, 34] on button "Save" at bounding box center [1206, 30] width 56 height 31
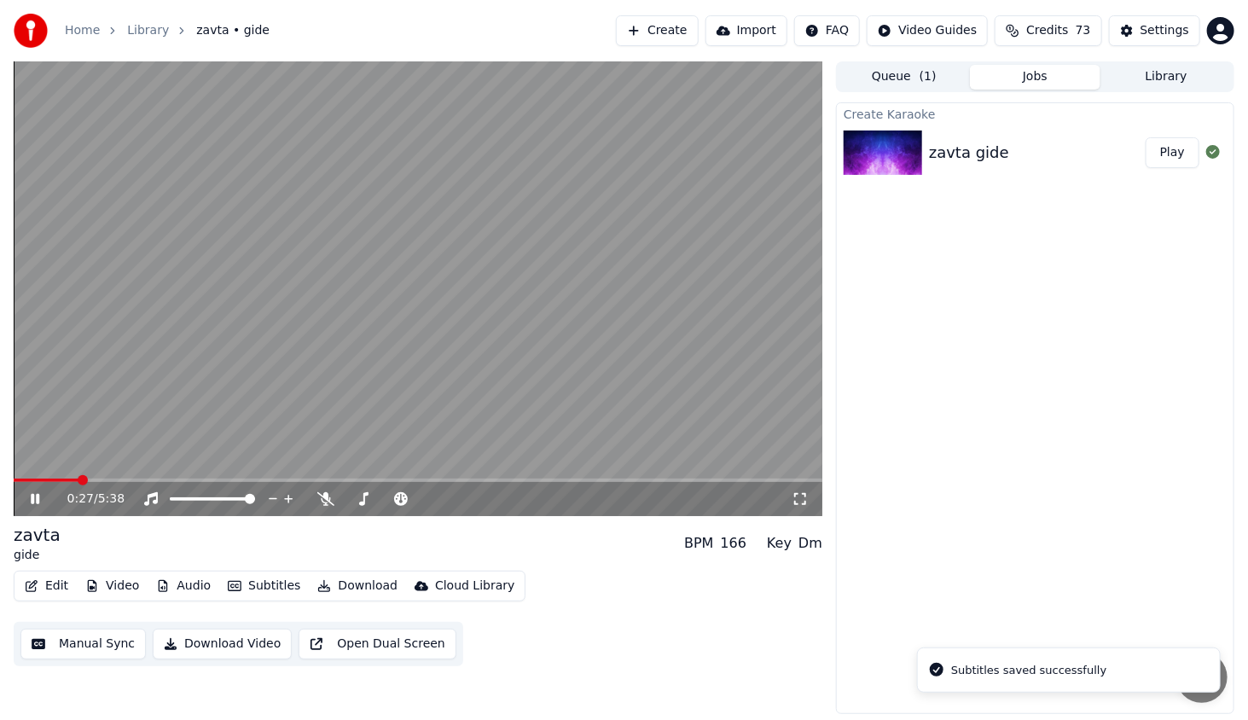
click at [94, 480] on span at bounding box center [418, 480] width 809 height 3
click at [129, 482] on span at bounding box center [418, 480] width 809 height 3
click at [151, 480] on span at bounding box center [418, 480] width 809 height 3
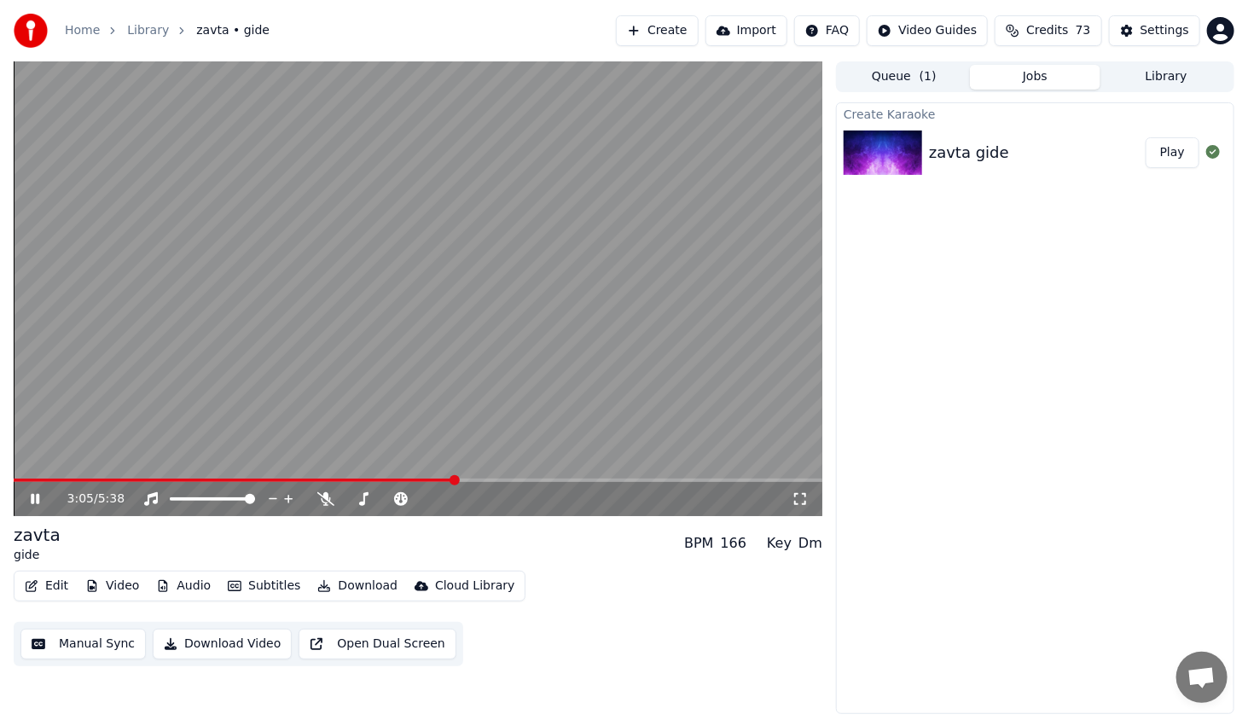
click at [471, 480] on span at bounding box center [418, 480] width 809 height 3
click at [463, 480] on span at bounding box center [243, 480] width 459 height 3
click at [460, 481] on span at bounding box center [237, 480] width 446 height 3
click at [525, 482] on span at bounding box center [278, 480] width 528 height 3
click at [38, 499] on icon at bounding box center [35, 499] width 9 height 10
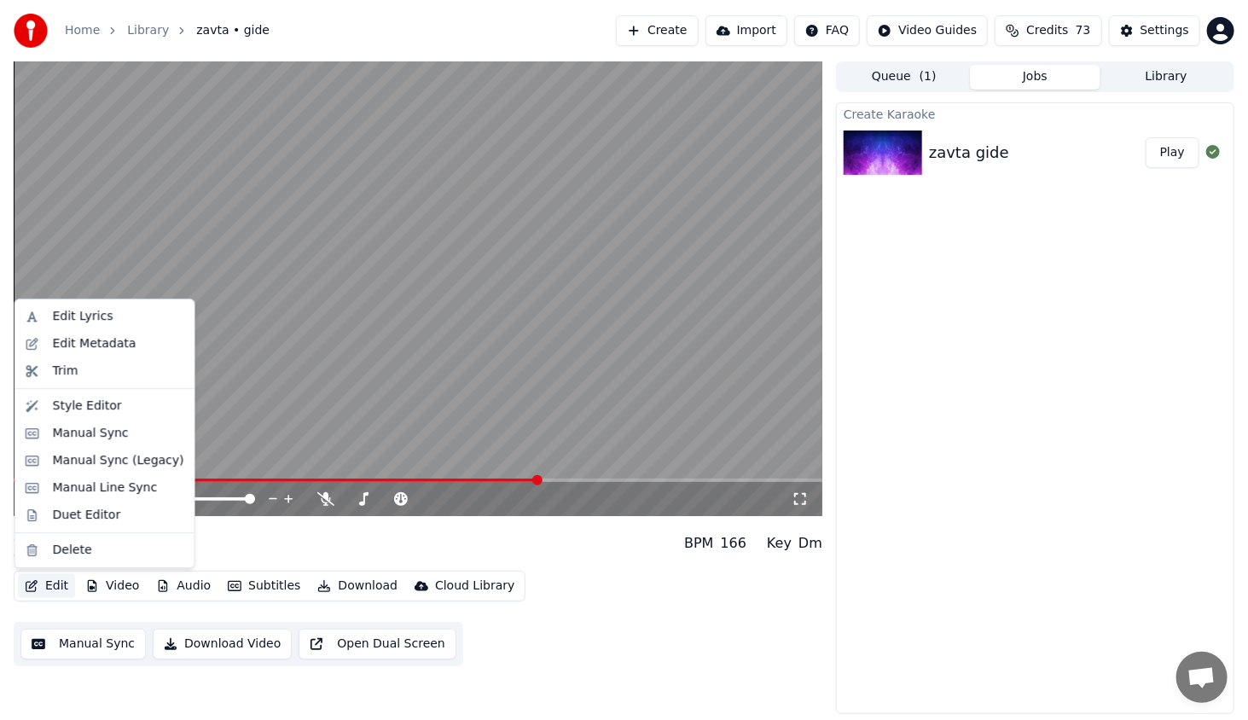
click at [49, 589] on button "Edit" at bounding box center [46, 586] width 57 height 24
click at [125, 462] on div "Manual Sync (Legacy)" at bounding box center [118, 460] width 131 height 17
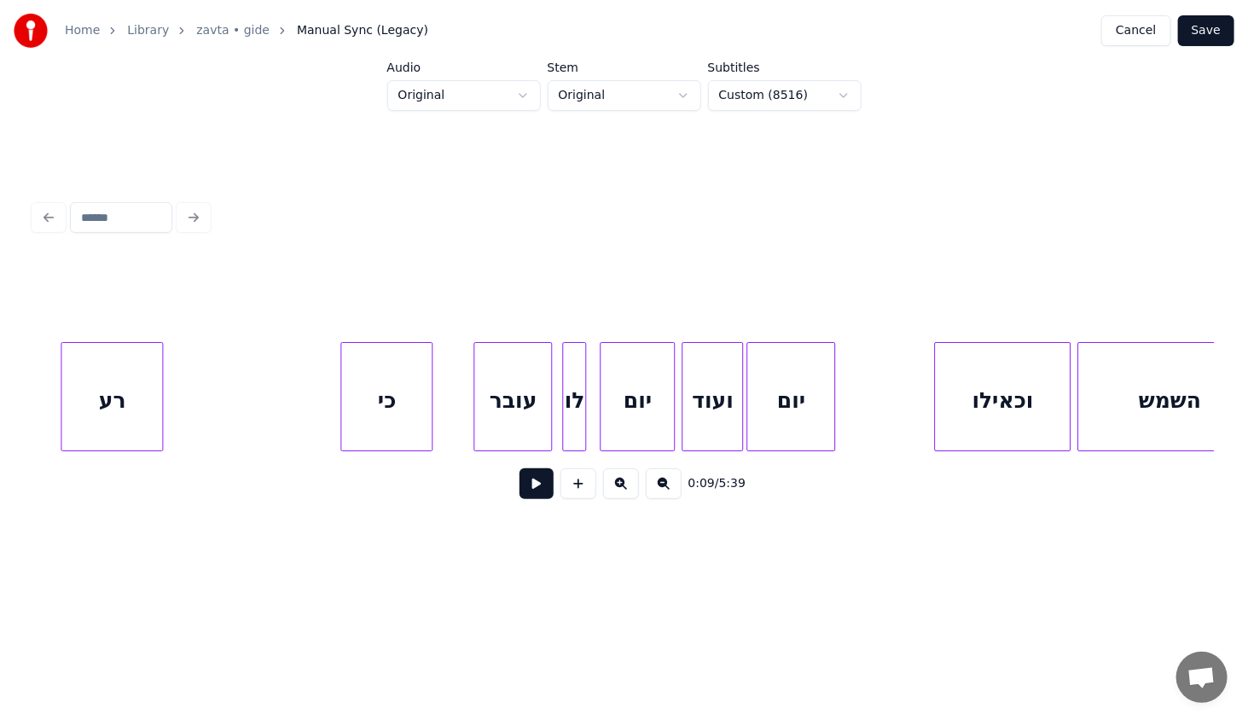
scroll to position [0, 36627]
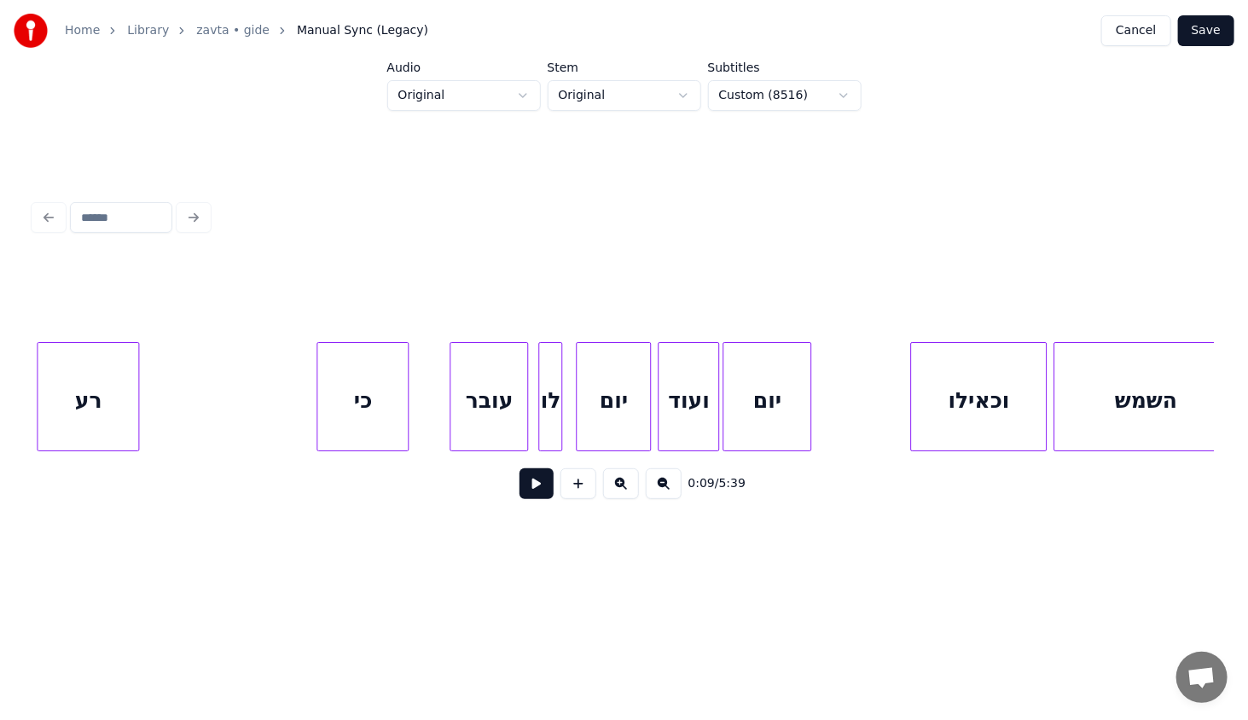
click at [788, 372] on div "יום" at bounding box center [767, 401] width 87 height 116
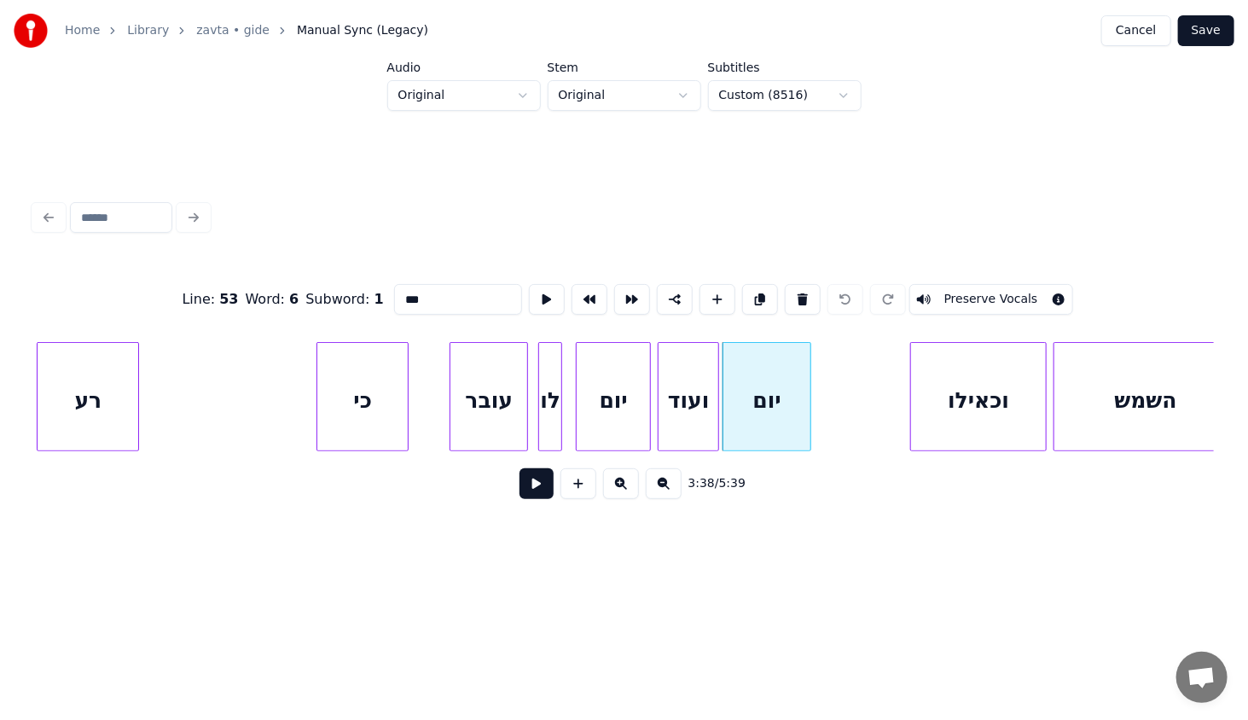
click at [694, 387] on div "ועוד" at bounding box center [689, 401] width 60 height 116
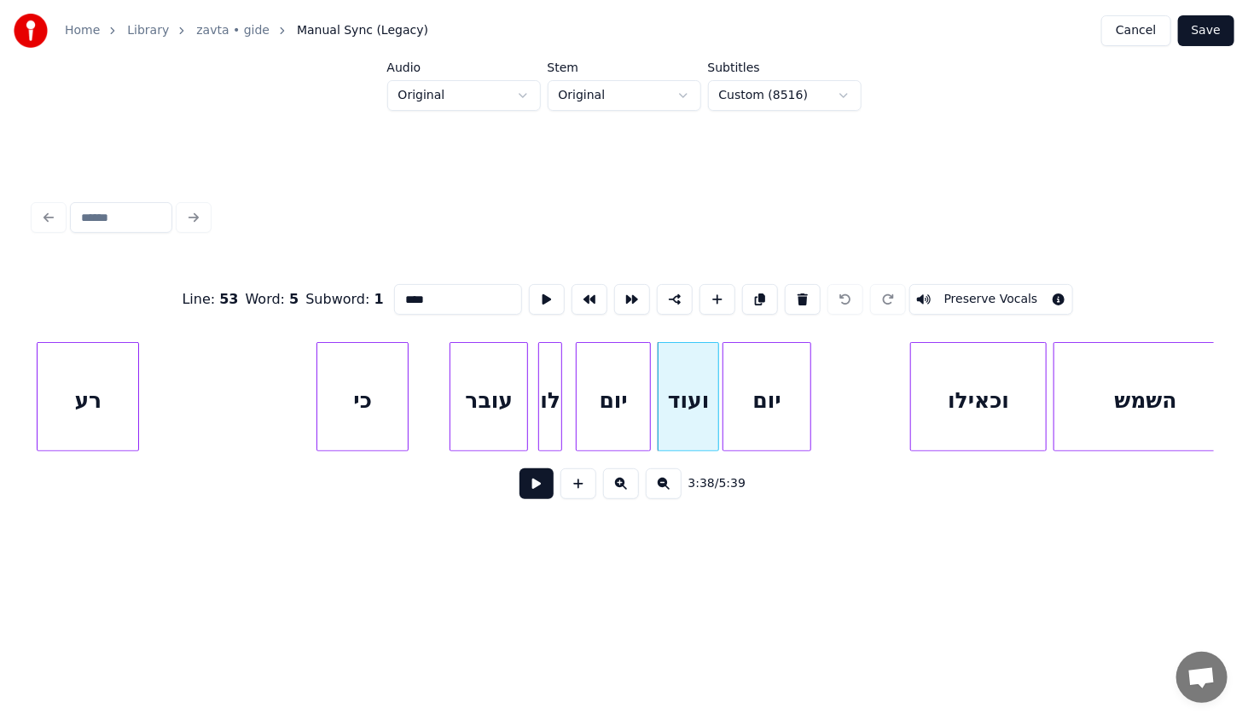
click at [770, 391] on div "יום" at bounding box center [767, 401] width 87 height 116
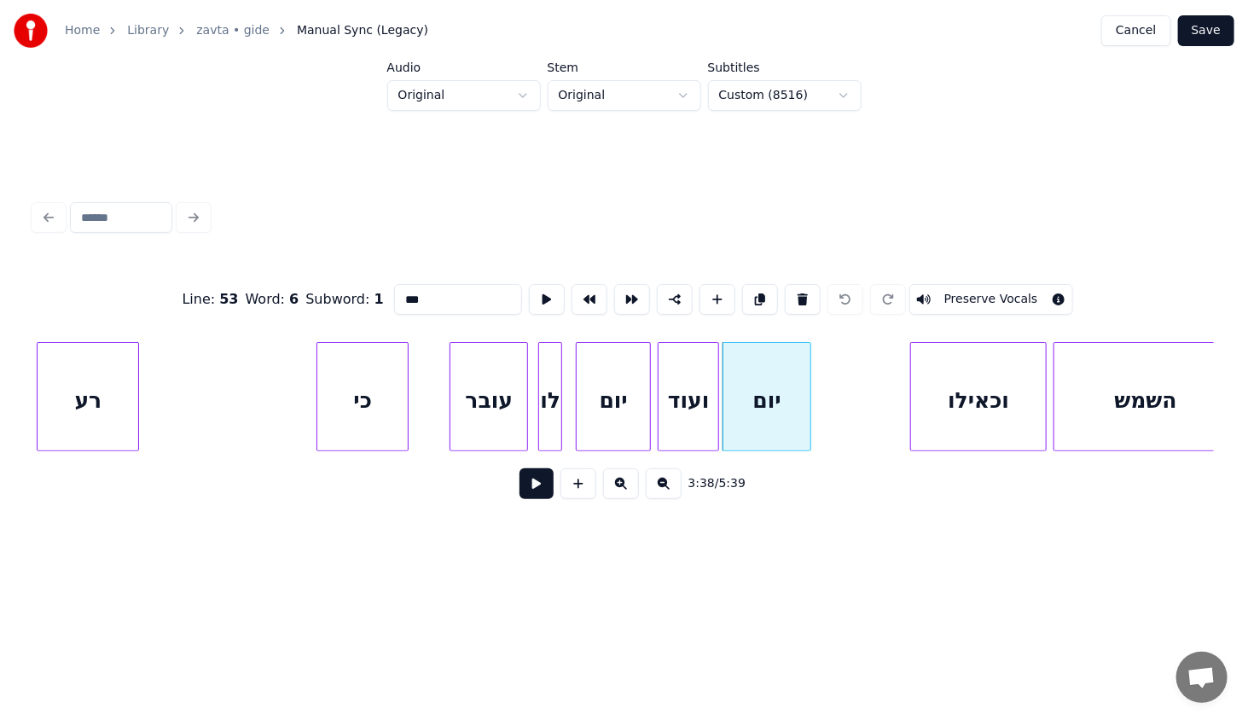
click at [516, 404] on div "עובר" at bounding box center [489, 401] width 77 height 116
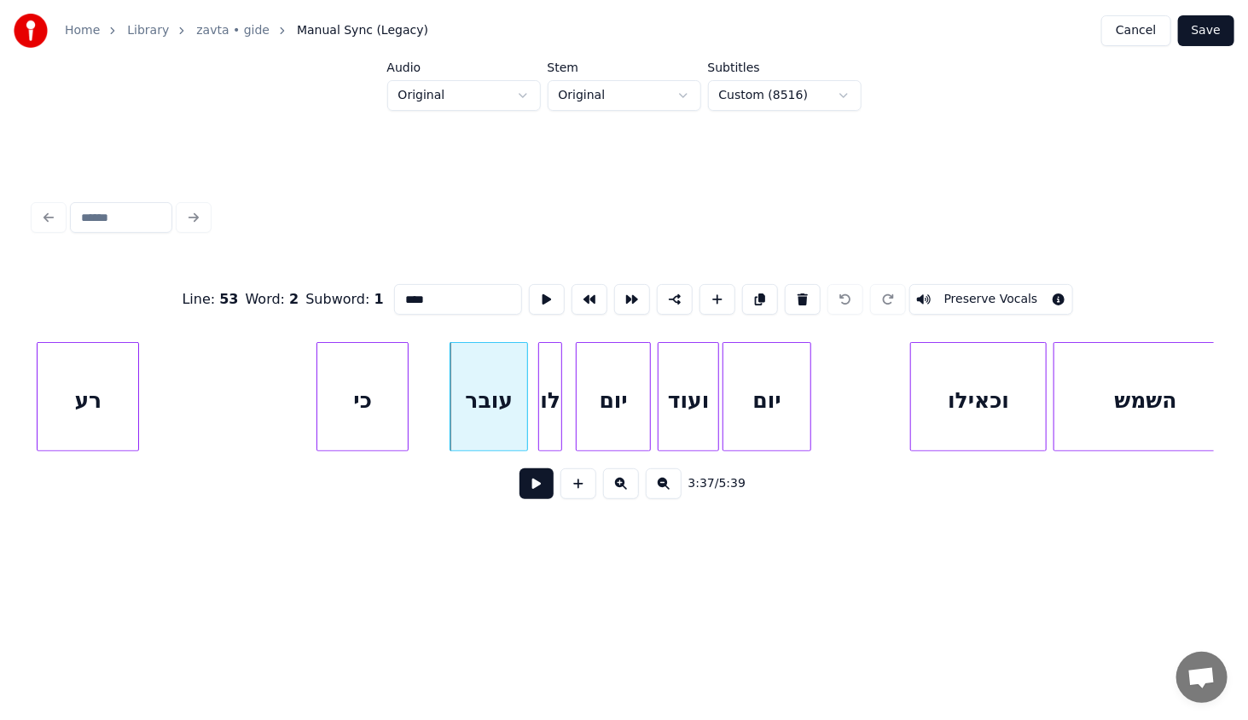
click at [617, 398] on div "יום" at bounding box center [613, 401] width 73 height 116
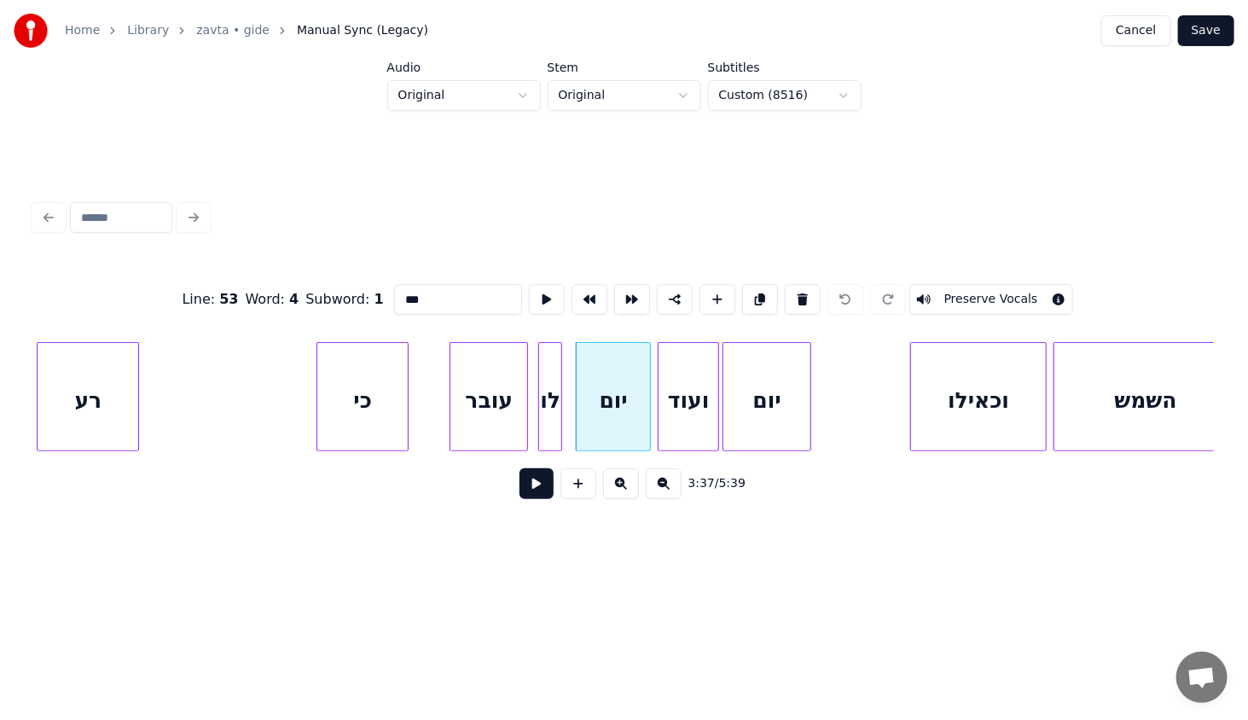
click at [676, 401] on div "ועוד" at bounding box center [689, 401] width 60 height 116
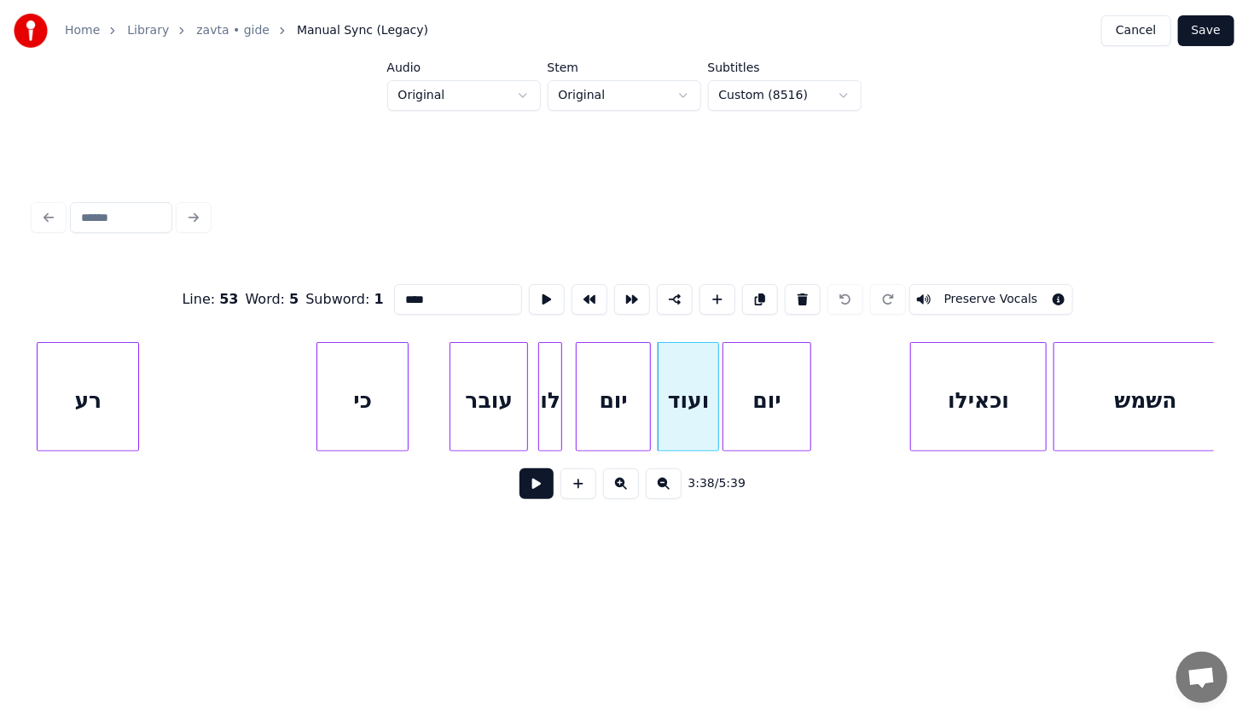
click at [756, 392] on div "יום" at bounding box center [767, 401] width 87 height 116
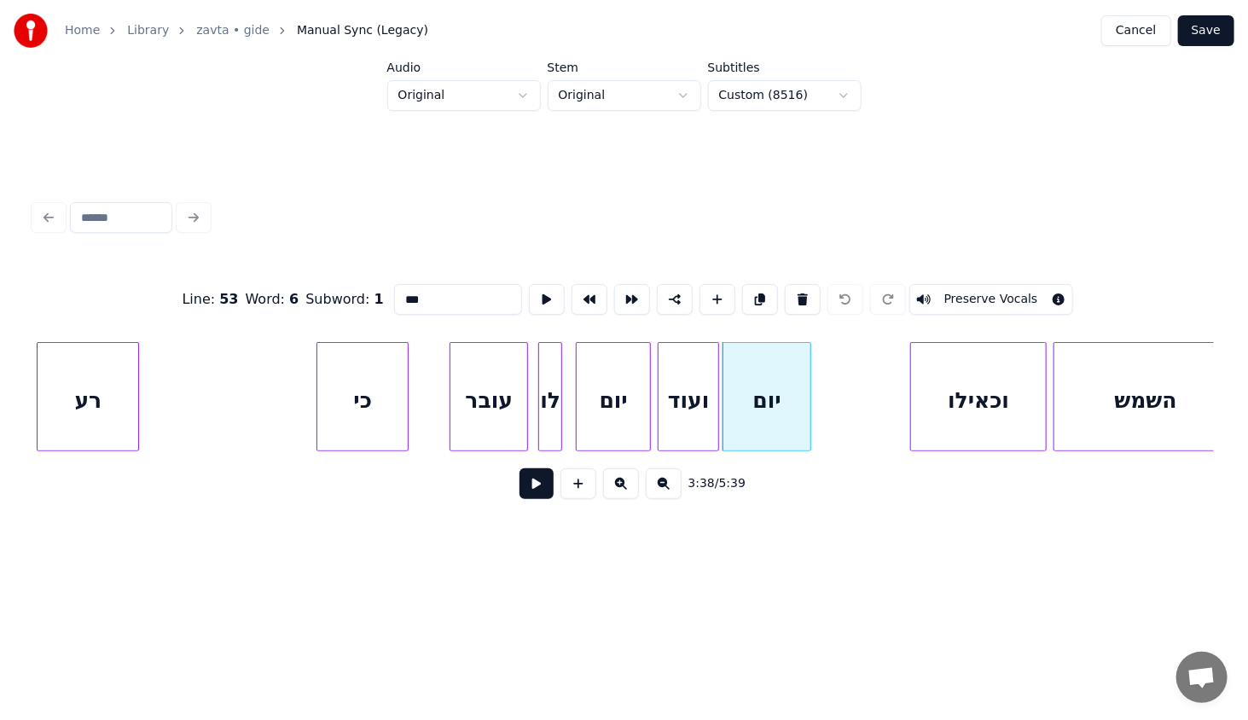
click at [389, 405] on div "כי" at bounding box center [362, 401] width 90 height 116
type input "**"
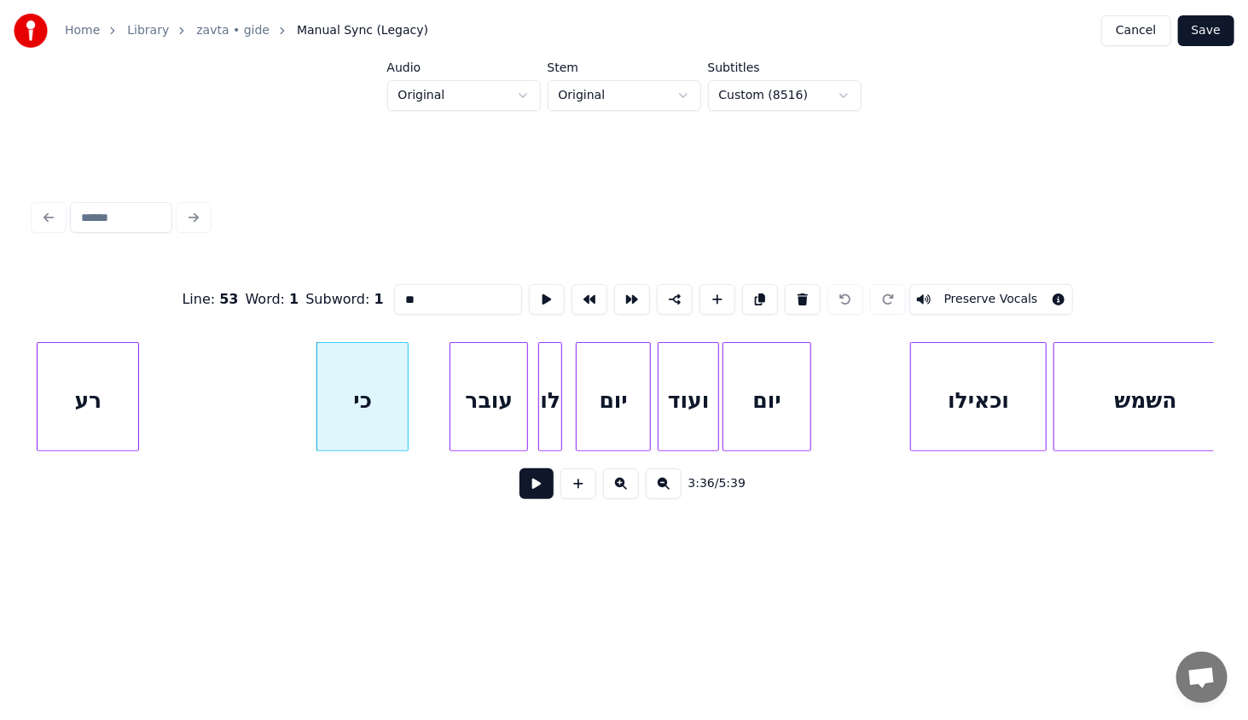
click at [555, 494] on div "3:36 / 5:39" at bounding box center [624, 484] width 1153 height 38
click at [540, 494] on button at bounding box center [537, 483] width 34 height 31
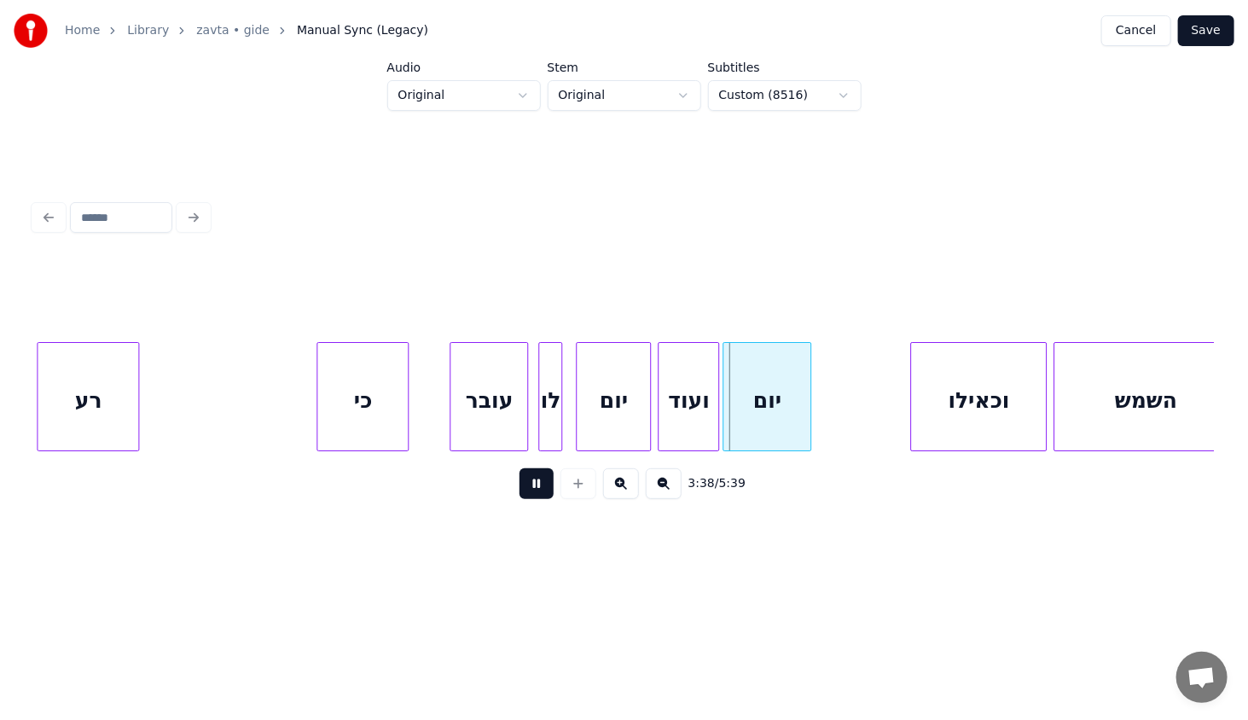
click at [540, 494] on button at bounding box center [537, 483] width 34 height 31
click at [359, 387] on div "כי" at bounding box center [362, 401] width 90 height 116
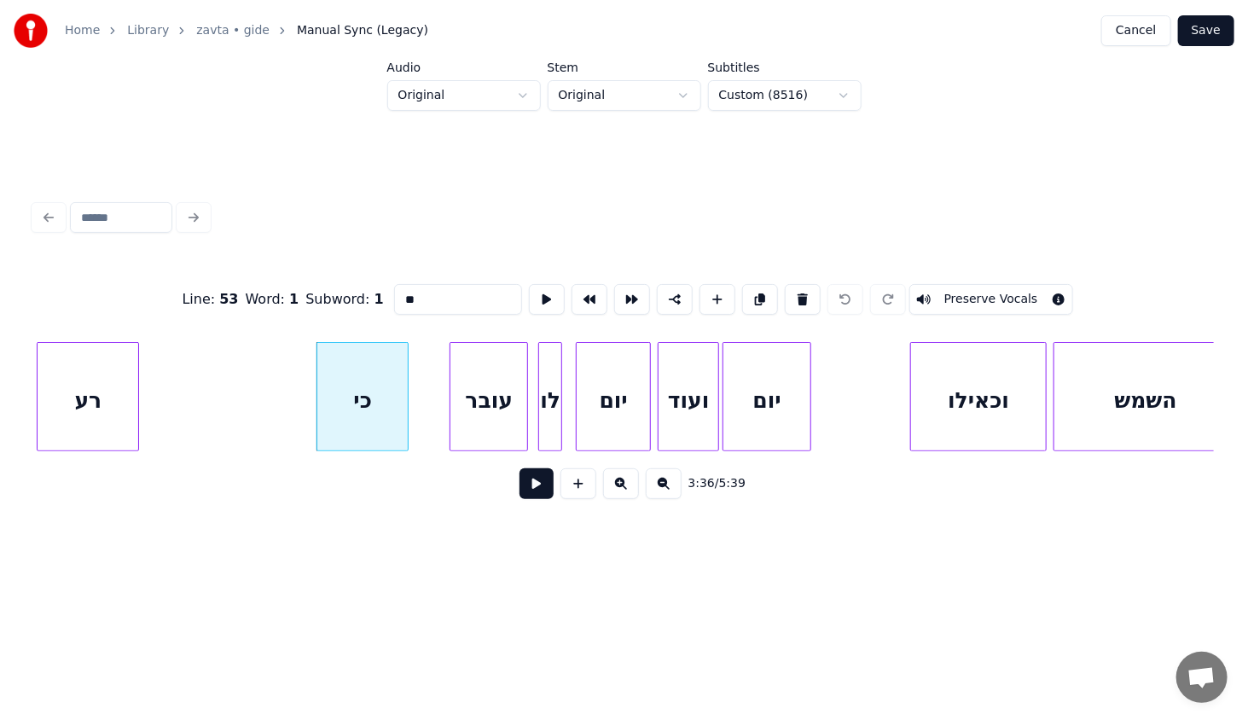
click at [495, 397] on div "עובר" at bounding box center [489, 401] width 77 height 116
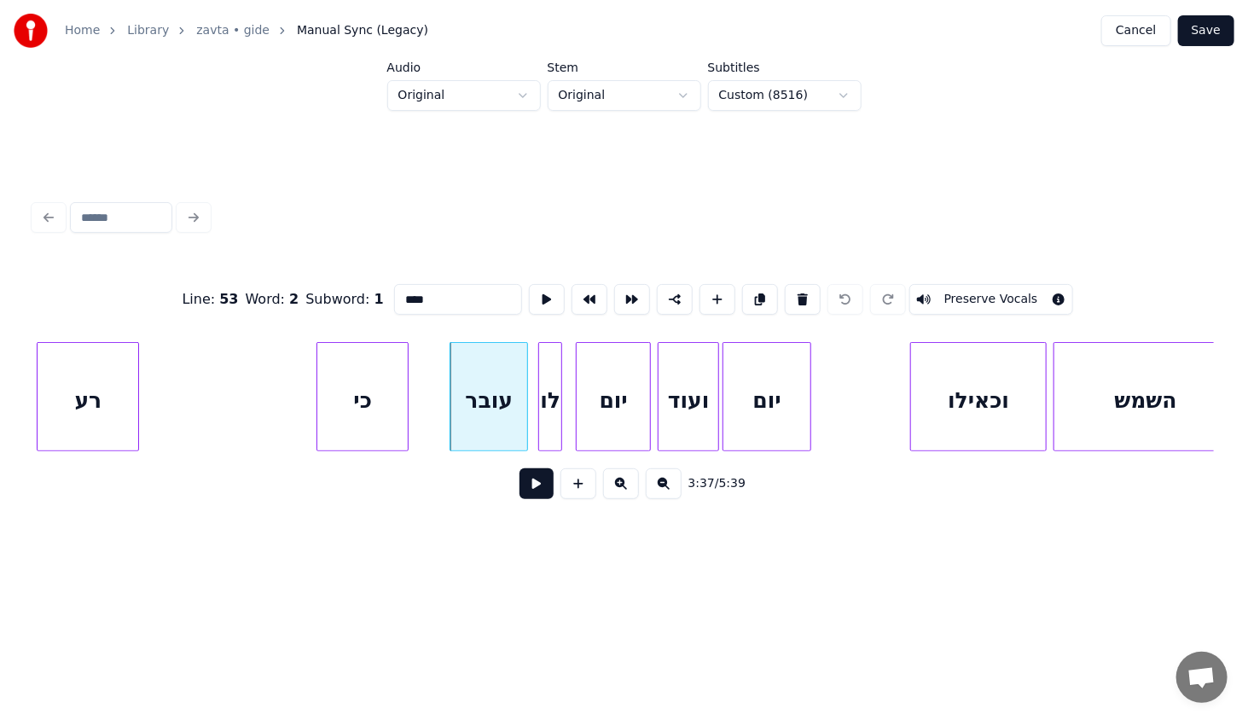
click at [610, 383] on div "יום" at bounding box center [613, 401] width 73 height 116
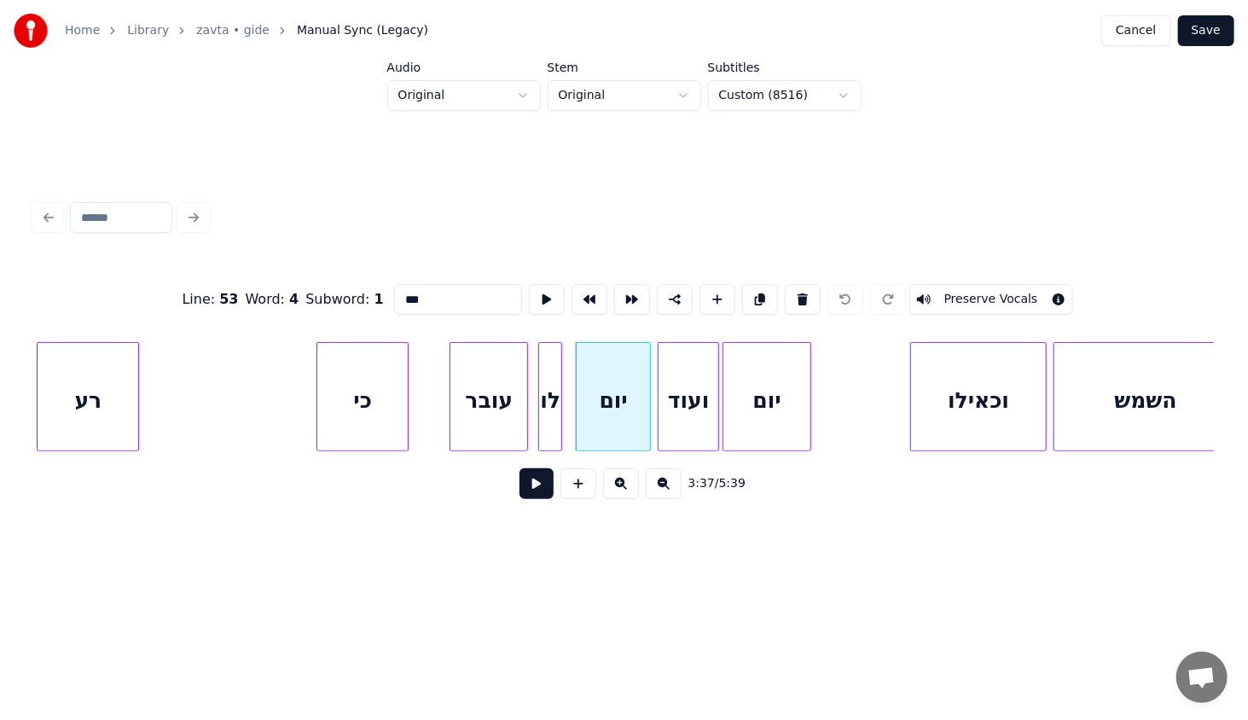
click at [689, 373] on div "ועוד" at bounding box center [689, 401] width 60 height 116
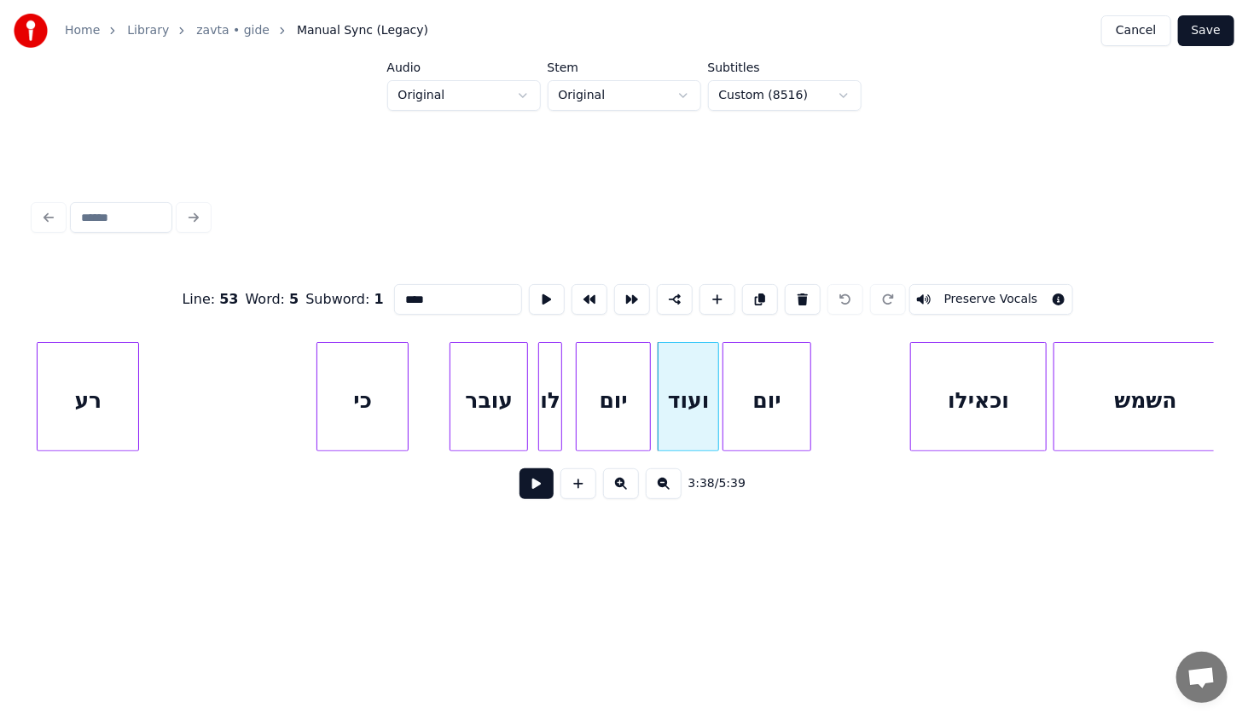
click at [742, 375] on div "יום" at bounding box center [767, 401] width 87 height 116
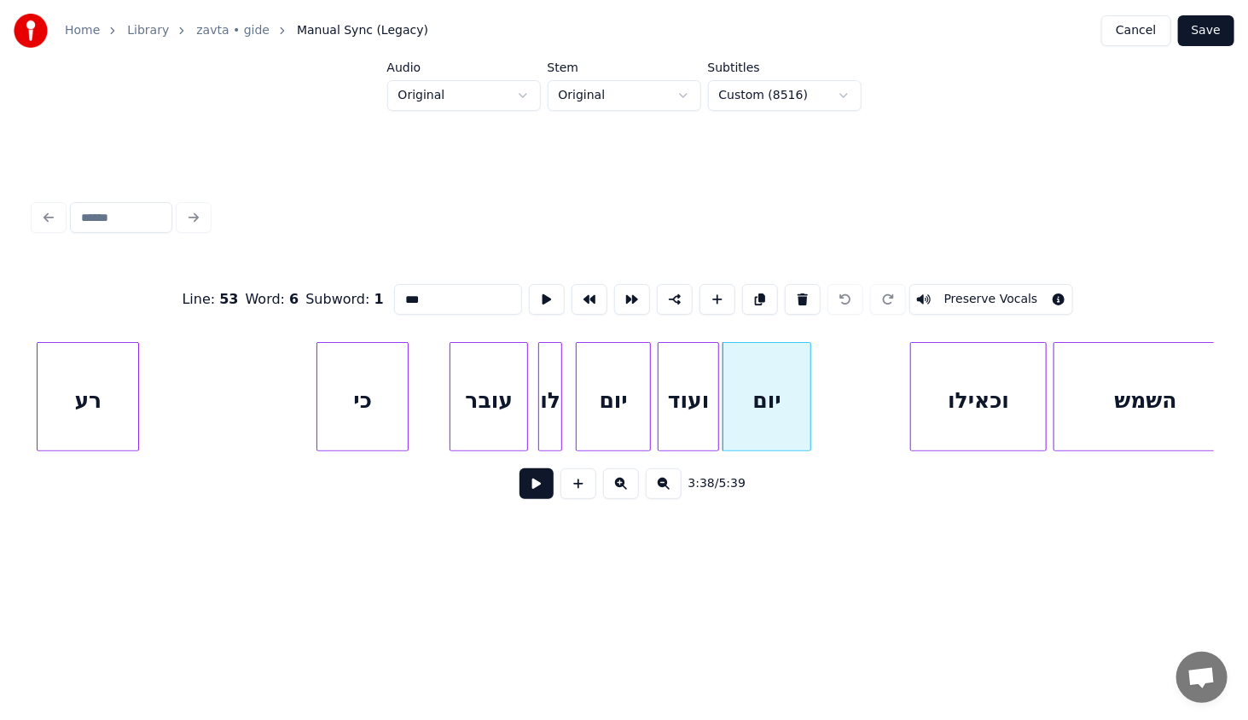
click at [699, 366] on div "ועוד" at bounding box center [689, 401] width 60 height 116
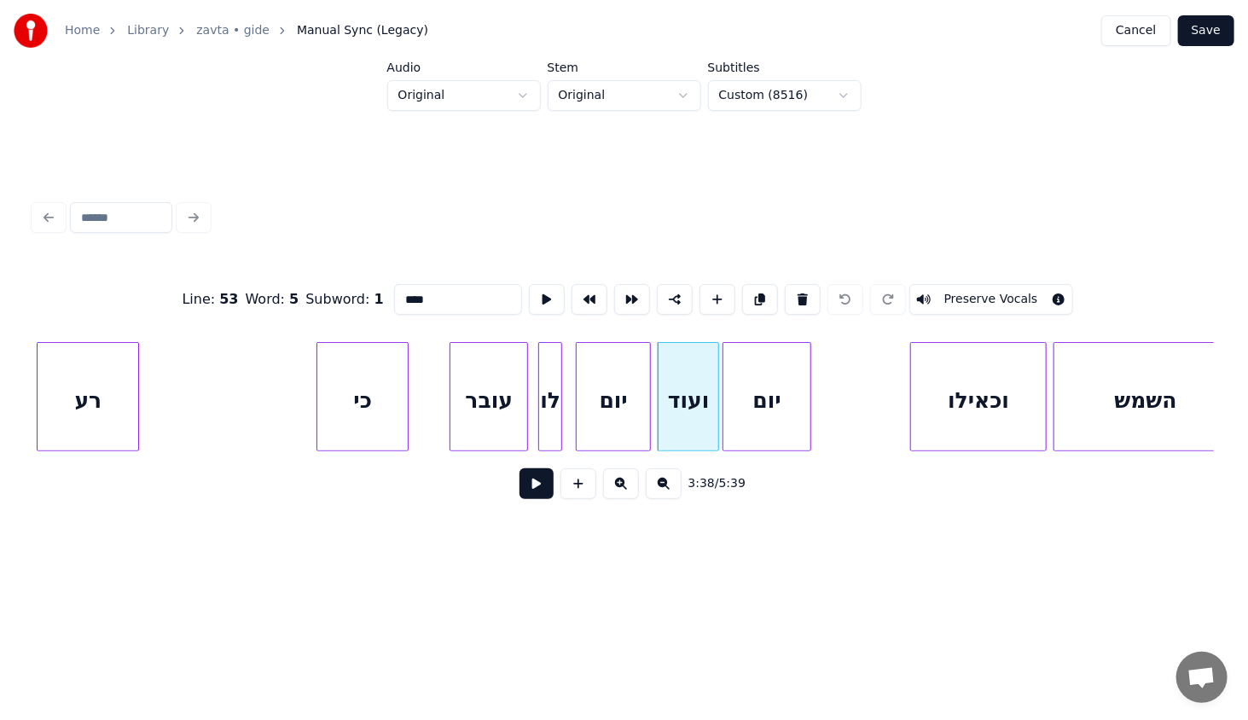
click at [755, 373] on div "יום" at bounding box center [767, 401] width 87 height 116
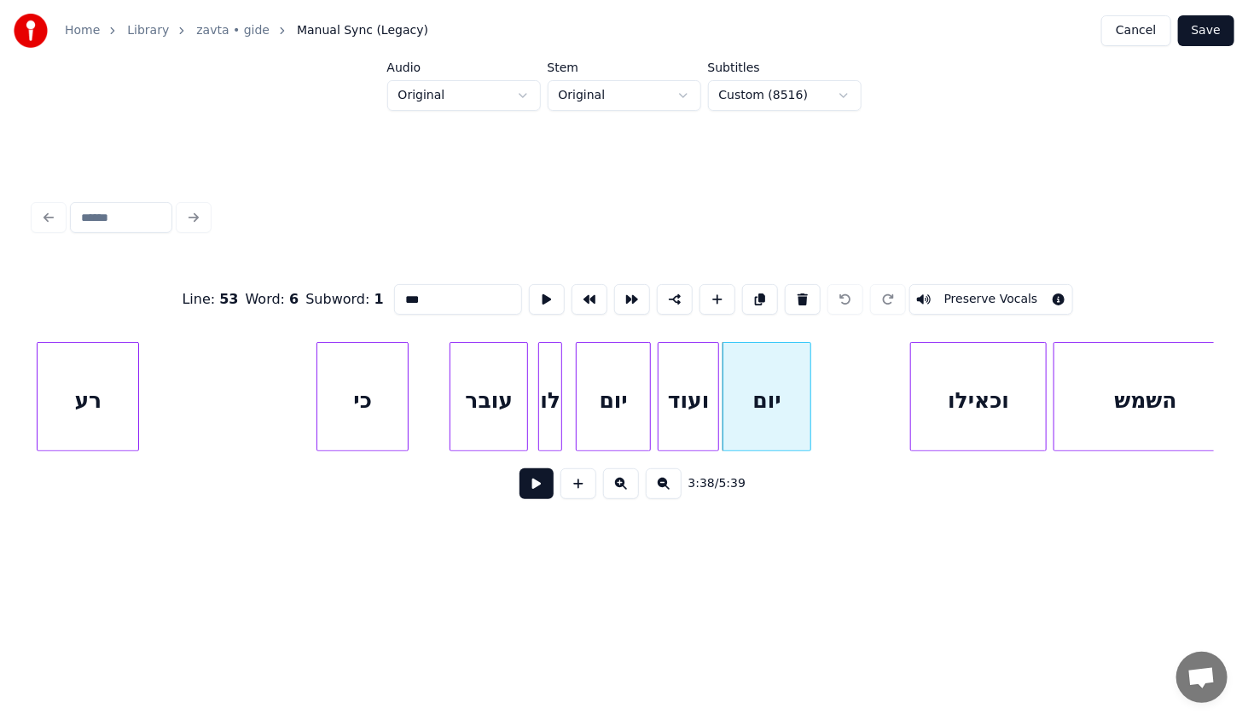
click at [102, 421] on div "רע" at bounding box center [88, 401] width 101 height 116
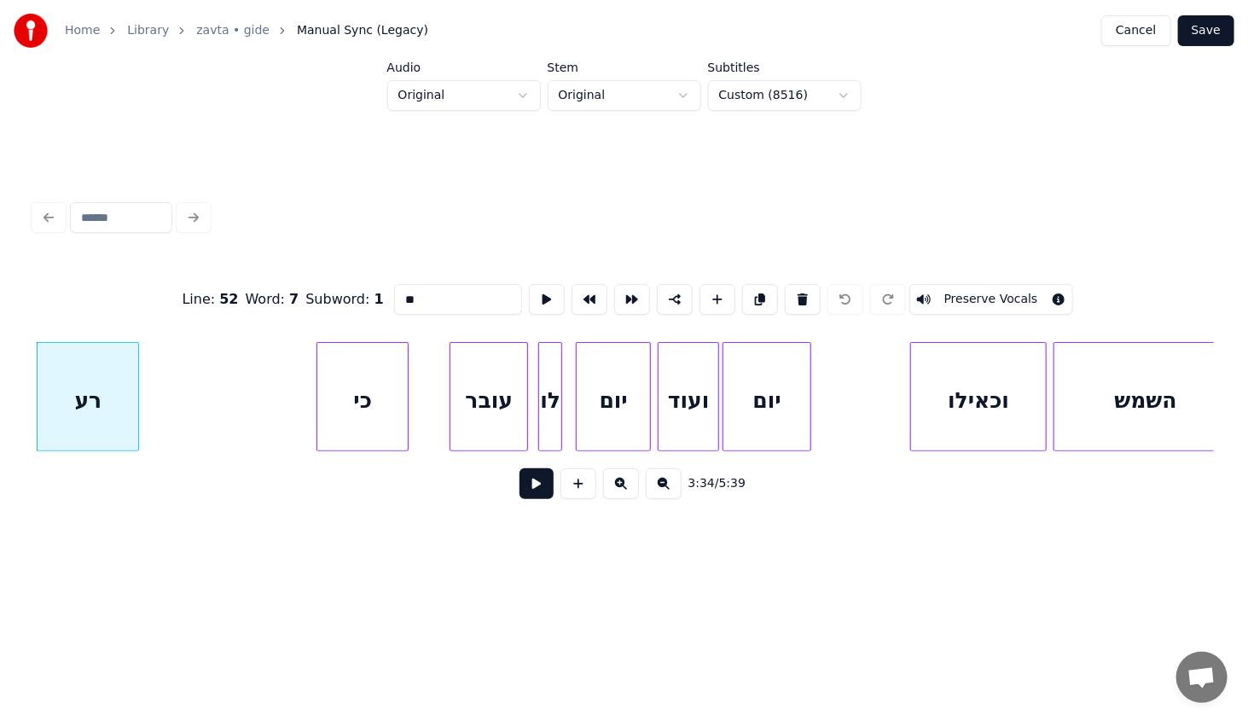
click at [373, 410] on div "כי" at bounding box center [362, 401] width 90 height 116
type input "**"
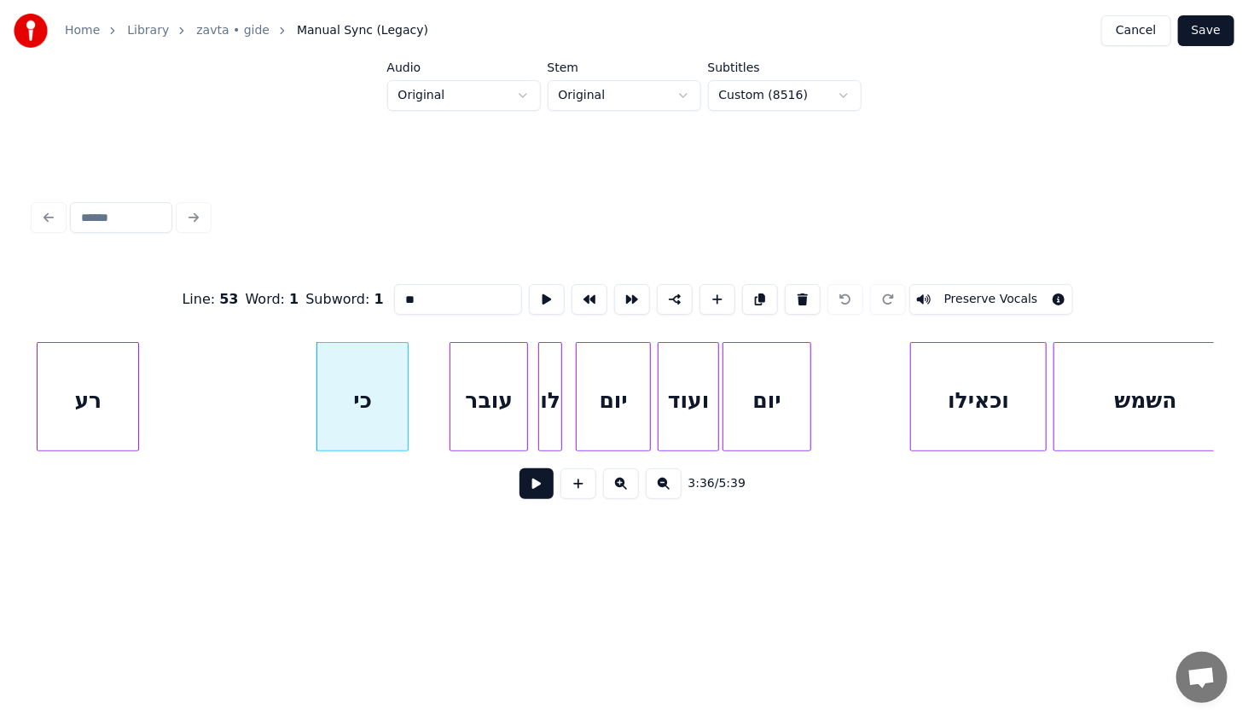
click at [1211, 33] on button "Save" at bounding box center [1206, 30] width 56 height 31
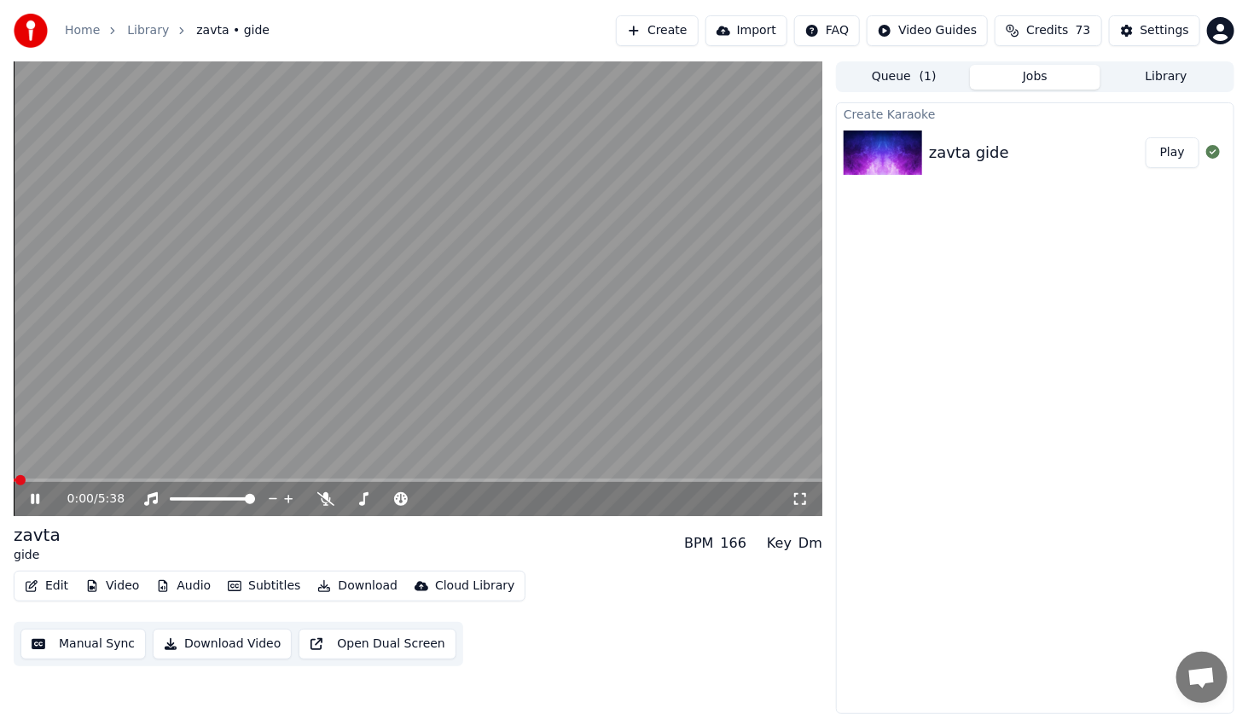
click at [485, 479] on span at bounding box center [418, 480] width 809 height 3
click at [575, 481] on span at bounding box center [418, 480] width 809 height 3
click at [597, 478] on video at bounding box center [418, 288] width 809 height 455
click at [595, 479] on div "3:55 / 5:38" at bounding box center [418, 288] width 809 height 455
click at [602, 480] on span at bounding box center [418, 480] width 809 height 3
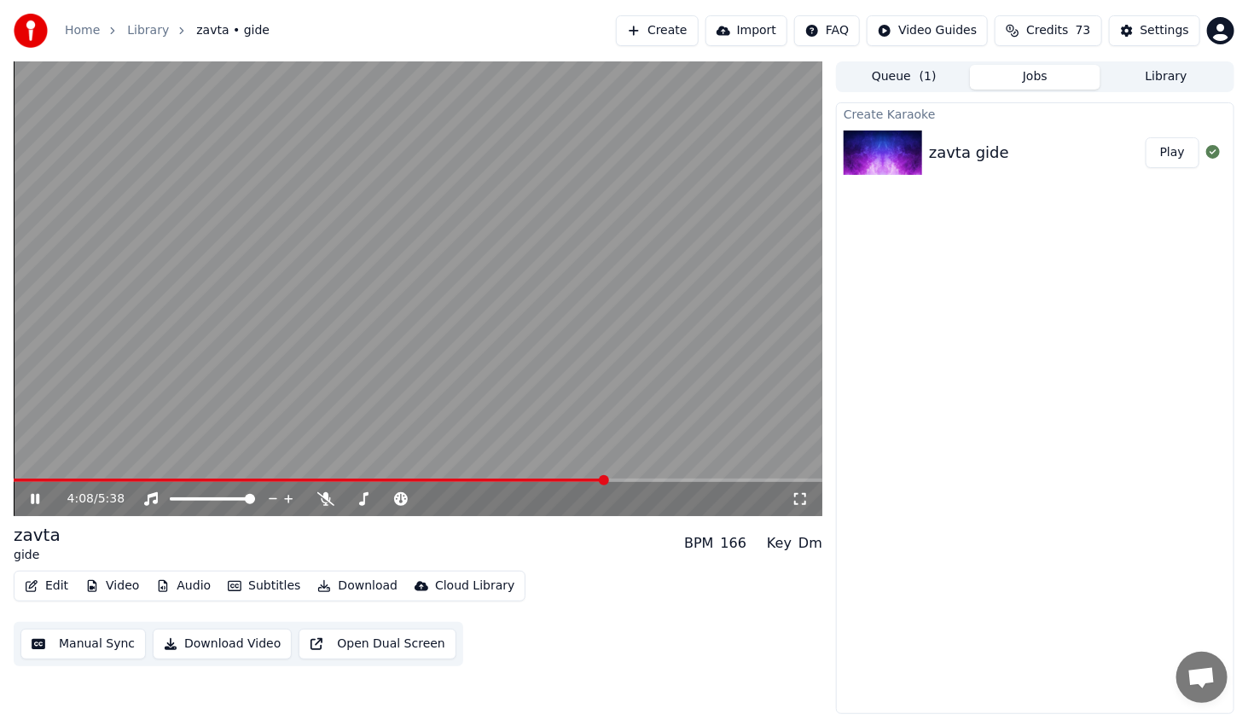
click at [616, 478] on video at bounding box center [418, 288] width 809 height 455
click at [458, 480] on span at bounding box center [242, 480] width 456 height 3
click at [20, 504] on div "3:06 / 5:38" at bounding box center [417, 499] width 795 height 17
click at [34, 505] on icon at bounding box center [47, 499] width 40 height 14
click at [487, 482] on span at bounding box center [418, 480] width 809 height 3
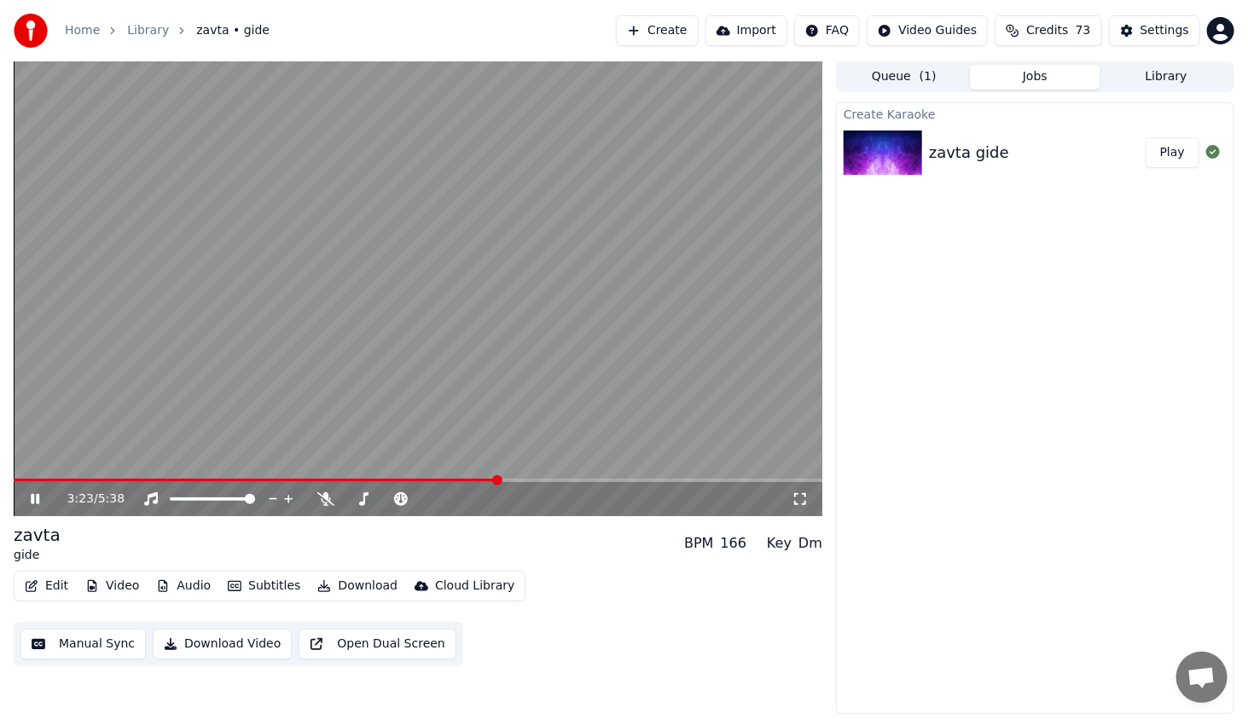
click at [504, 481] on span at bounding box center [418, 480] width 809 height 3
click at [540, 480] on span at bounding box center [418, 480] width 809 height 3
click at [567, 480] on span at bounding box center [418, 480] width 809 height 3
click at [574, 480] on span at bounding box center [418, 480] width 809 height 3
click at [556, 477] on video at bounding box center [418, 288] width 809 height 455
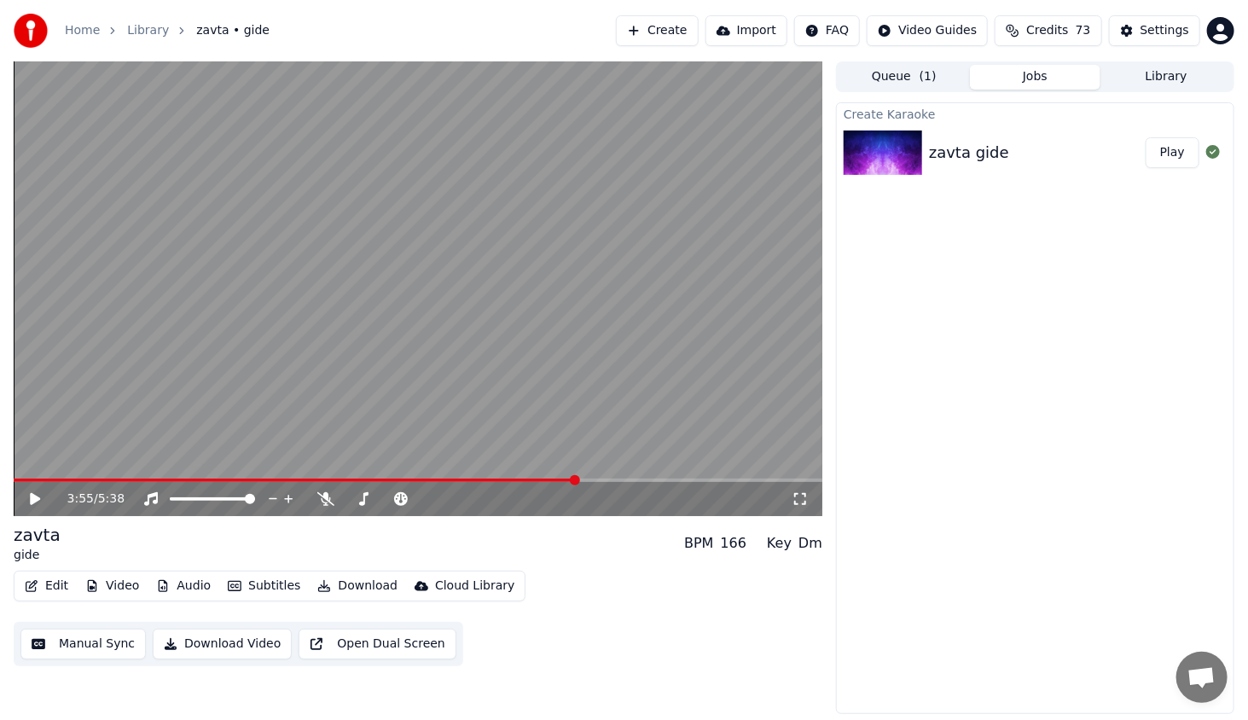
click at [551, 478] on video at bounding box center [418, 288] width 809 height 455
click at [551, 481] on span at bounding box center [298, 480] width 568 height 3
click at [537, 480] on span at bounding box center [277, 480] width 527 height 3
click at [531, 480] on span at bounding box center [536, 480] width 10 height 10
click at [527, 480] on span at bounding box center [530, 480] width 10 height 10
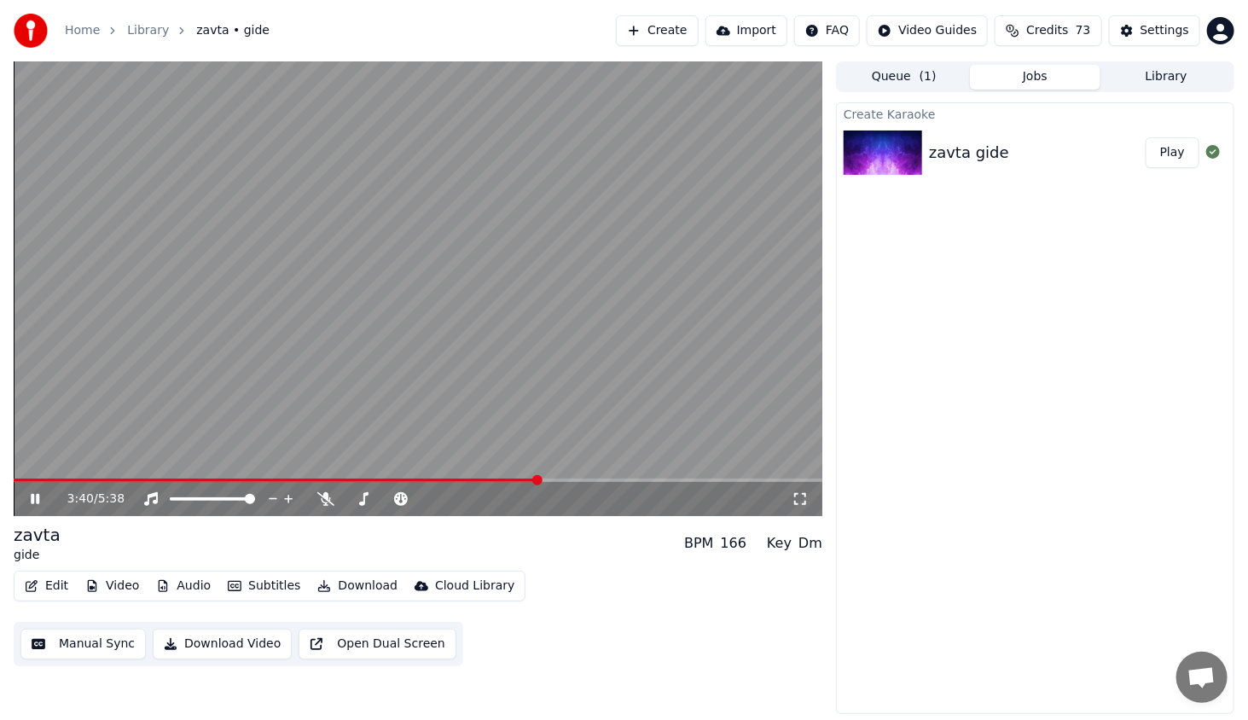
click at [520, 478] on video at bounding box center [418, 288] width 809 height 455
click at [521, 482] on span at bounding box center [268, 480] width 509 height 3
click at [31, 492] on icon at bounding box center [47, 499] width 40 height 14
click at [525, 480] on span at bounding box center [269, 480] width 511 height 3
click at [25, 495] on div "3:39 / 5:38" at bounding box center [417, 499] width 795 height 17
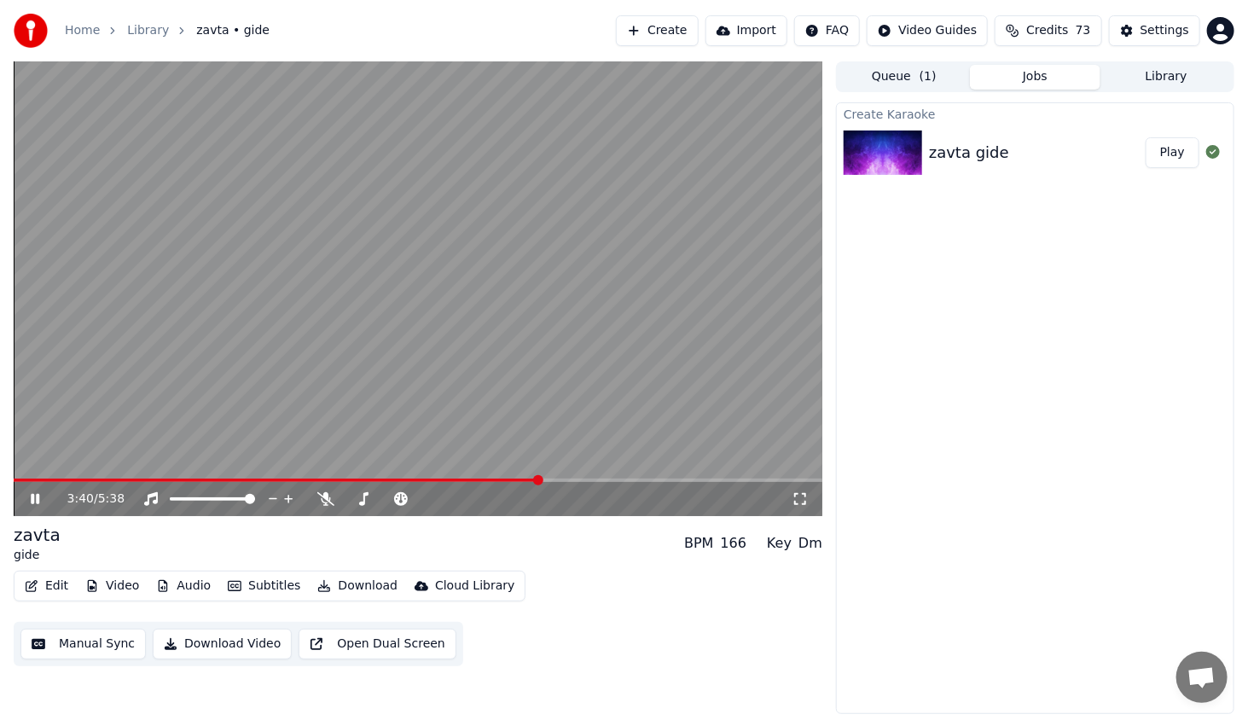
click at [29, 497] on icon at bounding box center [47, 499] width 40 height 14
click at [53, 585] on button "Edit" at bounding box center [46, 586] width 57 height 24
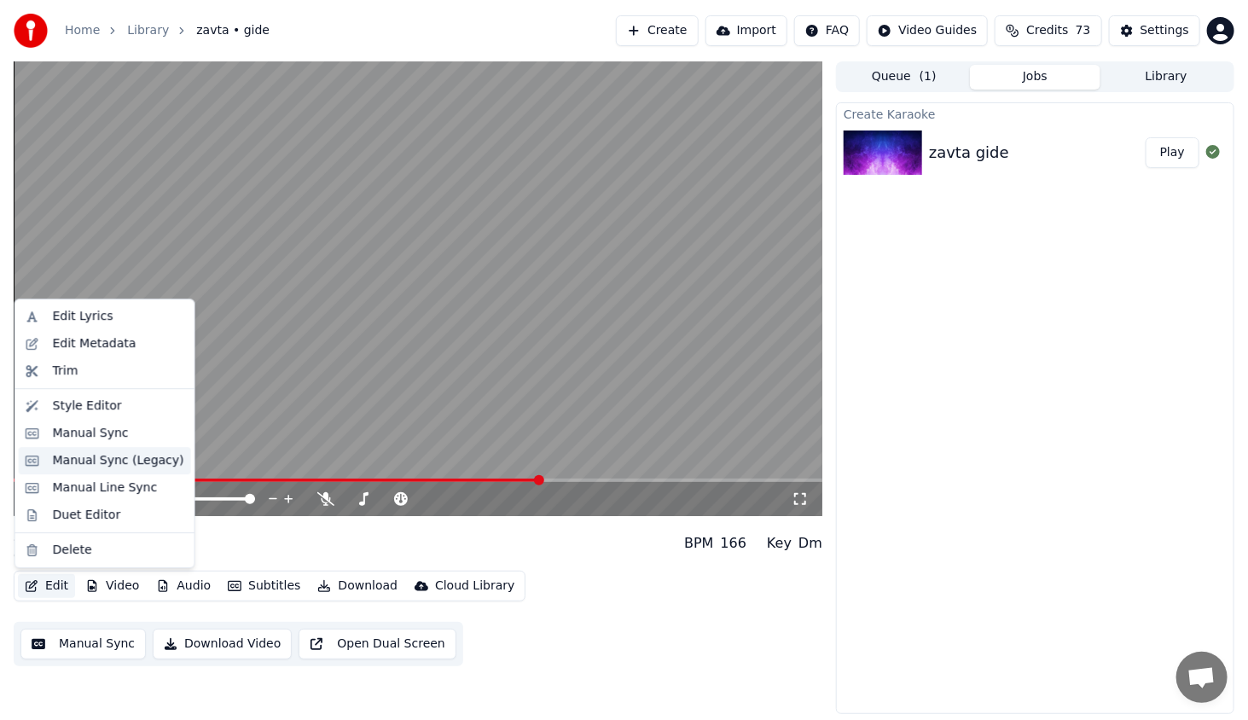
click at [118, 459] on div "Manual Sync (Legacy)" at bounding box center [118, 460] width 131 height 17
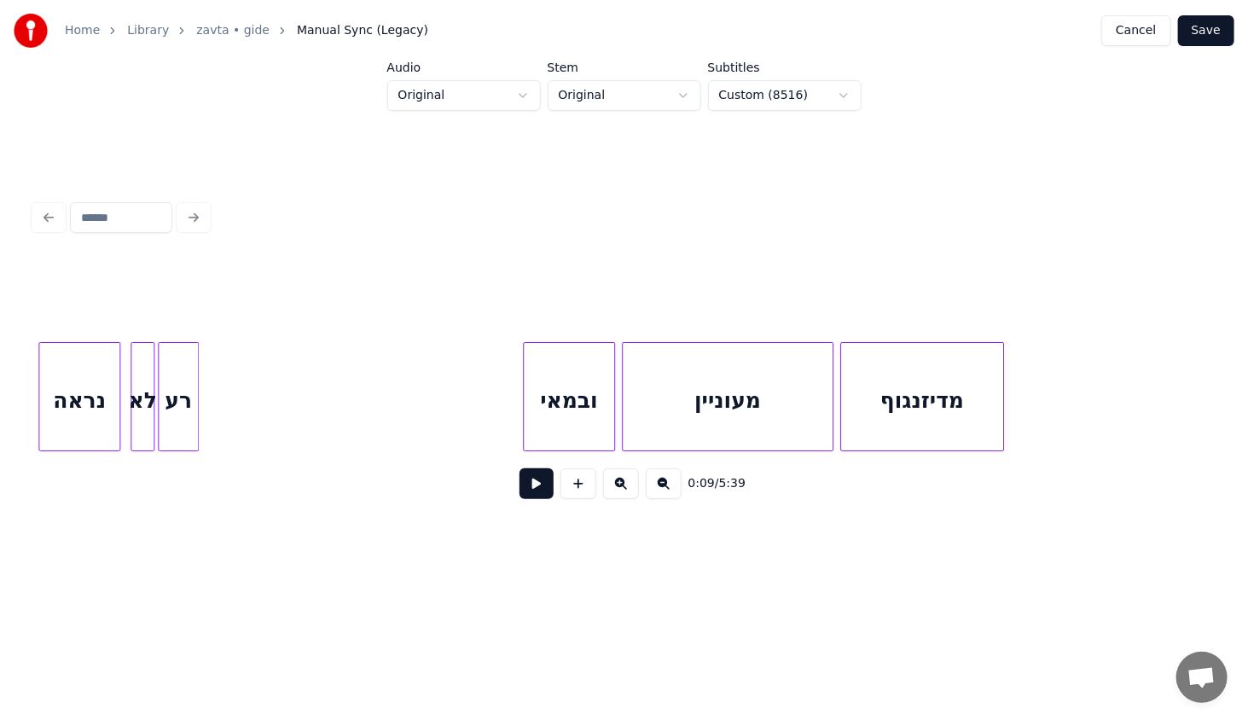
scroll to position [0, 22248]
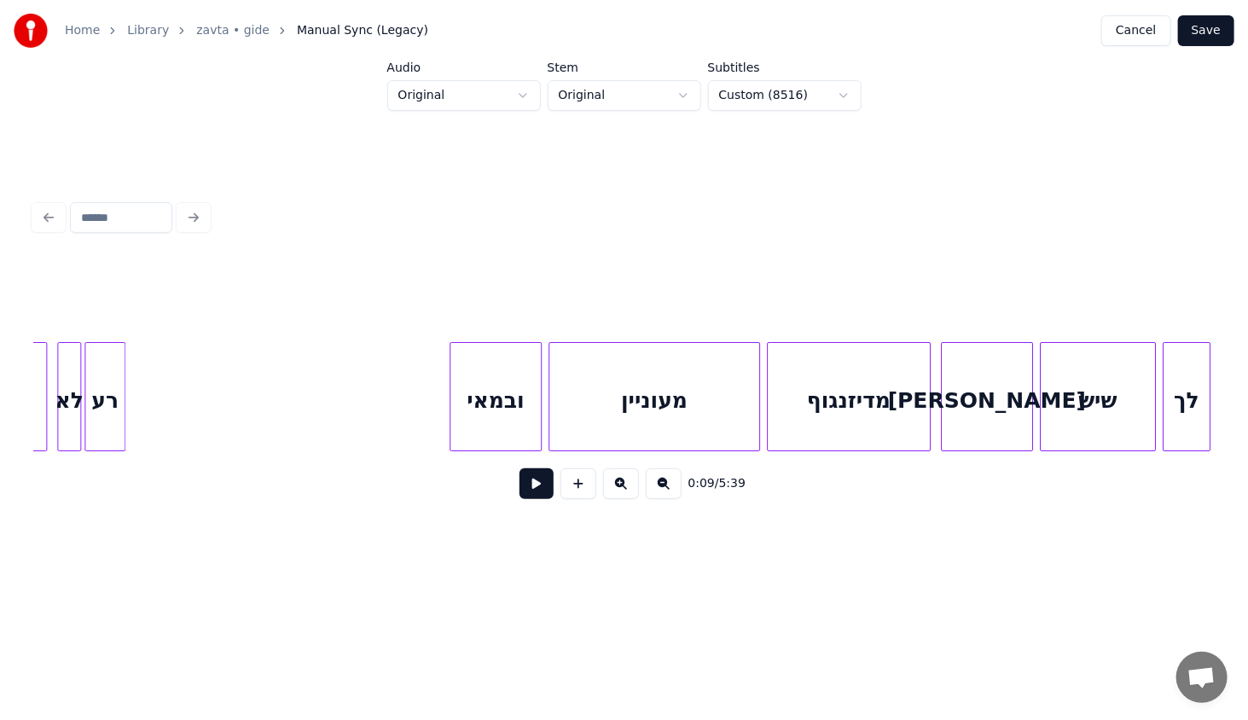
click at [608, 412] on div "מעוניין" at bounding box center [654, 401] width 210 height 116
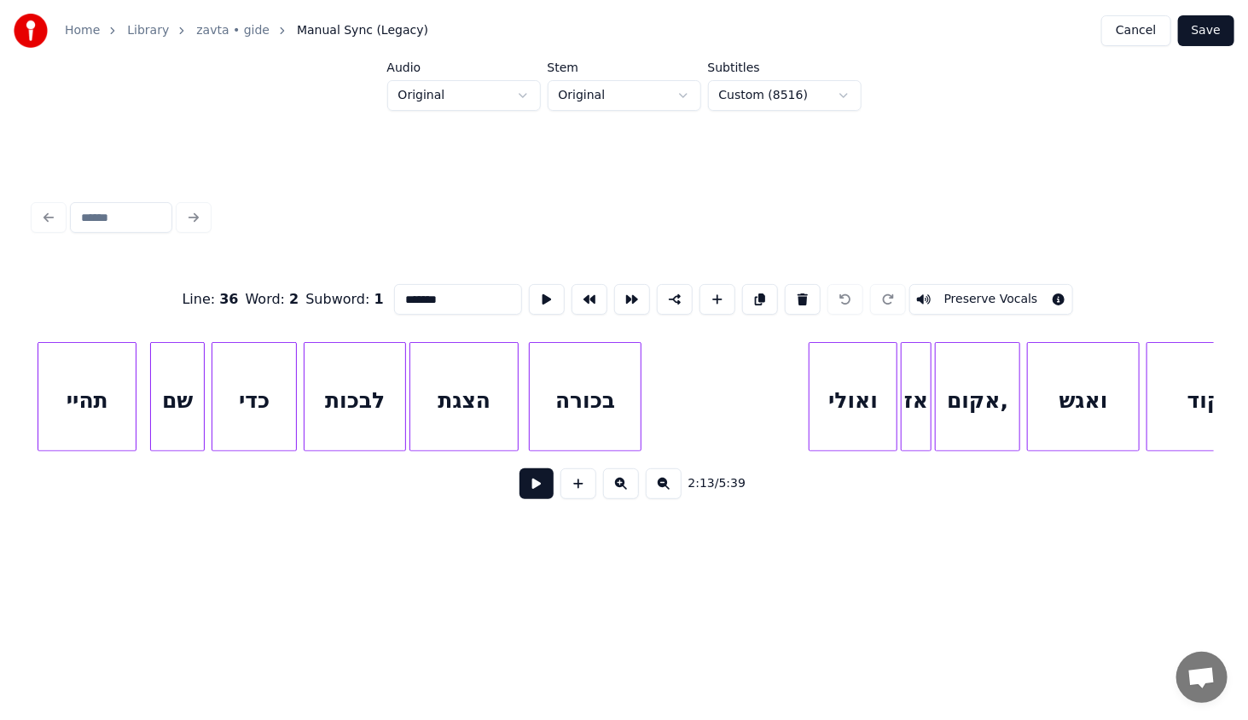
scroll to position [0, 34986]
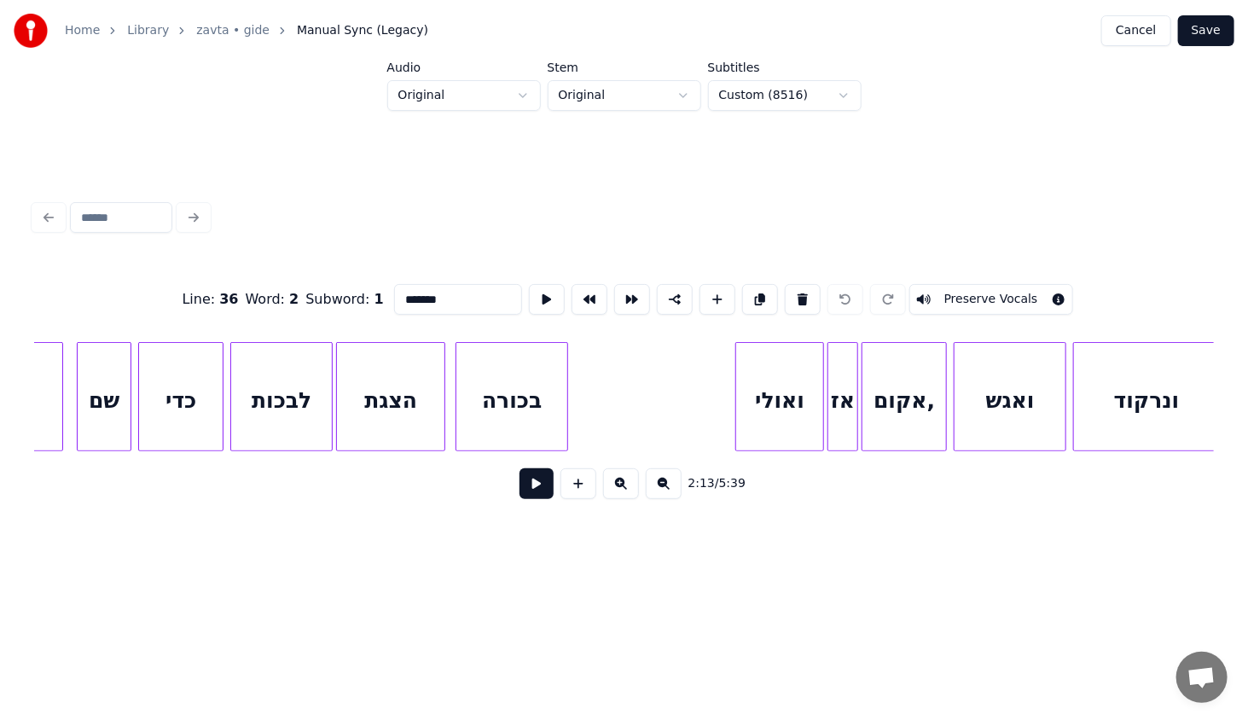
click at [520, 372] on div "בכורה" at bounding box center [511, 401] width 111 height 116
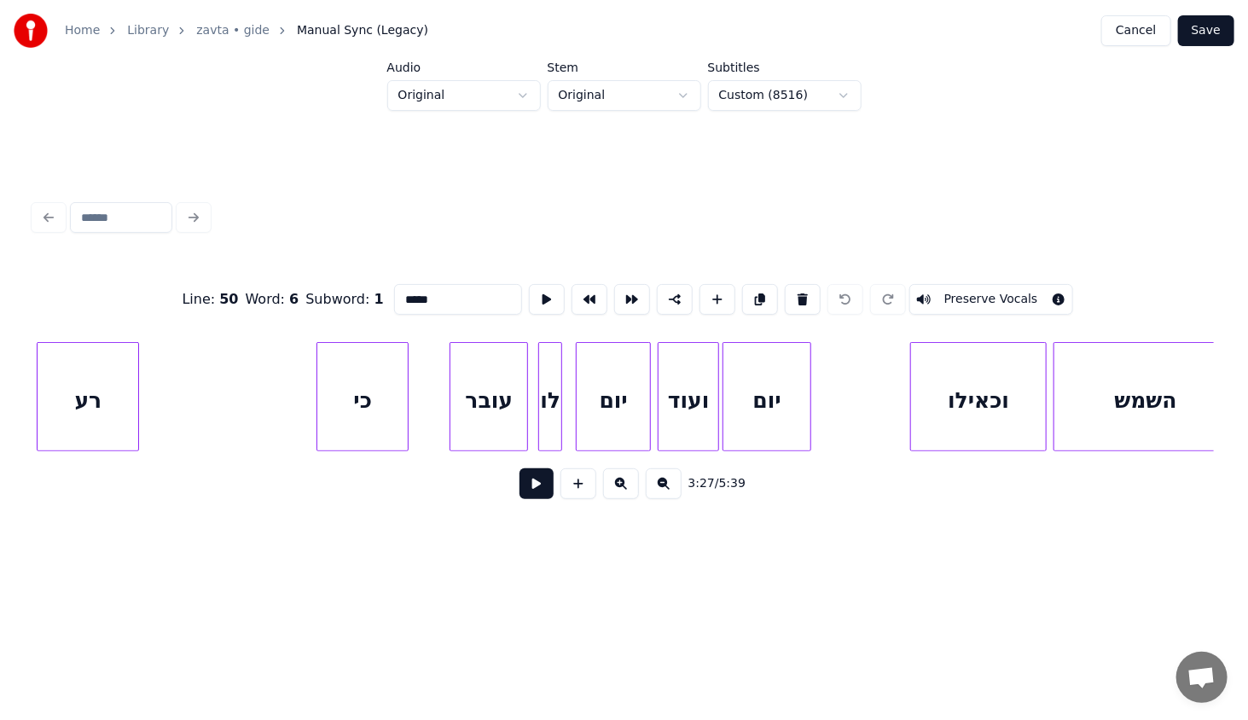
scroll to position [0, 36676]
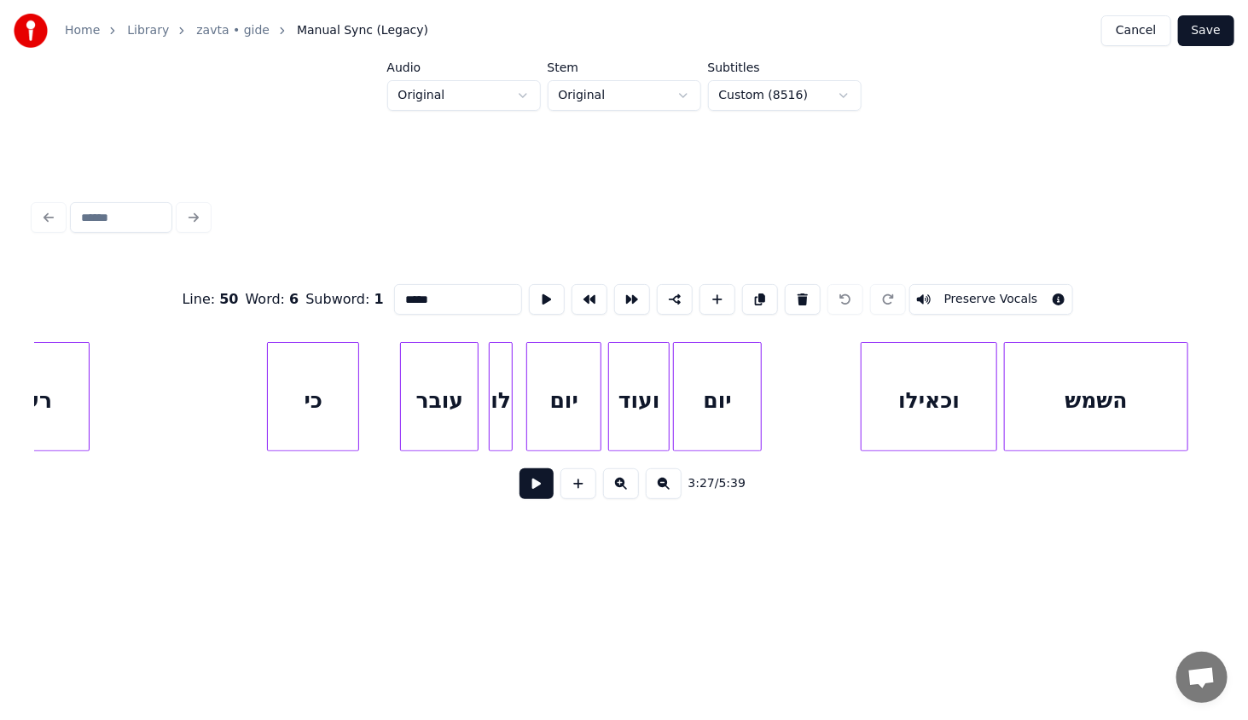
click at [313, 374] on div "כי" at bounding box center [313, 401] width 90 height 116
click at [457, 376] on div "עובר" at bounding box center [439, 401] width 77 height 116
click at [504, 390] on div "לו" at bounding box center [501, 401] width 22 height 116
click at [577, 377] on div "יום" at bounding box center [563, 401] width 73 height 116
click at [642, 381] on div "ועוד" at bounding box center [639, 401] width 60 height 116
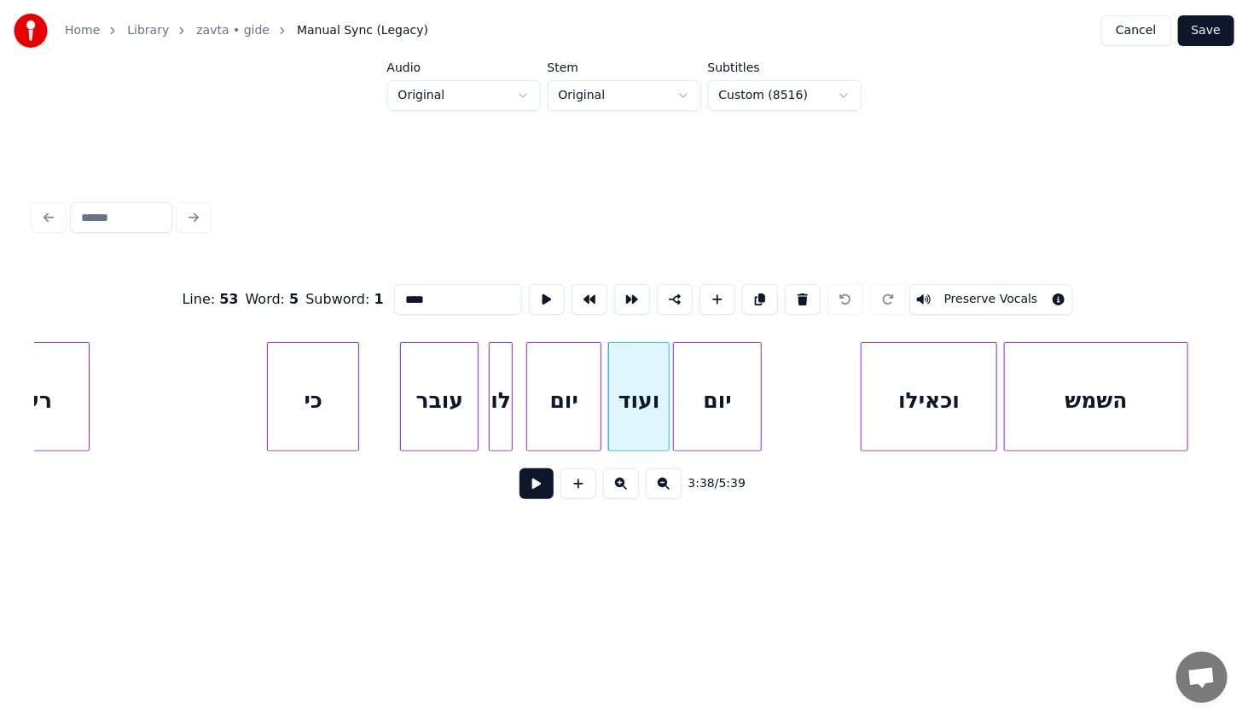
click at [700, 399] on div "יום" at bounding box center [717, 401] width 87 height 116
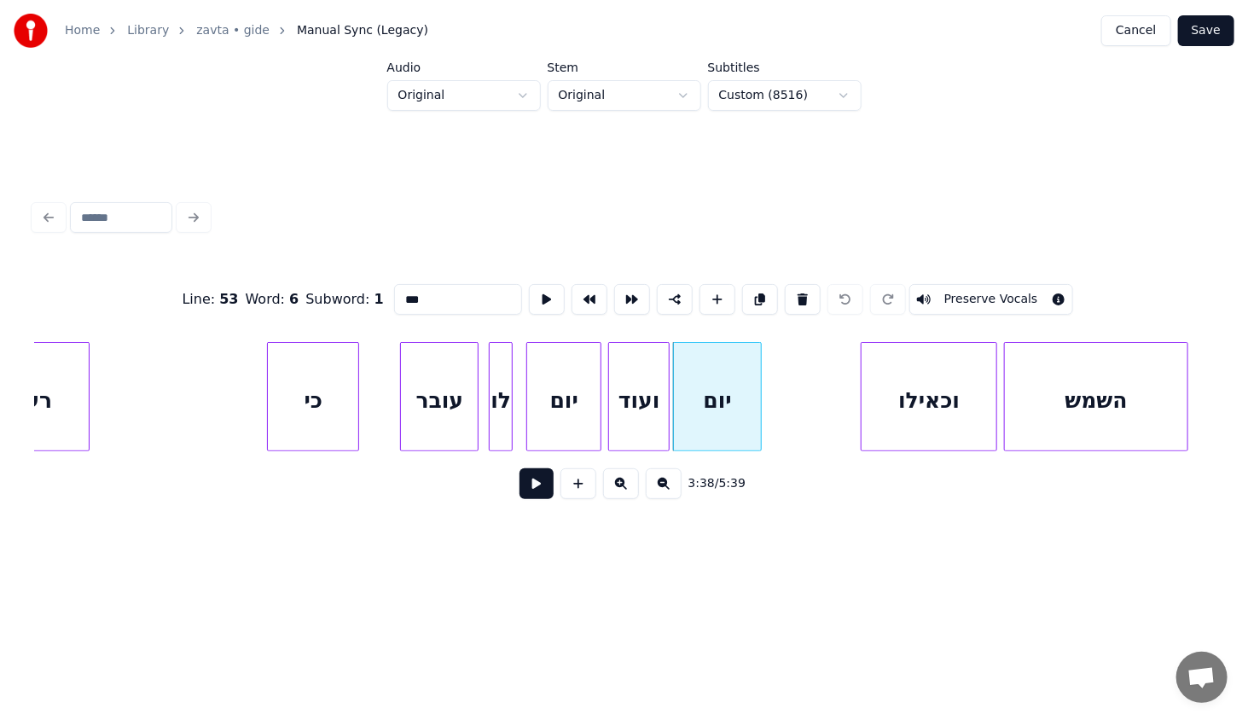
click at [908, 384] on div "וכאילו" at bounding box center [929, 401] width 135 height 116
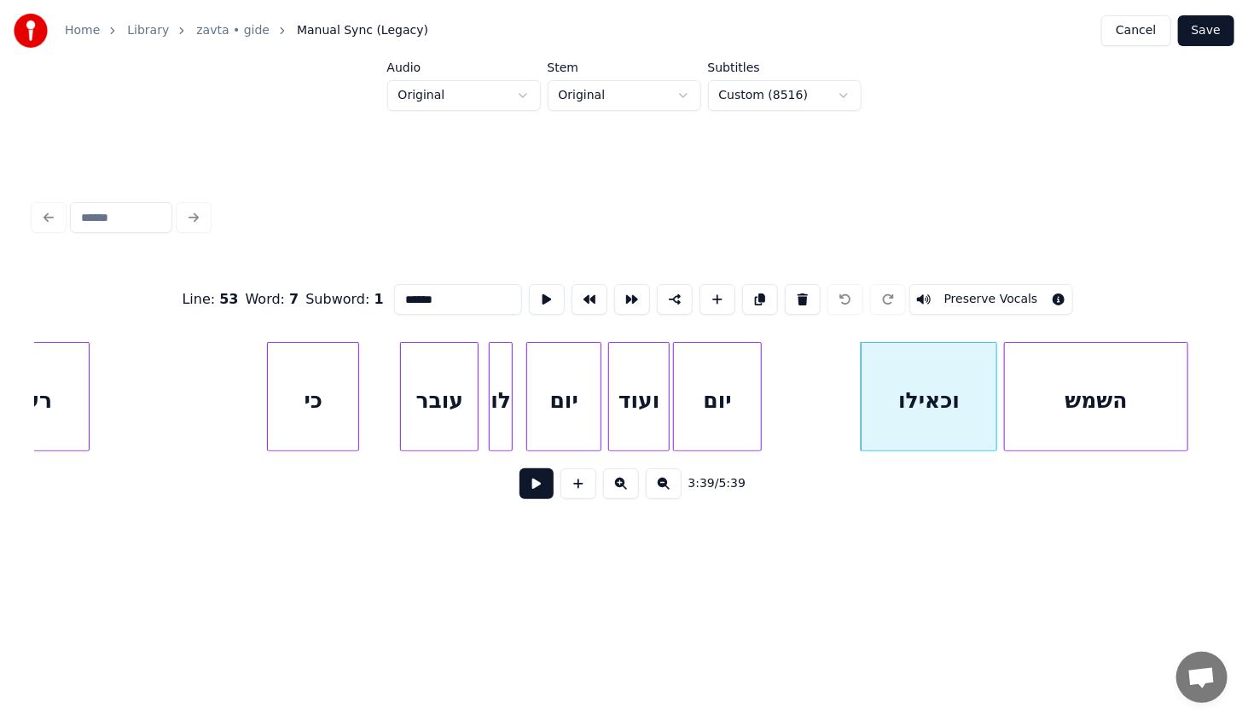
click at [704, 401] on div "יום" at bounding box center [717, 401] width 87 height 116
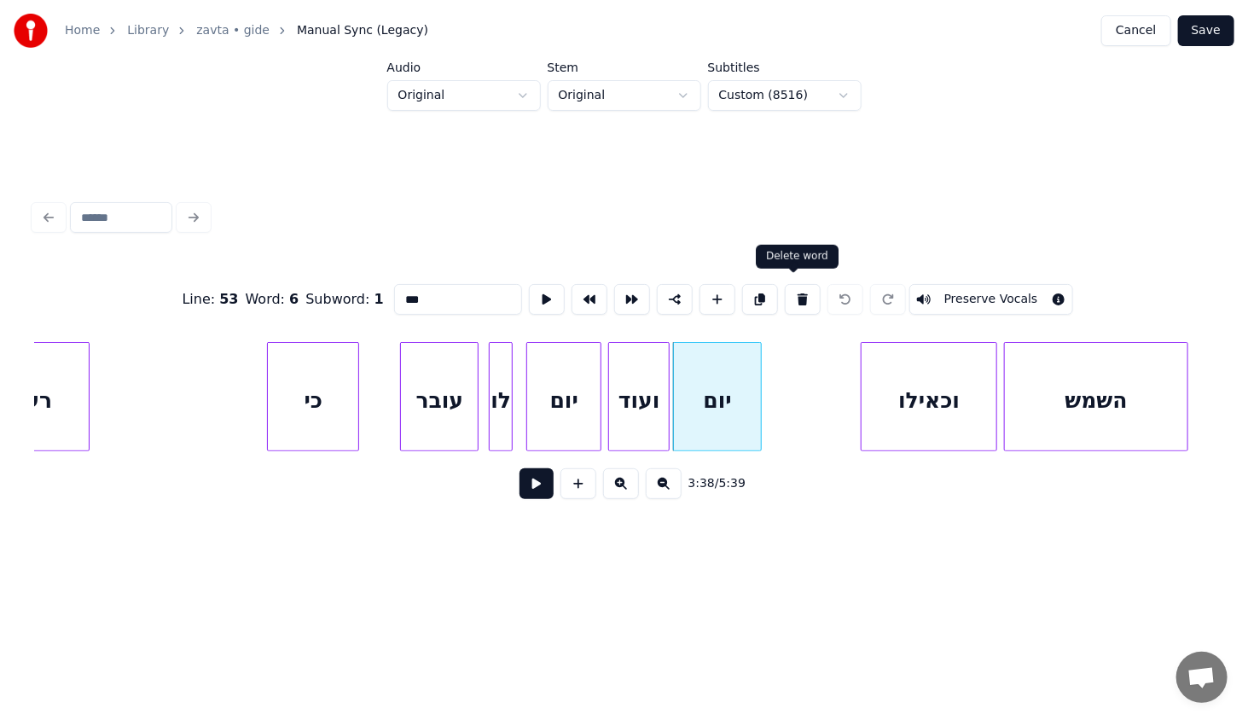
click at [806, 284] on button at bounding box center [803, 299] width 36 height 31
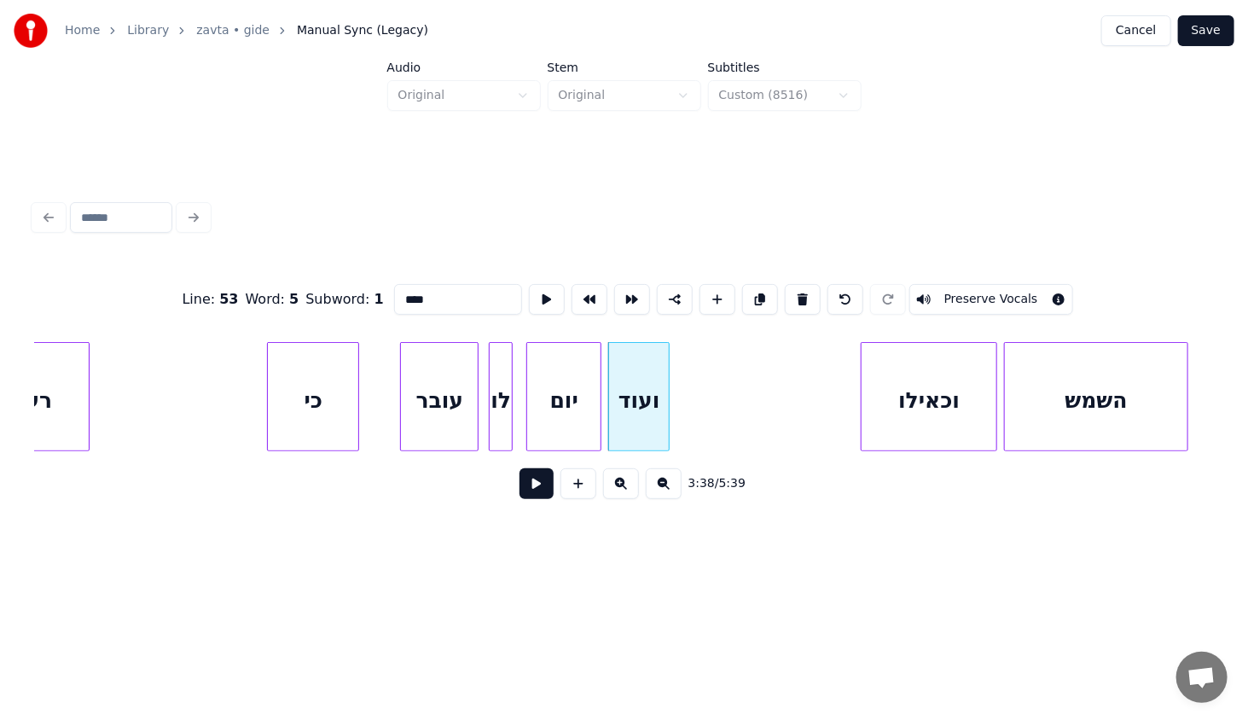
click at [564, 381] on div "יום" at bounding box center [563, 401] width 73 height 116
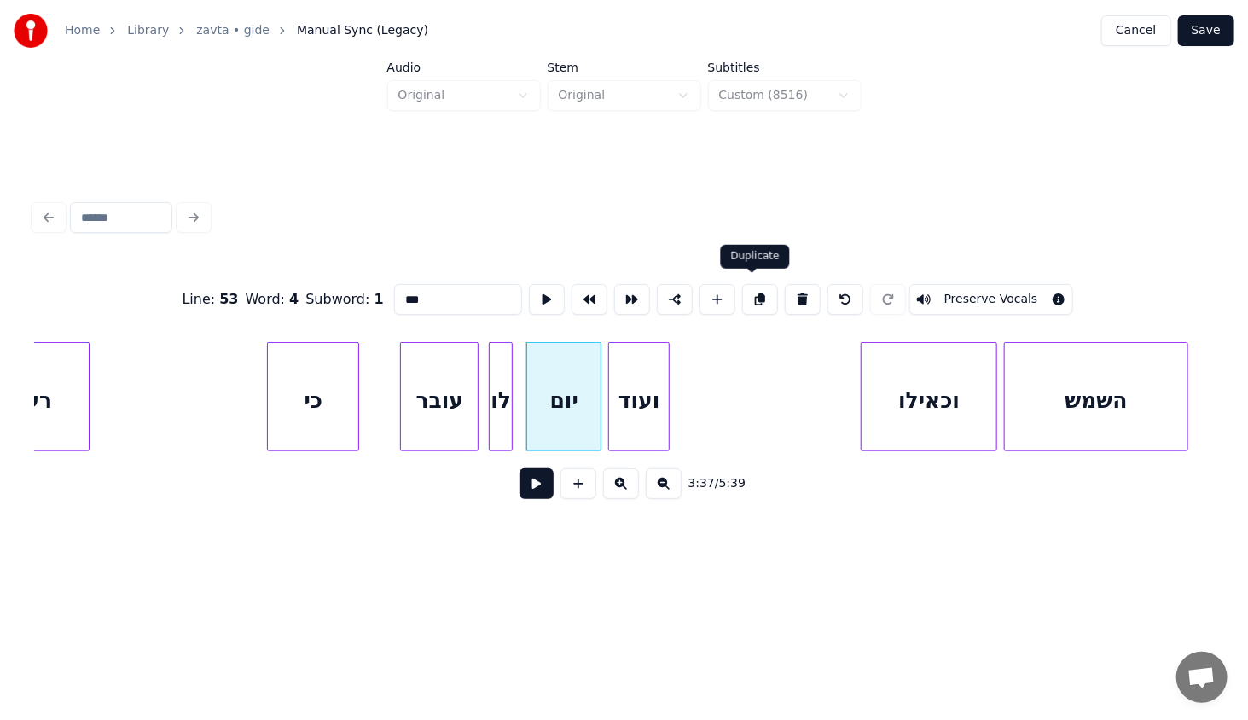
click at [754, 294] on button at bounding box center [760, 299] width 36 height 31
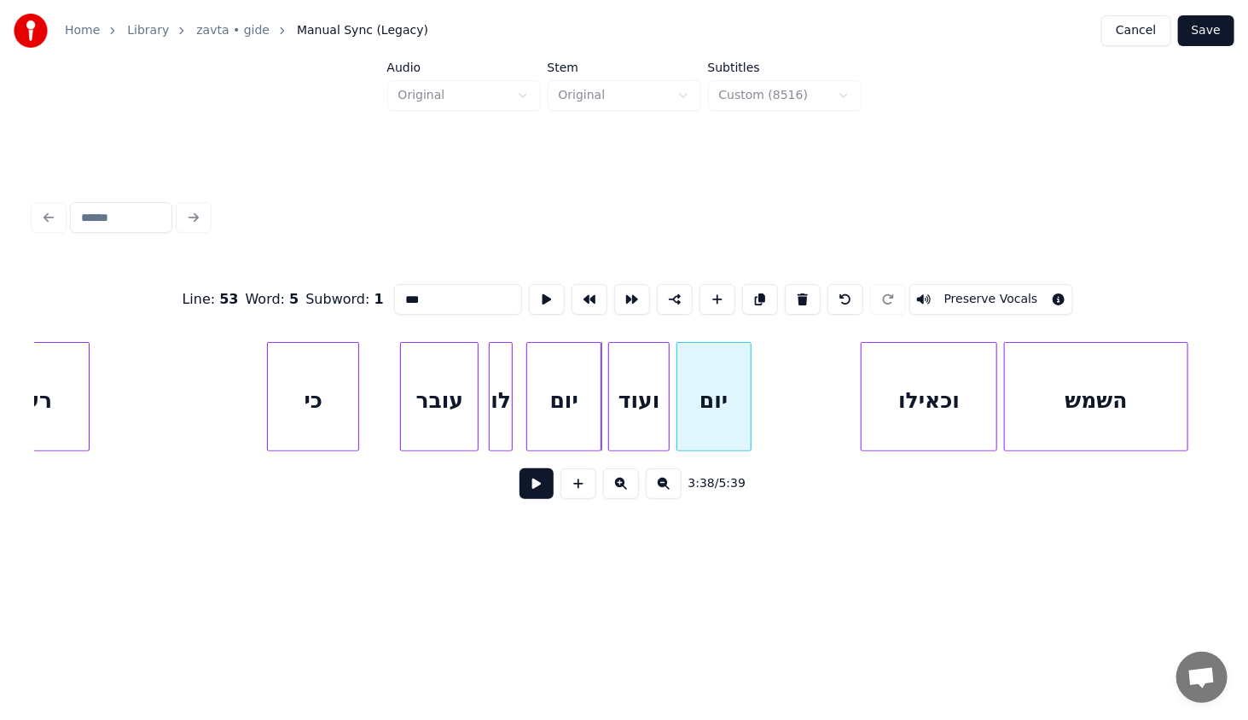
click at [698, 396] on div "יום" at bounding box center [713, 401] width 73 height 116
click at [427, 413] on div "עובר" at bounding box center [439, 401] width 77 height 116
type input "****"
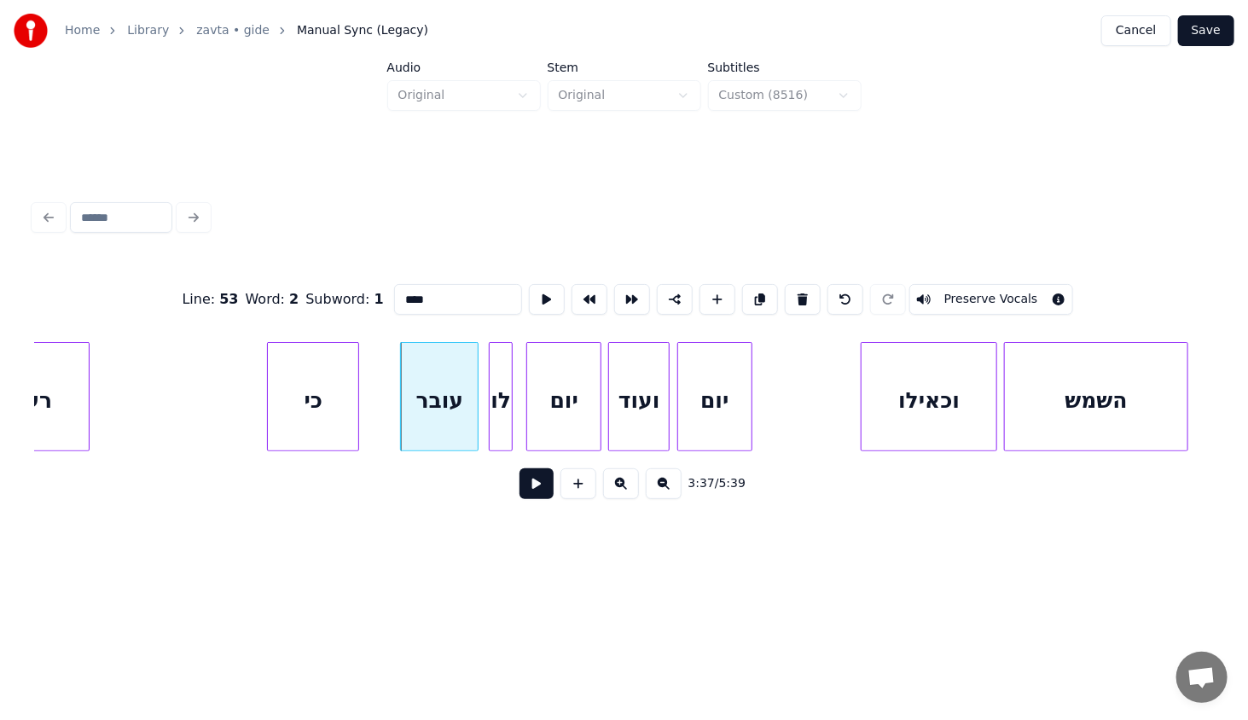
click at [529, 480] on button at bounding box center [537, 483] width 34 height 31
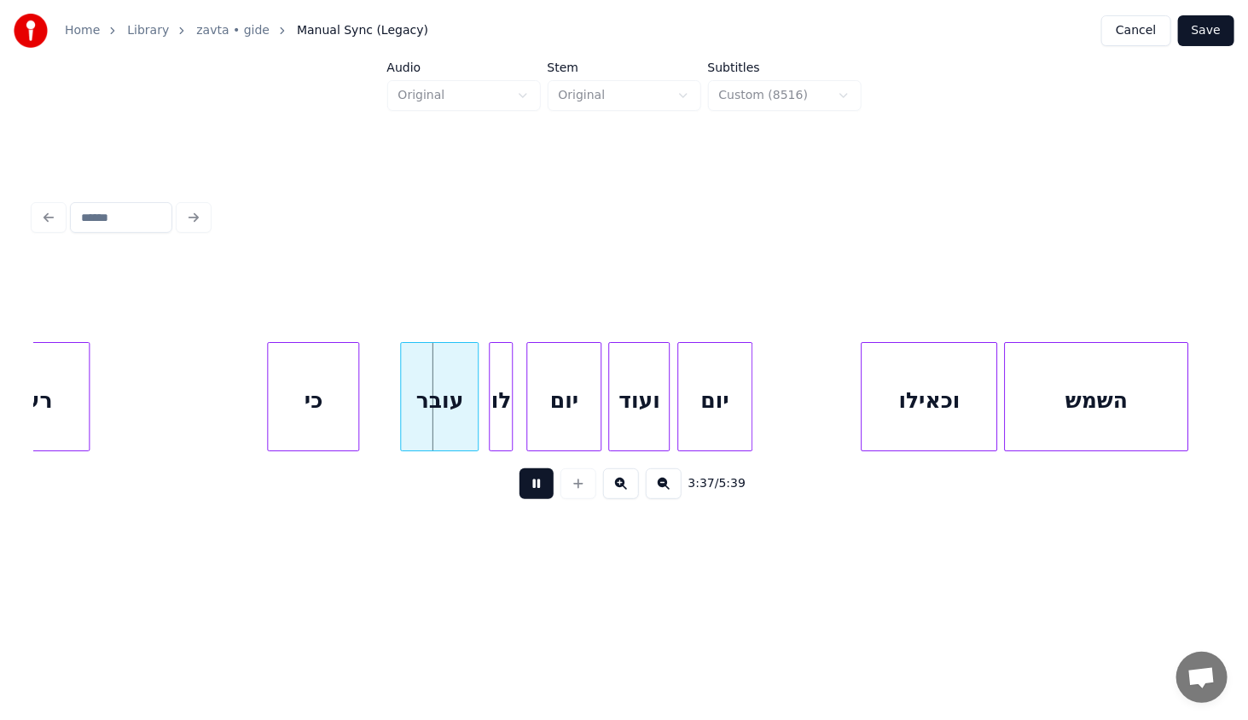
drag, startPoint x: 529, startPoint y: 480, endPoint x: 366, endPoint y: 437, distance: 168.7
click at [527, 480] on button at bounding box center [537, 483] width 34 height 31
click at [313, 393] on div "כי" at bounding box center [313, 401] width 90 height 116
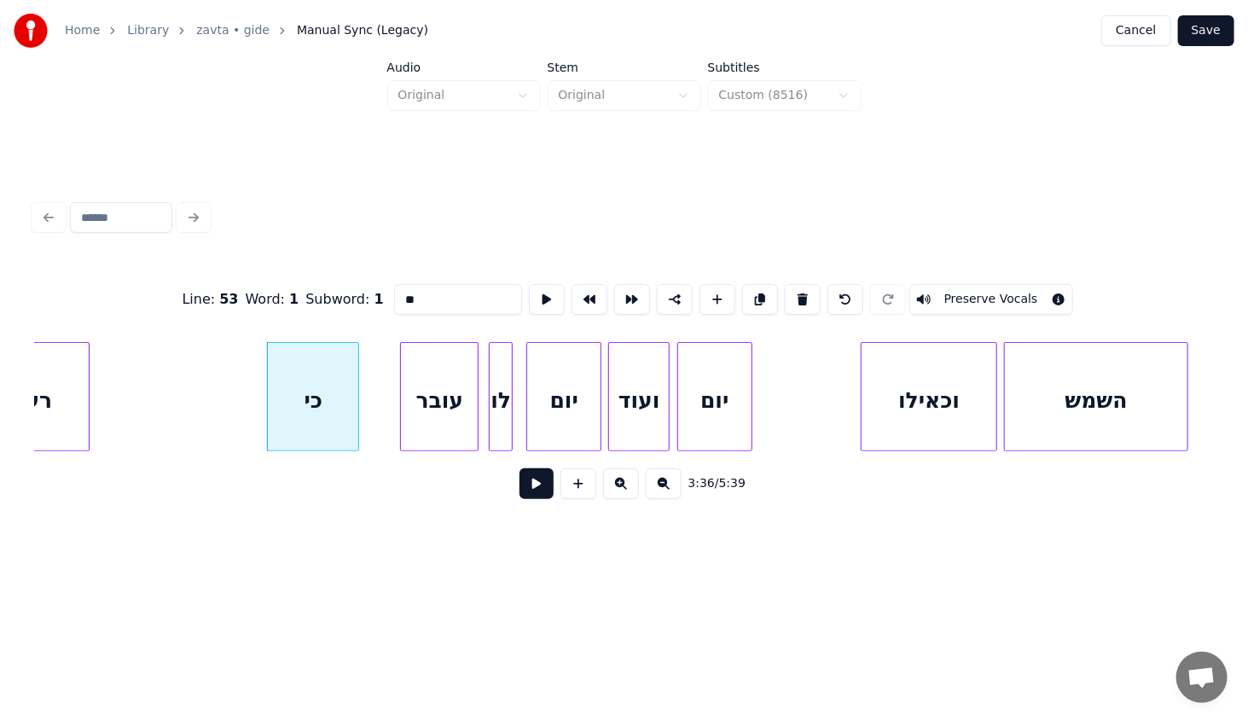
click at [526, 495] on button at bounding box center [537, 483] width 34 height 31
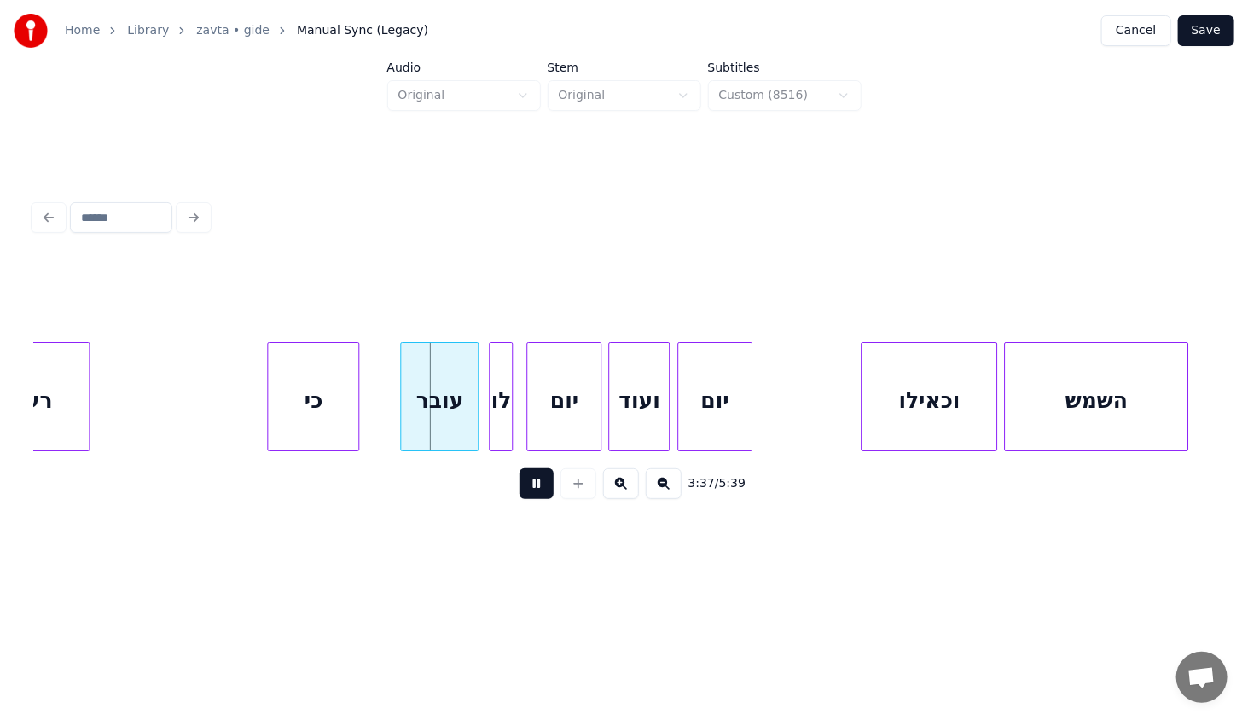
click at [521, 493] on button at bounding box center [537, 483] width 34 height 31
click at [381, 419] on div at bounding box center [383, 397] width 5 height 108
click at [328, 411] on div "כי" at bounding box center [313, 401] width 90 height 116
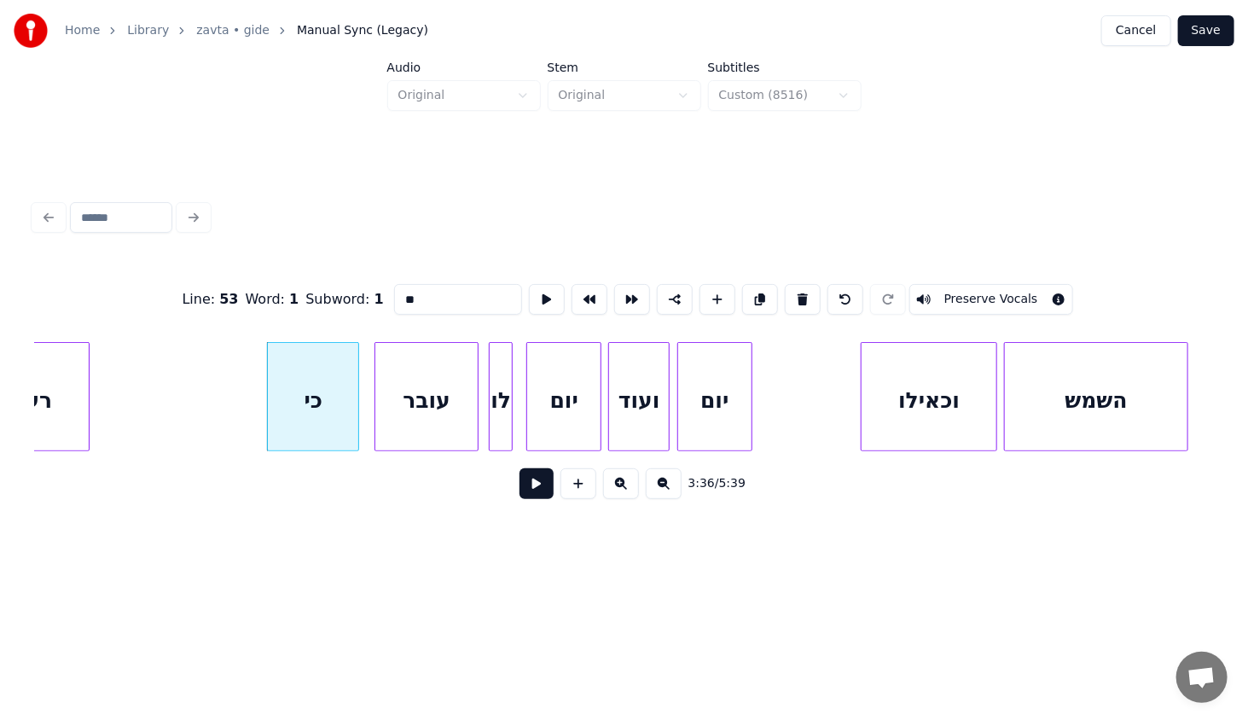
click at [536, 491] on button at bounding box center [537, 483] width 34 height 31
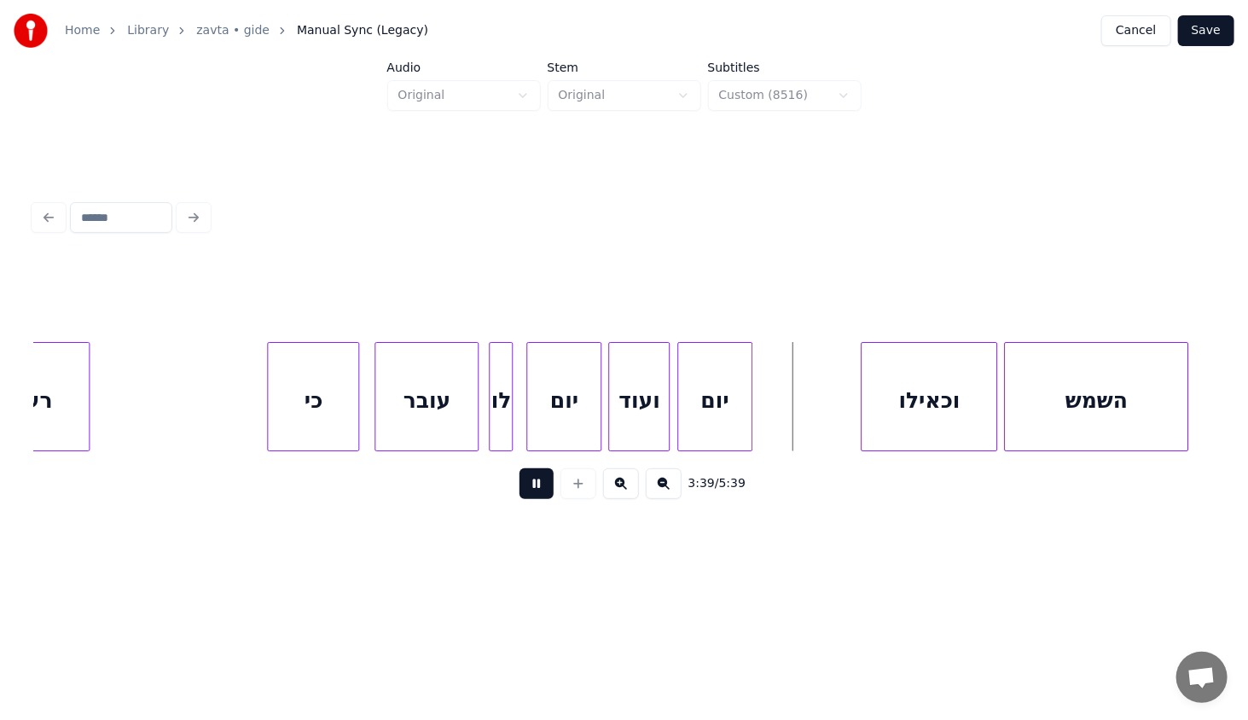
click at [532, 490] on button at bounding box center [537, 483] width 34 height 31
click at [754, 422] on div at bounding box center [755, 397] width 5 height 108
click at [724, 406] on div "יום" at bounding box center [717, 401] width 79 height 116
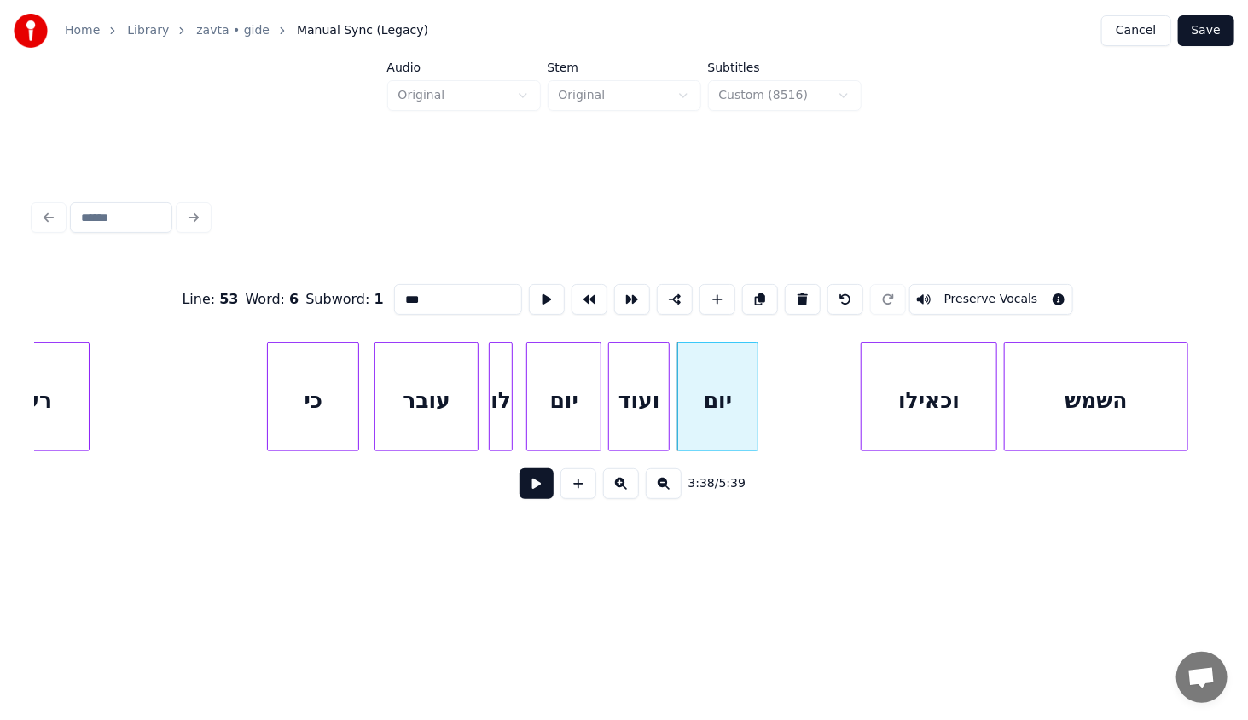
click at [323, 379] on div "כי" at bounding box center [313, 401] width 90 height 116
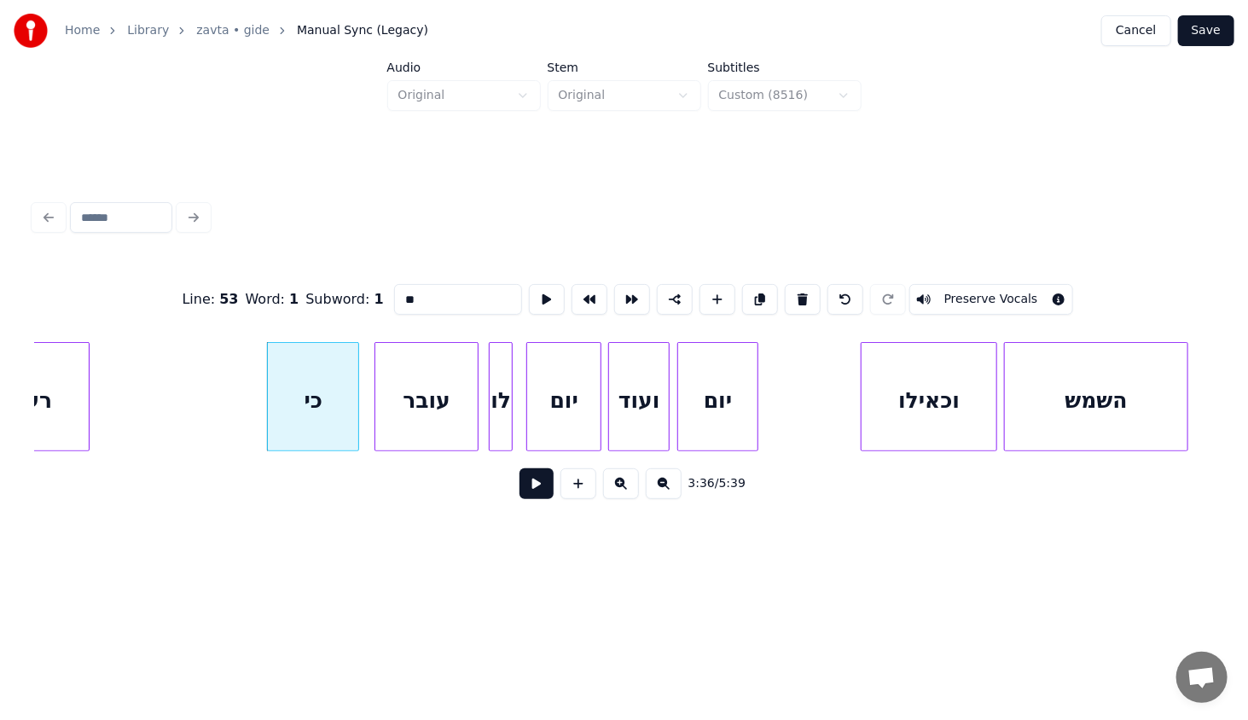
click at [441, 385] on div "עובר" at bounding box center [426, 401] width 102 height 116
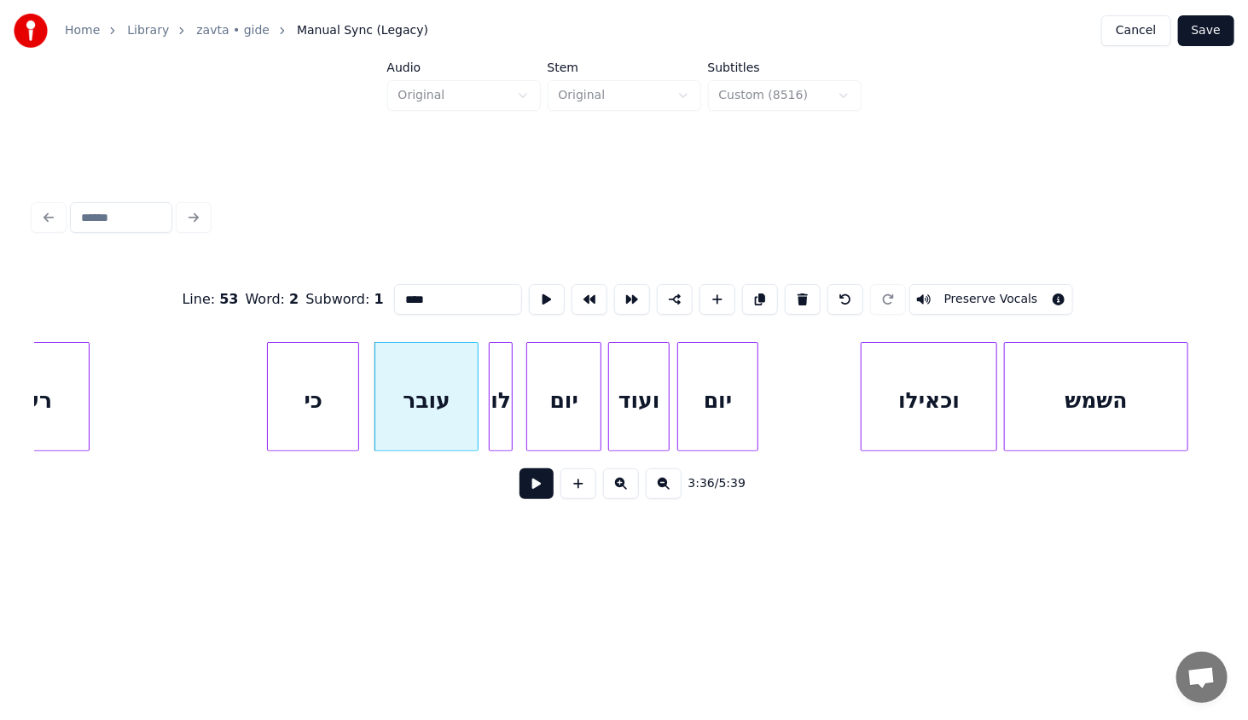
click at [553, 396] on div "יום" at bounding box center [563, 401] width 73 height 116
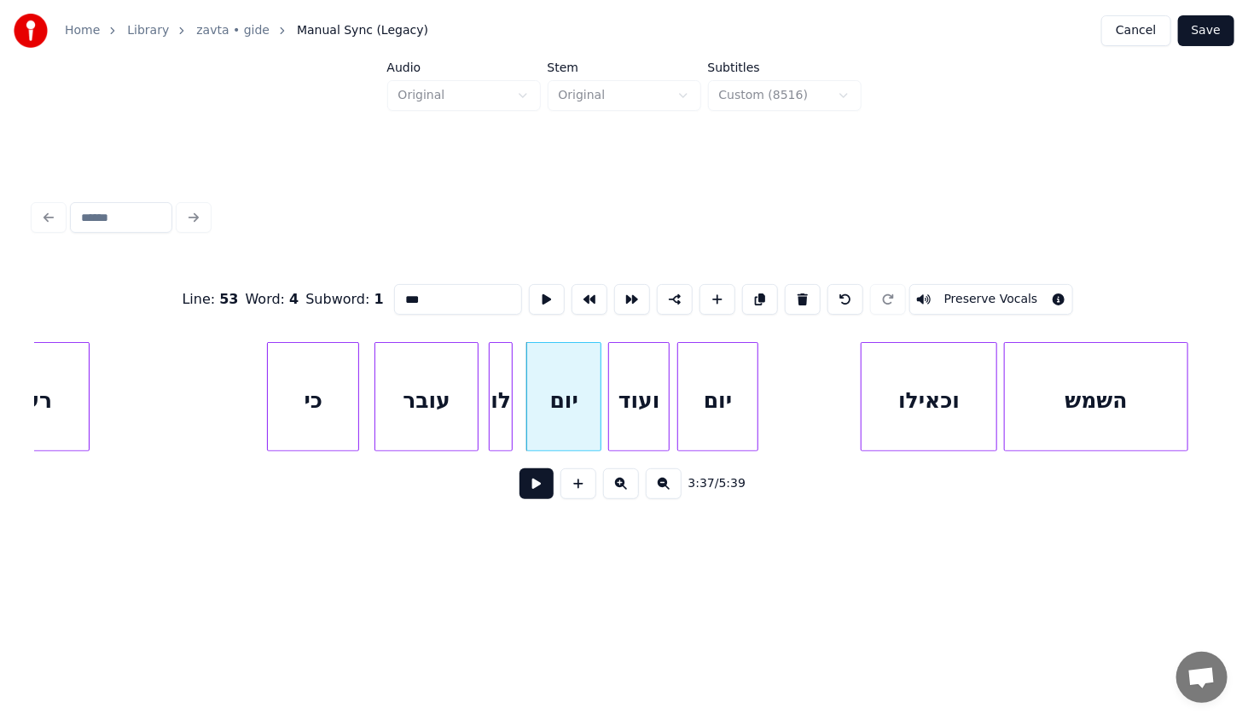
click at [639, 382] on div "ועוד" at bounding box center [639, 401] width 60 height 116
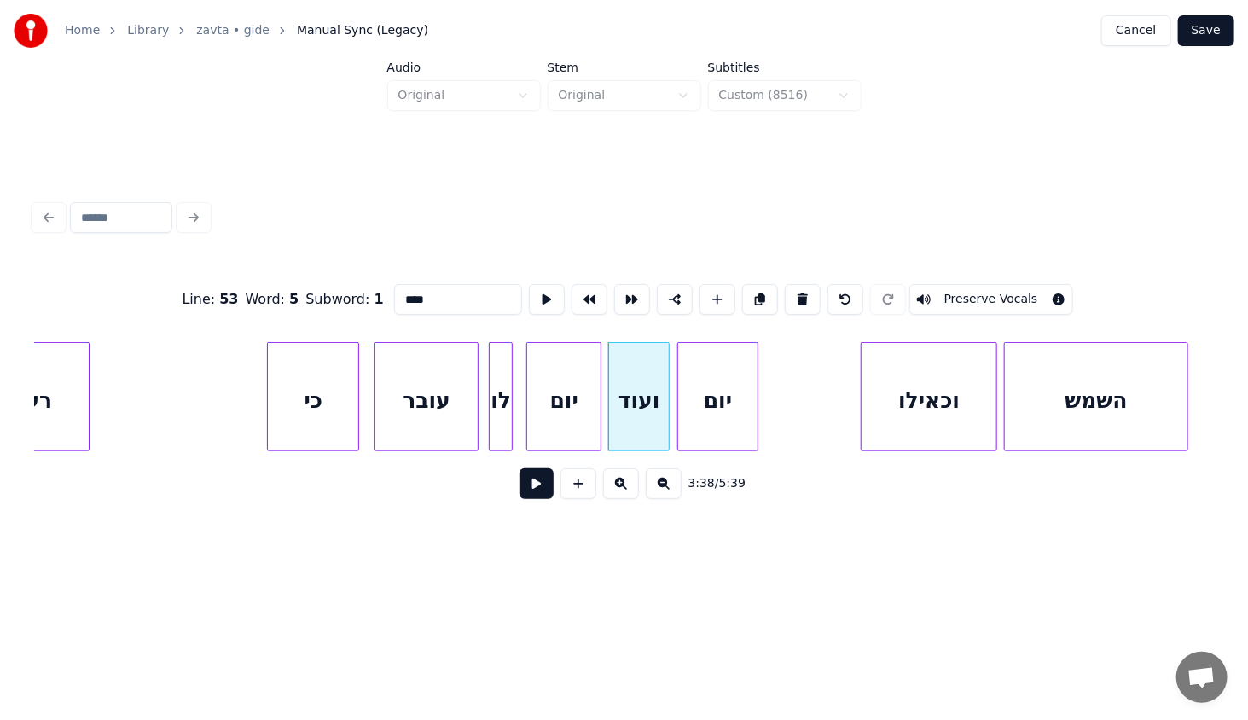
click at [707, 377] on div "יום" at bounding box center [717, 401] width 79 height 116
type input "***"
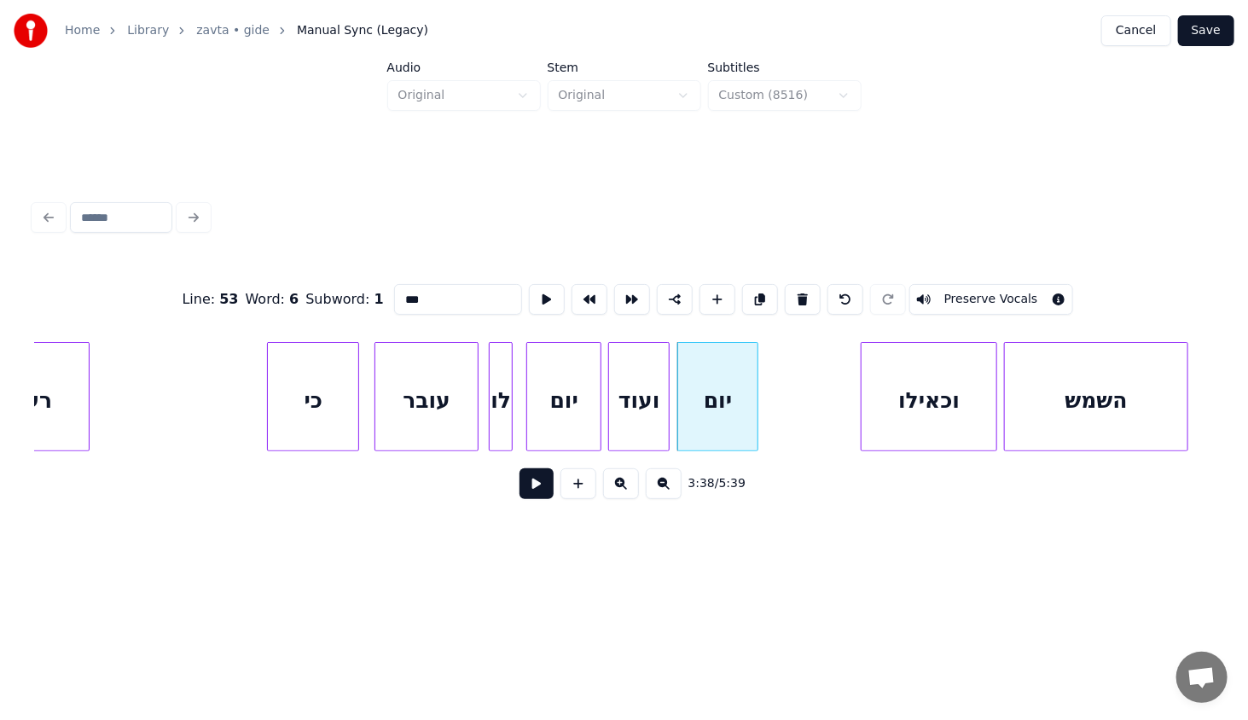
click at [1195, 37] on button "Save" at bounding box center [1206, 30] width 56 height 31
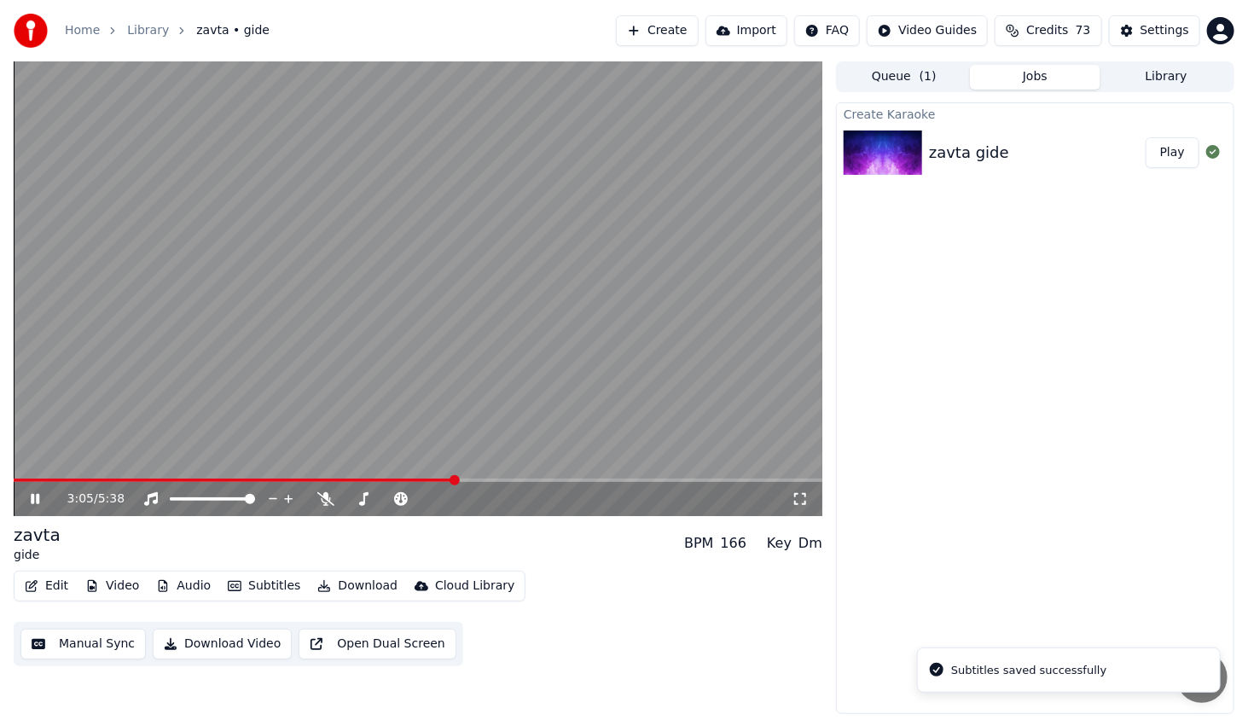
click at [454, 480] on span at bounding box center [418, 480] width 809 height 3
click at [501, 481] on span at bounding box center [418, 480] width 809 height 3
click at [519, 481] on span at bounding box center [418, 480] width 809 height 3
click at [524, 481] on span at bounding box center [522, 480] width 10 height 10
click at [521, 480] on span at bounding box center [274, 480] width 521 height 3
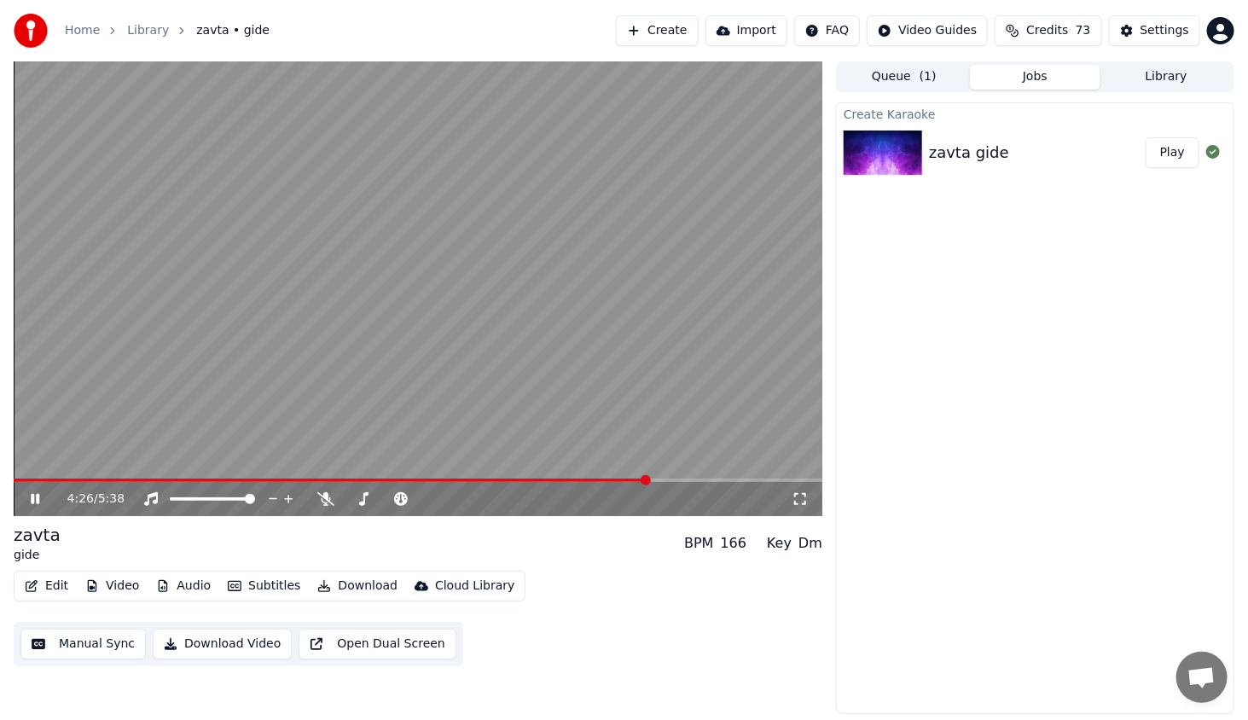
click at [635, 480] on span at bounding box center [332, 480] width 636 height 3
click at [633, 480] on span at bounding box center [634, 480] width 10 height 10
click at [632, 480] on span at bounding box center [329, 480] width 631 height 3
click at [36, 502] on icon at bounding box center [35, 499] width 9 height 10
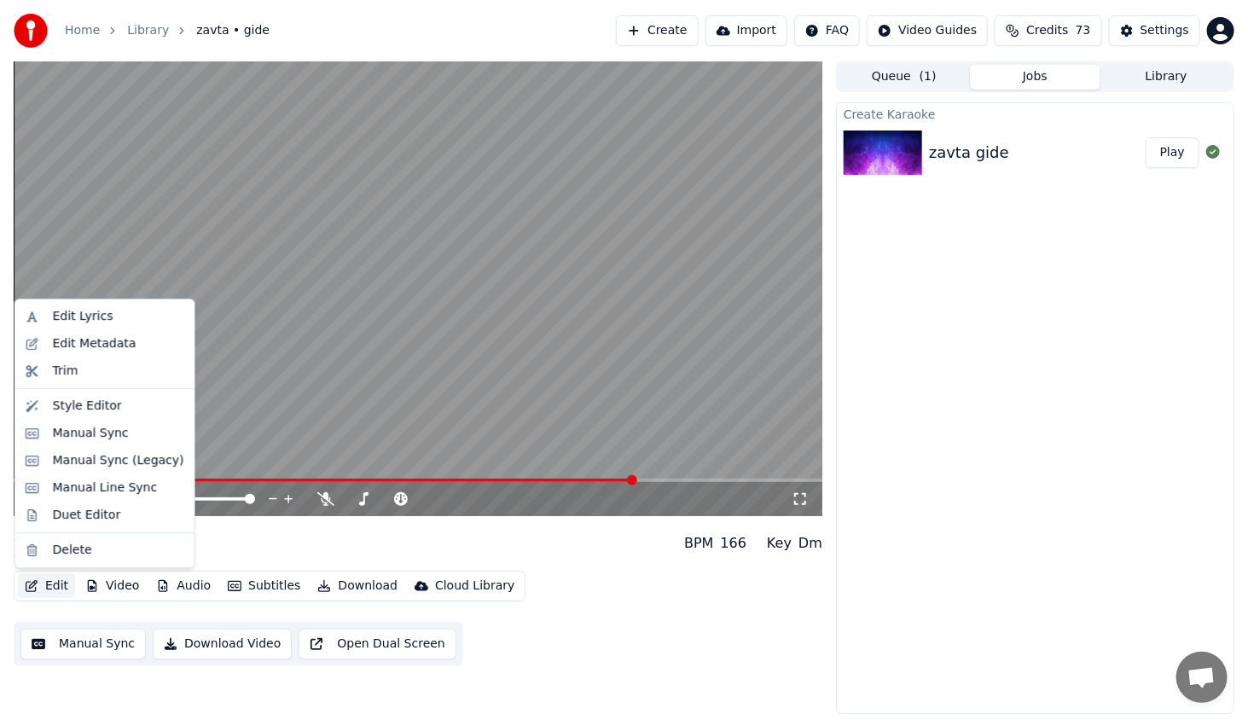
click at [43, 586] on button "Edit" at bounding box center [46, 586] width 57 height 24
click at [129, 462] on div "Manual Sync (Legacy)" at bounding box center [118, 460] width 131 height 17
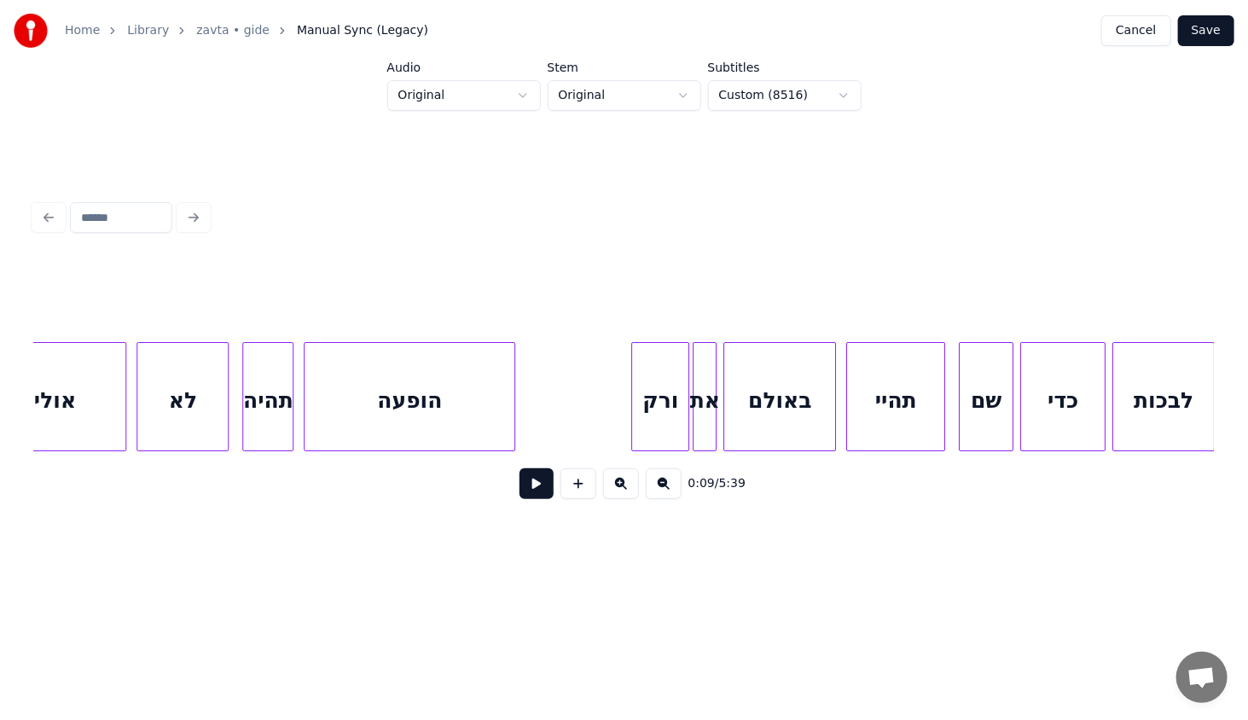
scroll to position [0, 33810]
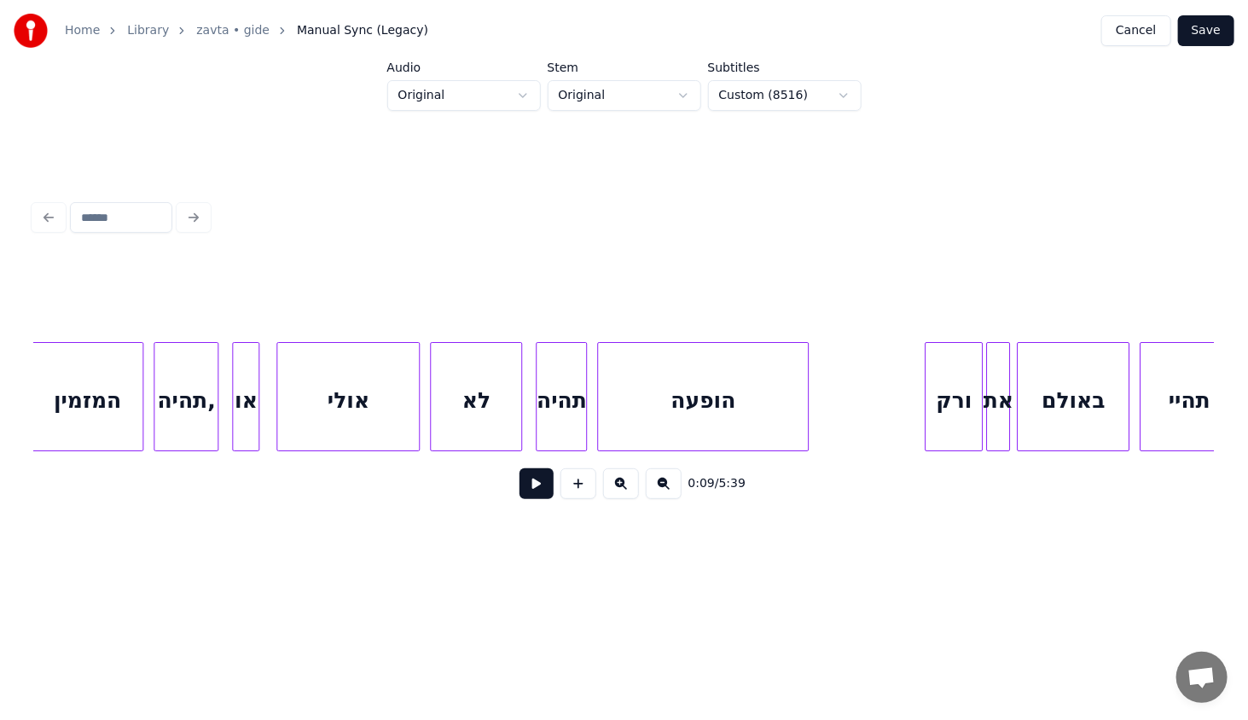
click at [782, 400] on div "הופעה" at bounding box center [703, 401] width 210 height 116
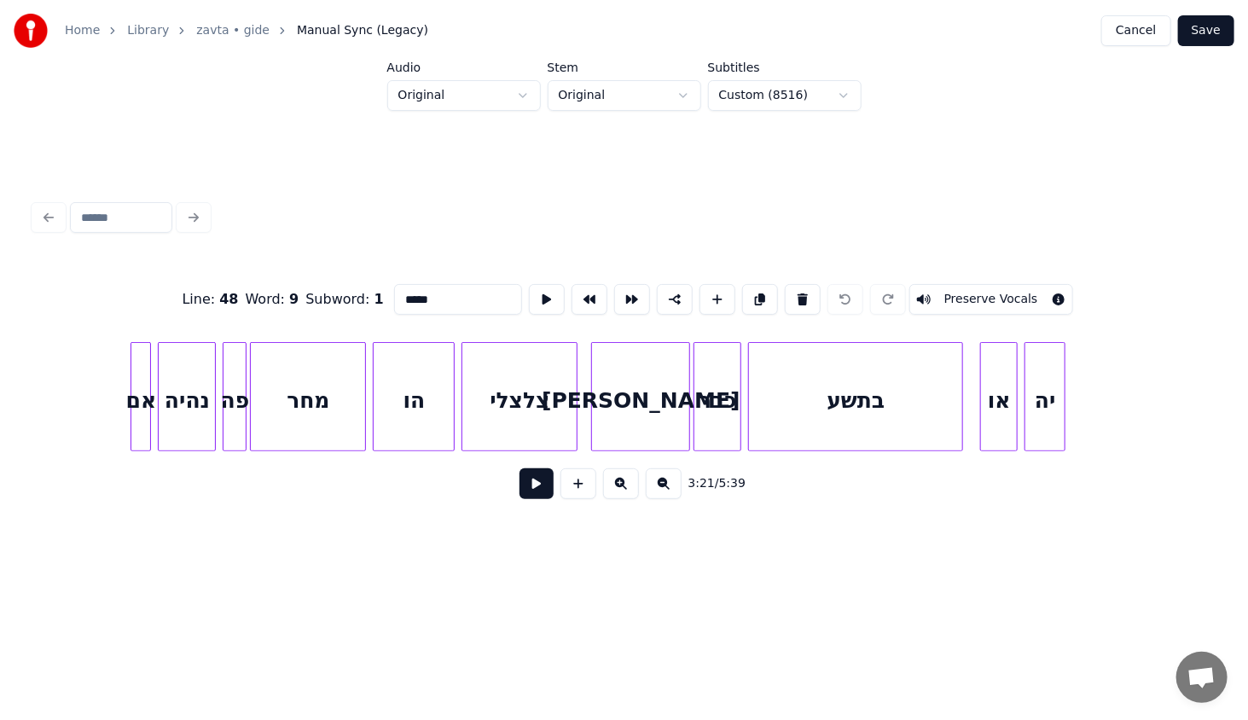
scroll to position [0, 40938]
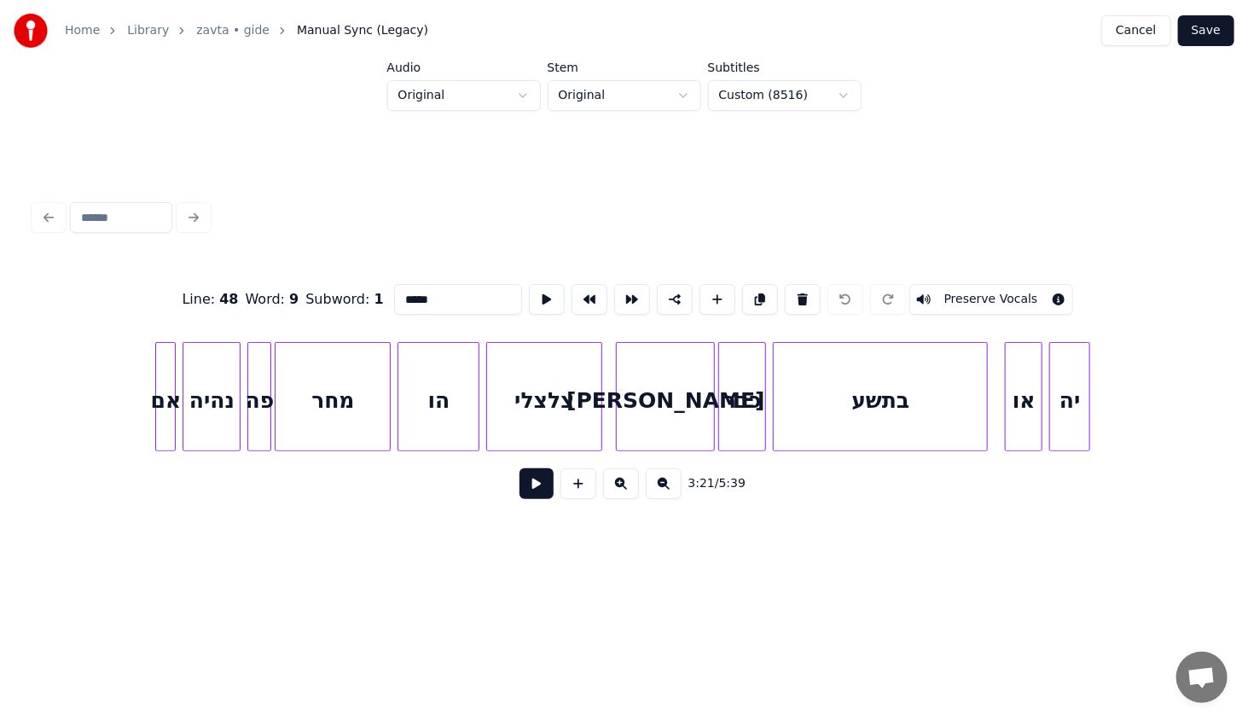
click at [868, 400] on div "בתשע" at bounding box center [880, 401] width 213 height 116
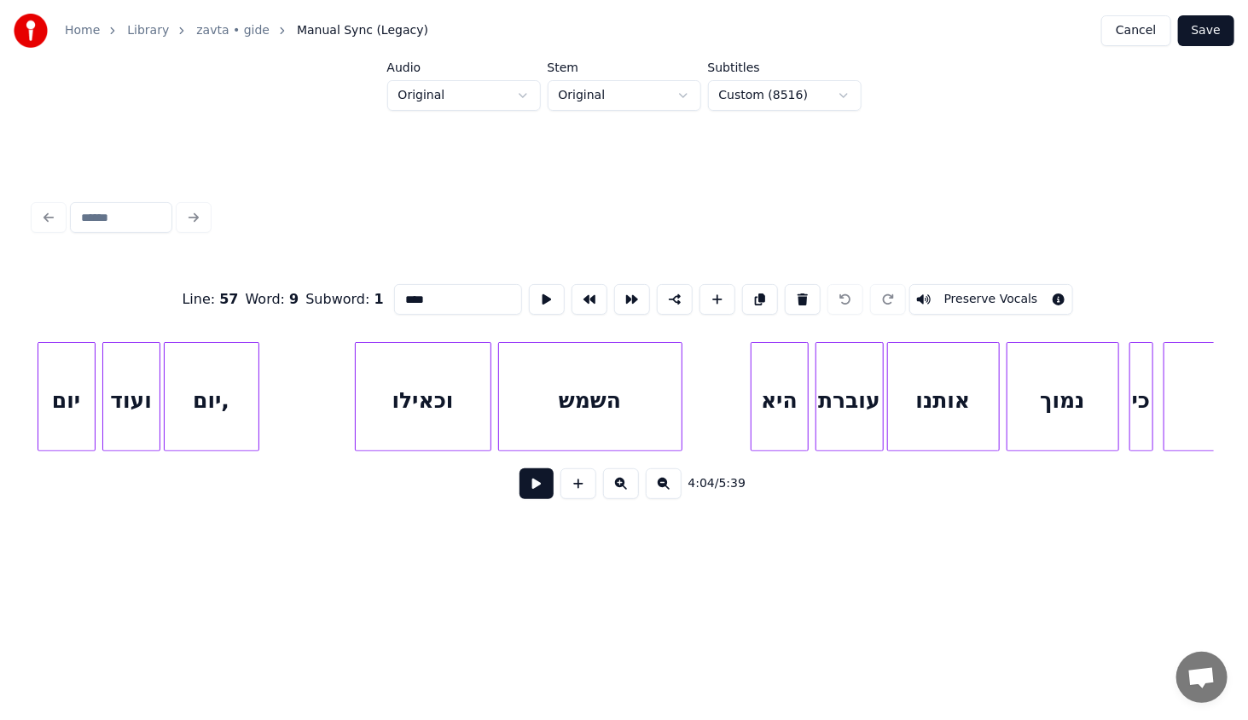
scroll to position [0, 43657]
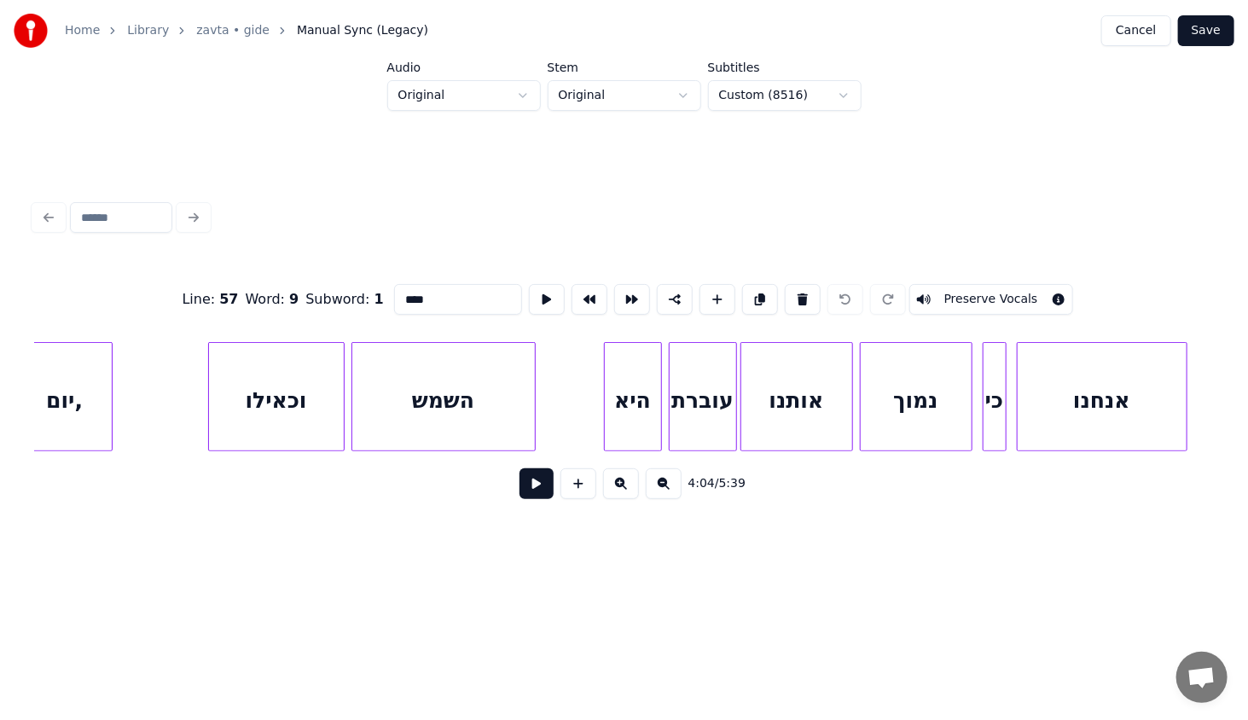
click at [794, 418] on div "אותנו" at bounding box center [796, 401] width 111 height 116
type input "*****"
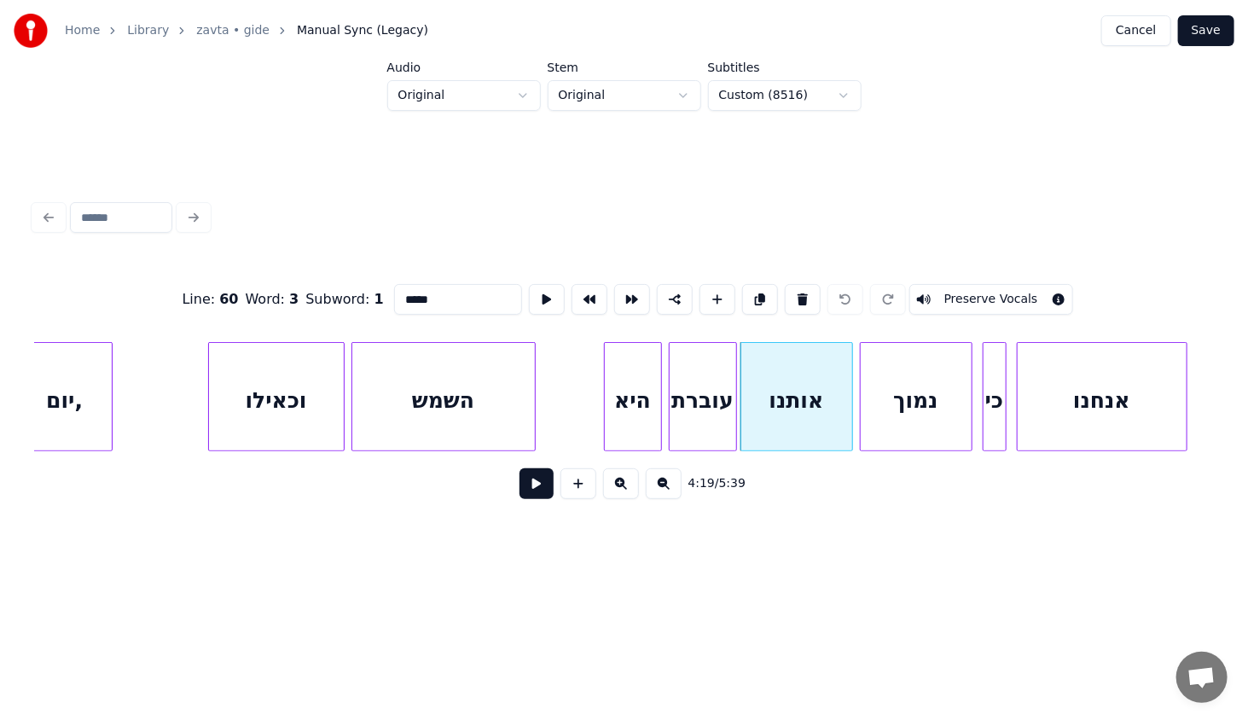
click at [530, 489] on button at bounding box center [537, 483] width 34 height 31
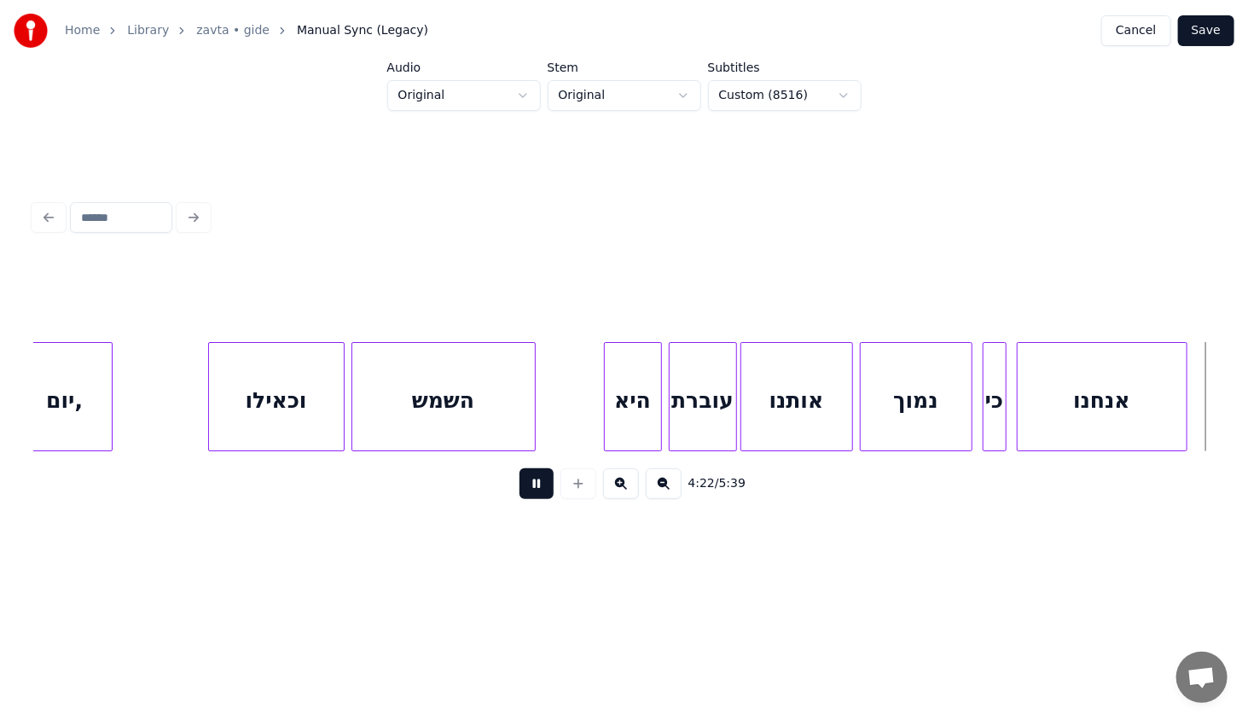
scroll to position [0, 44839]
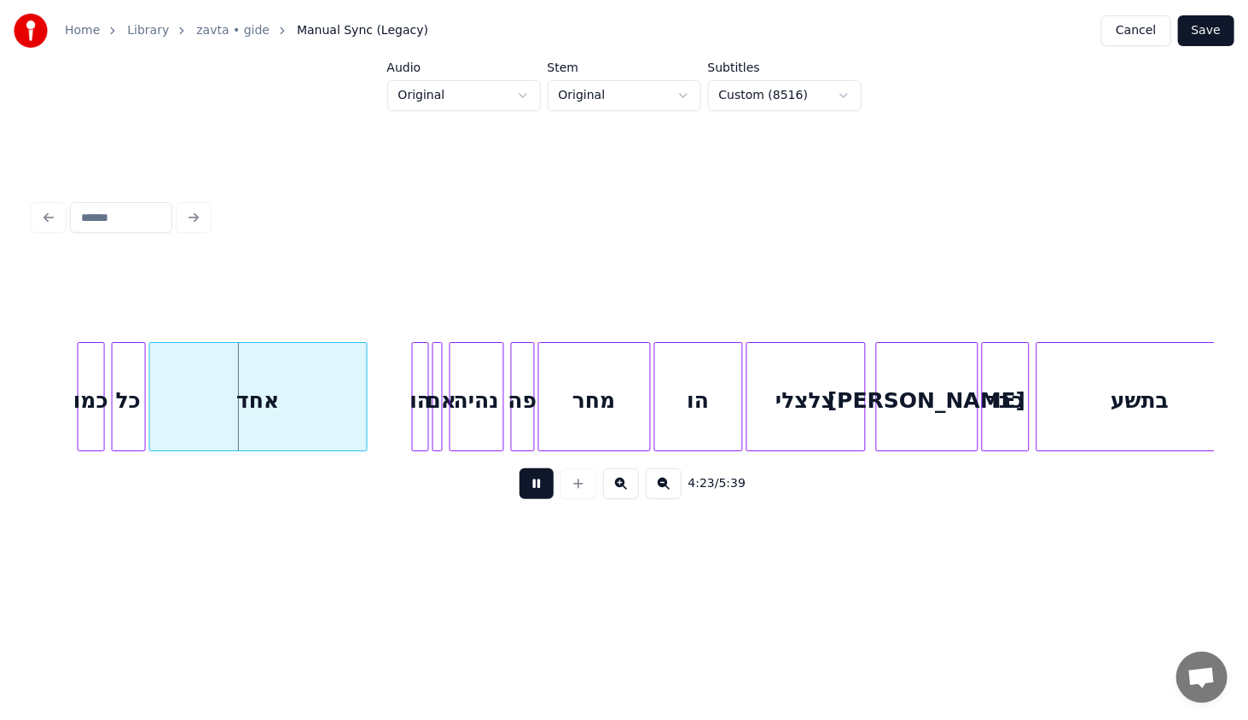
click at [530, 485] on button at bounding box center [537, 483] width 34 height 31
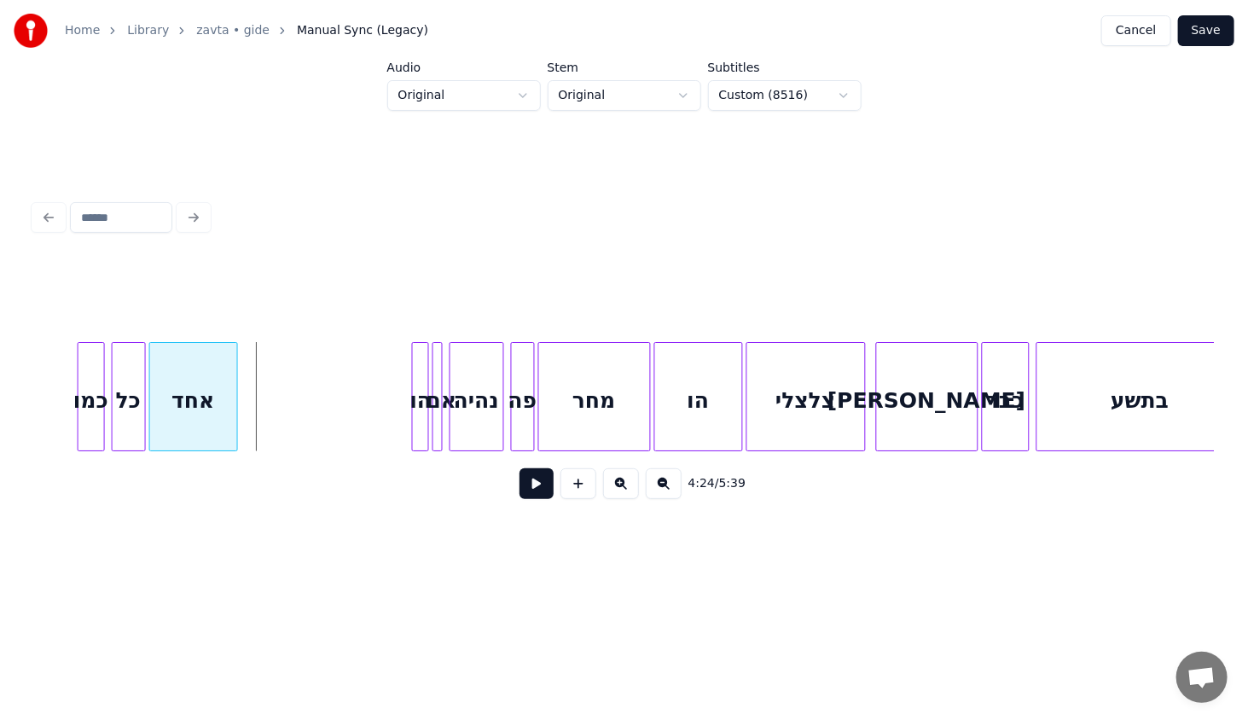
click at [235, 430] on div at bounding box center [234, 397] width 5 height 108
click at [392, 413] on div at bounding box center [393, 397] width 5 height 108
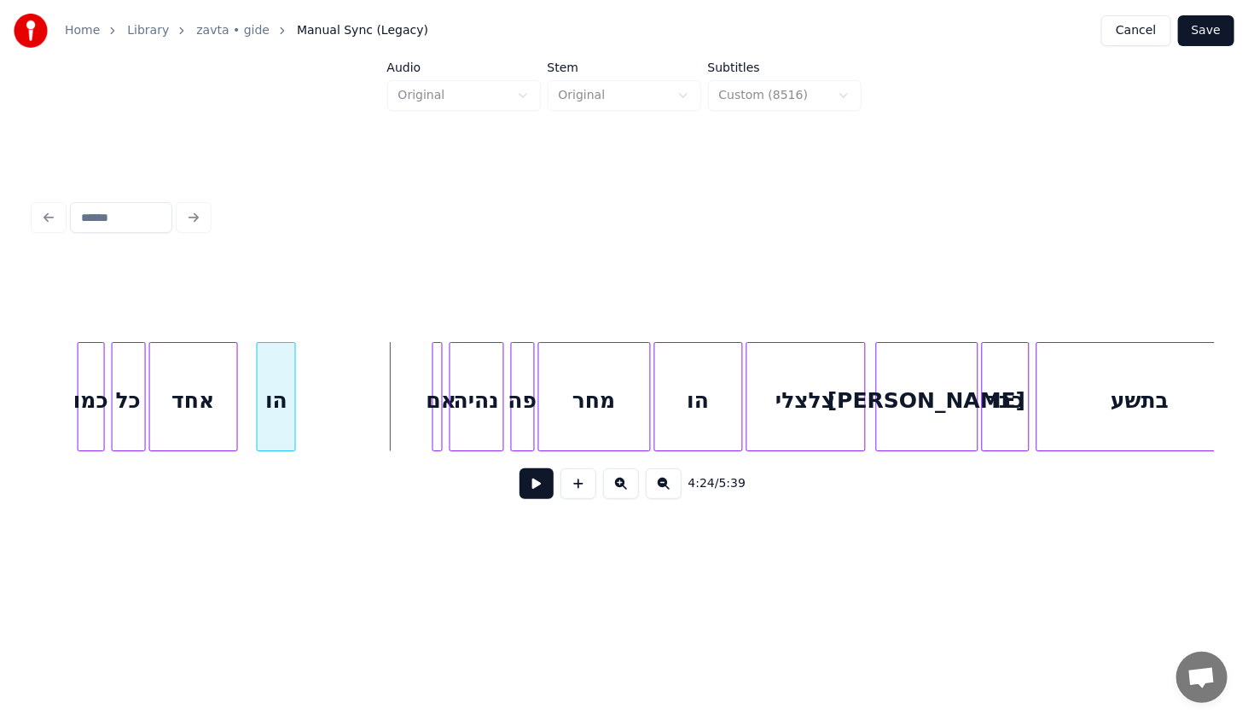
click at [275, 434] on div "הו" at bounding box center [277, 401] width 38 height 116
click at [344, 438] on div at bounding box center [346, 397] width 5 height 108
click at [155, 397] on div "אחד" at bounding box center [193, 401] width 87 height 116
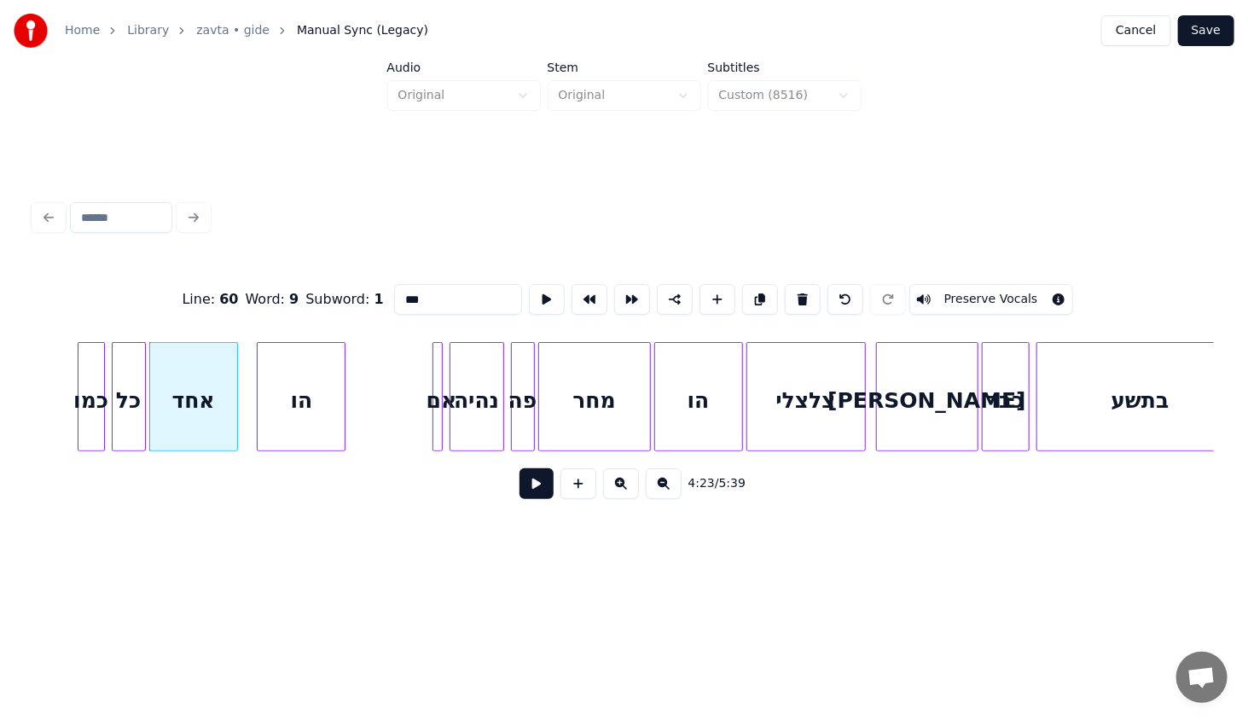
click at [532, 485] on button at bounding box center [537, 483] width 34 height 31
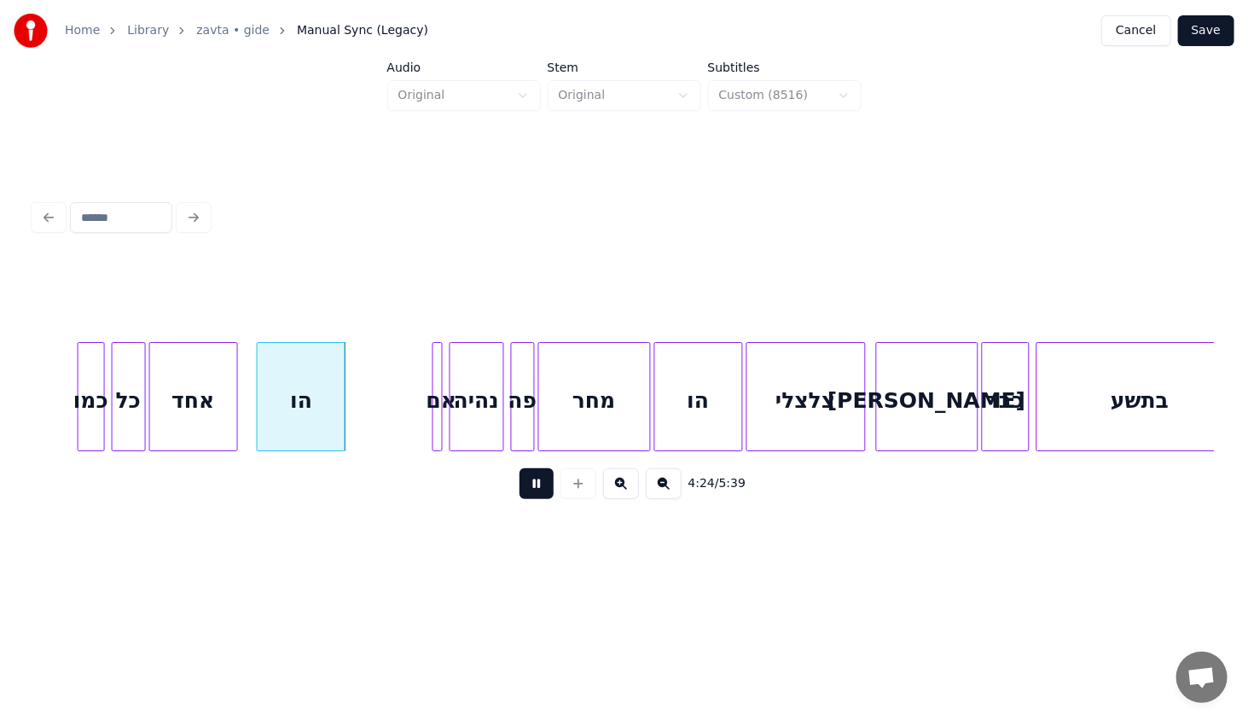
click at [534, 486] on button at bounding box center [537, 483] width 34 height 31
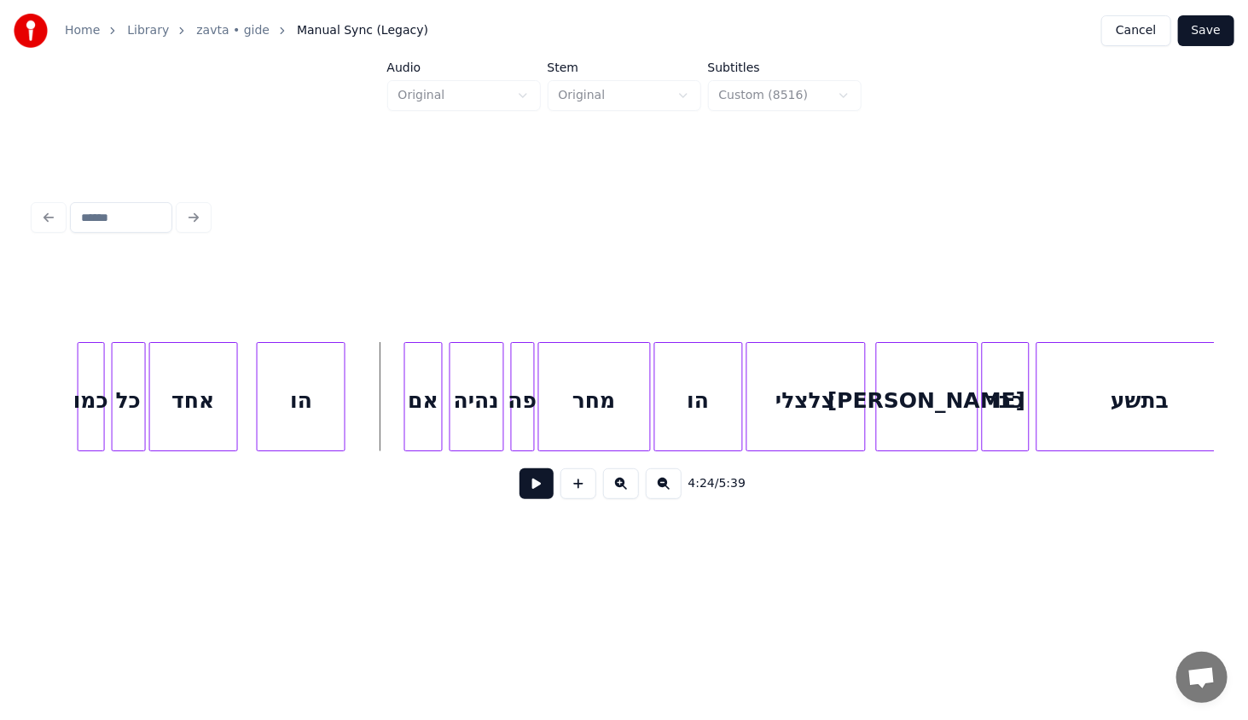
click at [405, 427] on div at bounding box center [407, 397] width 5 height 108
click at [420, 428] on div "אם" at bounding box center [423, 401] width 37 height 116
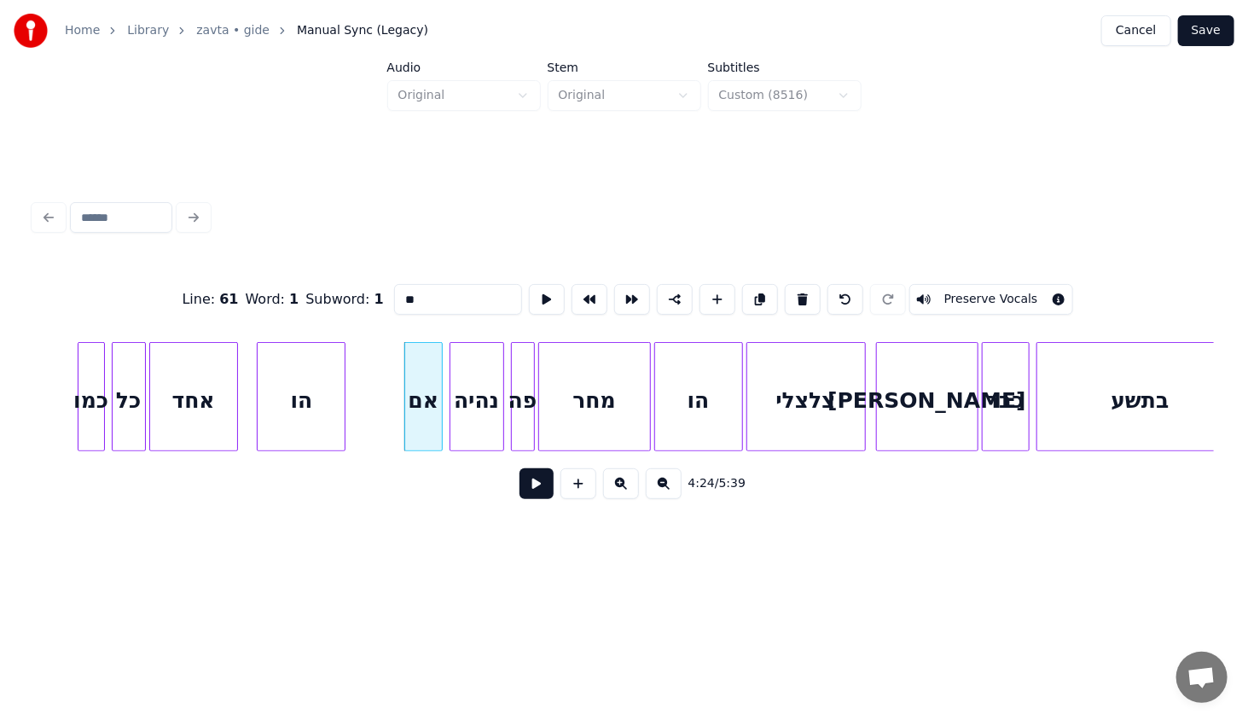
click at [541, 493] on button at bounding box center [537, 483] width 34 height 31
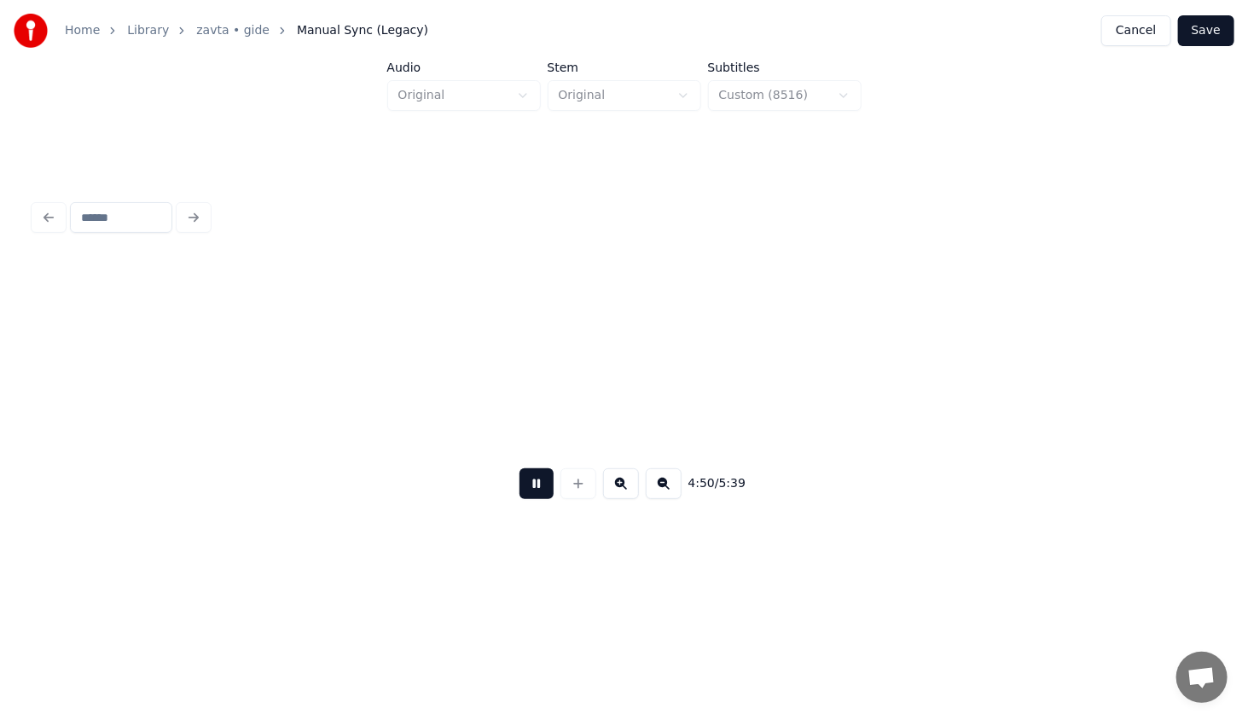
scroll to position [0, 49560]
click at [541, 490] on button at bounding box center [537, 483] width 34 height 31
click at [1212, 32] on button "Save" at bounding box center [1206, 30] width 56 height 31
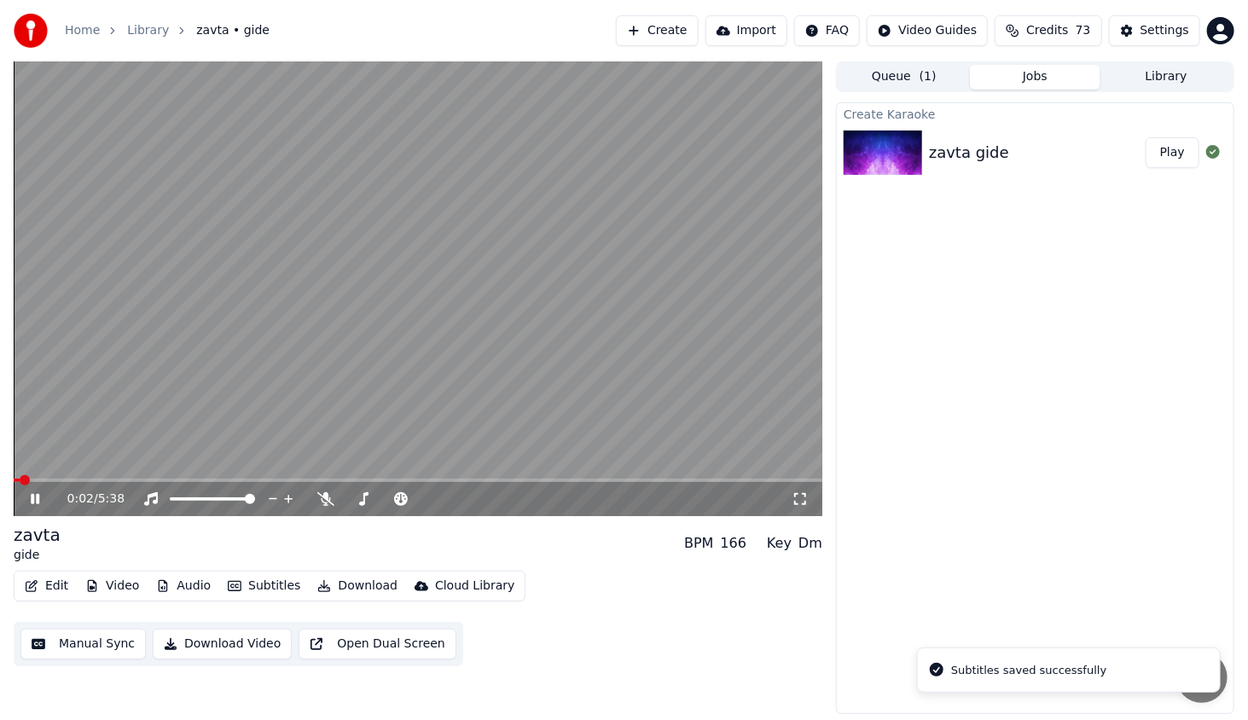
click at [35, 493] on icon at bounding box center [47, 499] width 40 height 14
click at [29, 495] on icon at bounding box center [47, 499] width 40 height 14
click at [44, 495] on icon at bounding box center [47, 499] width 40 height 14
